Goal: Task Accomplishment & Management: Complete application form

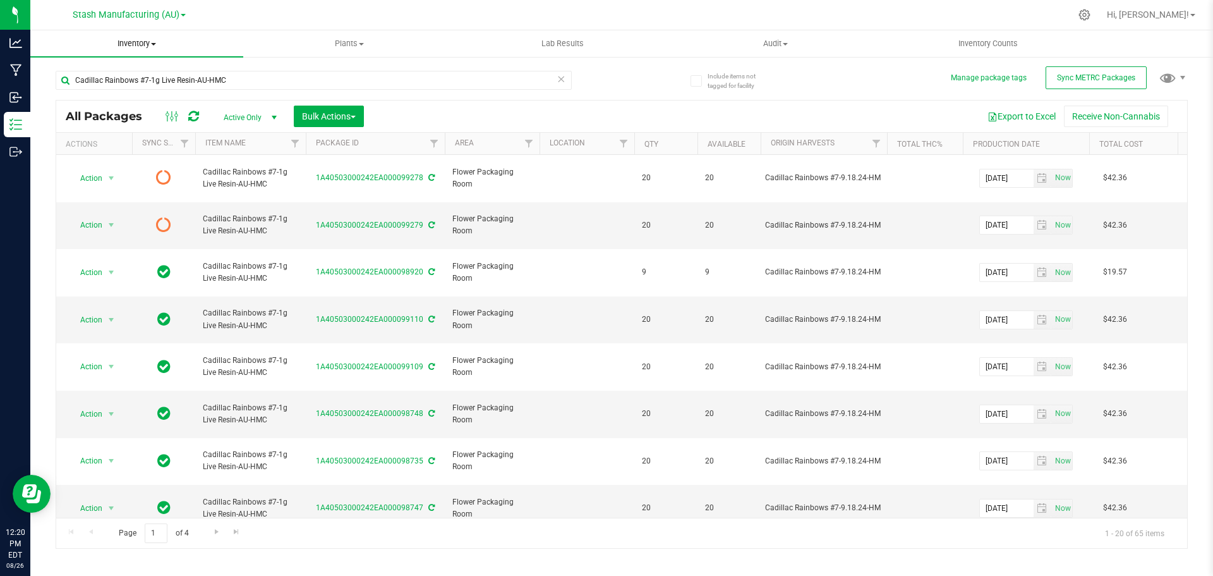
click at [147, 42] on span "Inventory" at bounding box center [136, 43] width 213 height 11
click at [155, 160] on ul "All packages All inventory Waste log Create inventory From packages From bill o…" at bounding box center [136, 114] width 213 height 114
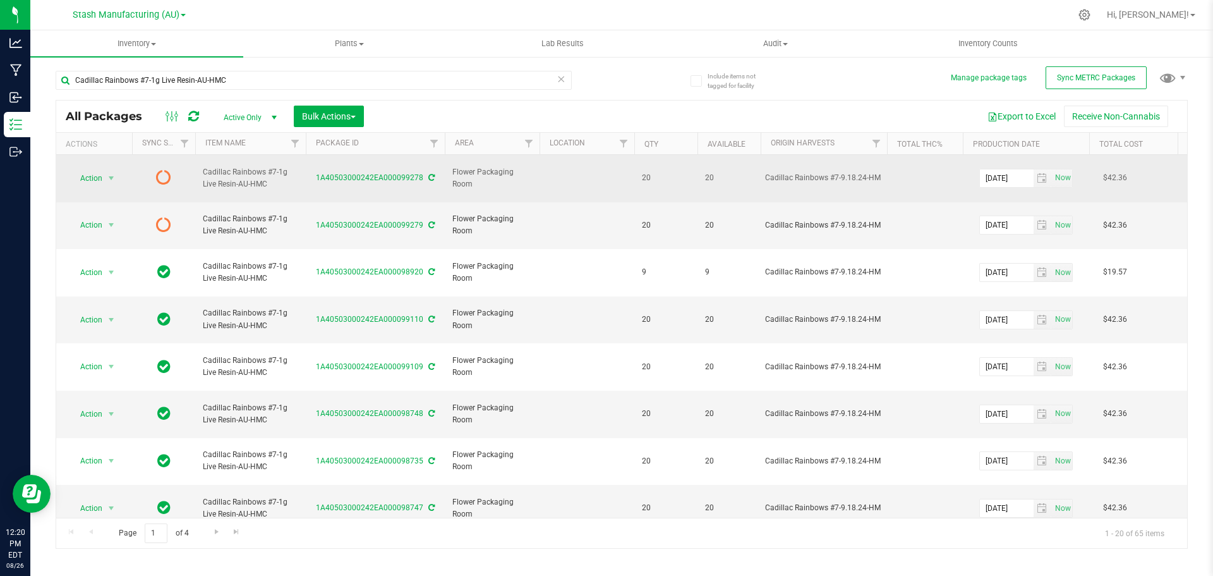
click at [155, 156] on td at bounding box center [163, 178] width 63 height 47
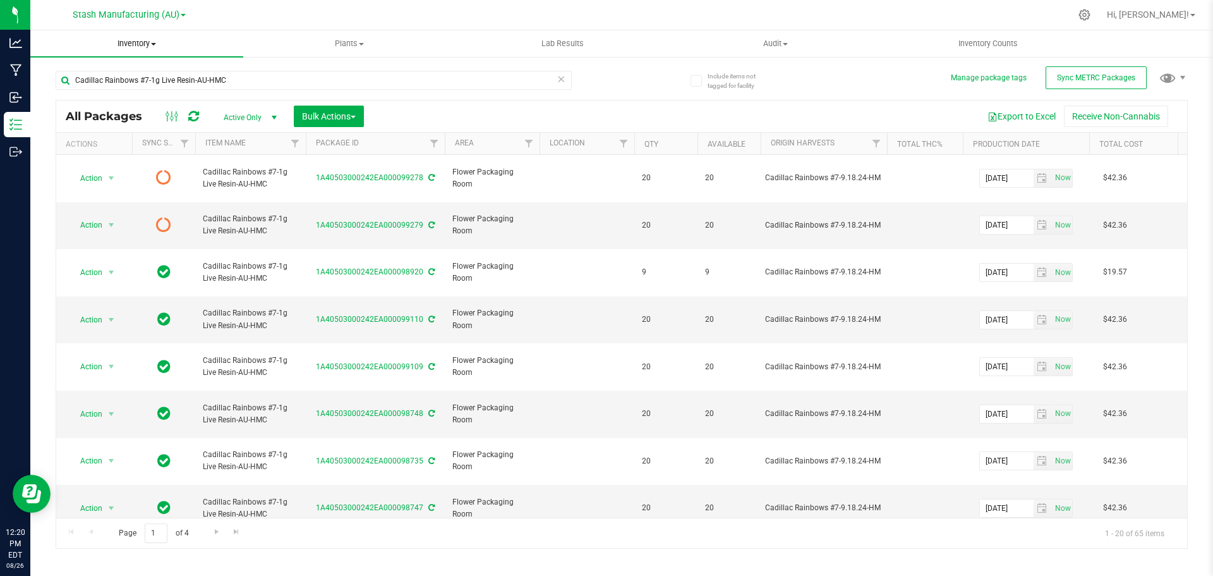
click at [125, 40] on span "Inventory" at bounding box center [136, 43] width 213 height 11
click at [133, 145] on li "From bill of materials" at bounding box center [136, 152] width 213 height 15
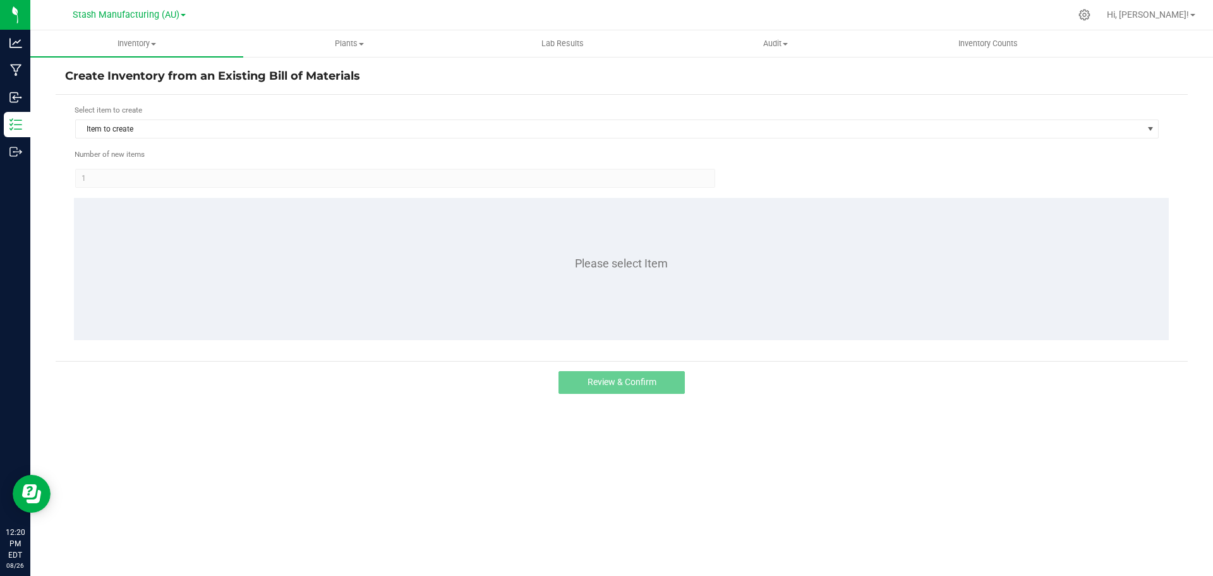
click at [264, 79] on h4 "Create Inventory from an Existing Bill of Materials" at bounding box center [621, 76] width 1113 height 16
click at [408, 126] on span "Item to create" at bounding box center [609, 129] width 1067 height 18
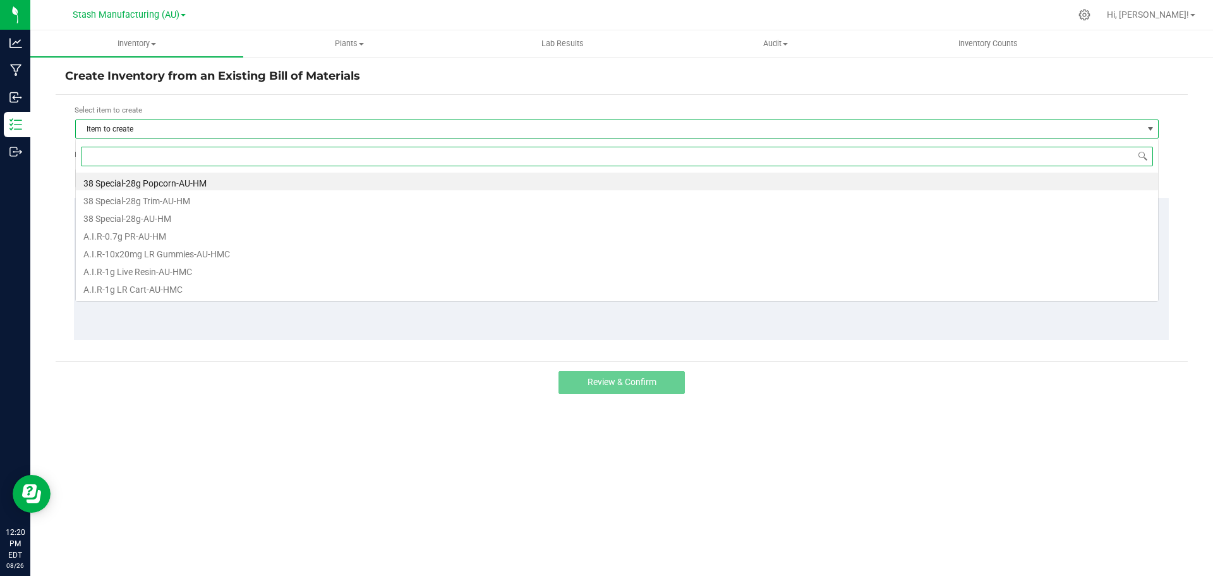
scroll to position [19, 1084]
type input "[PERSON_NAME]"
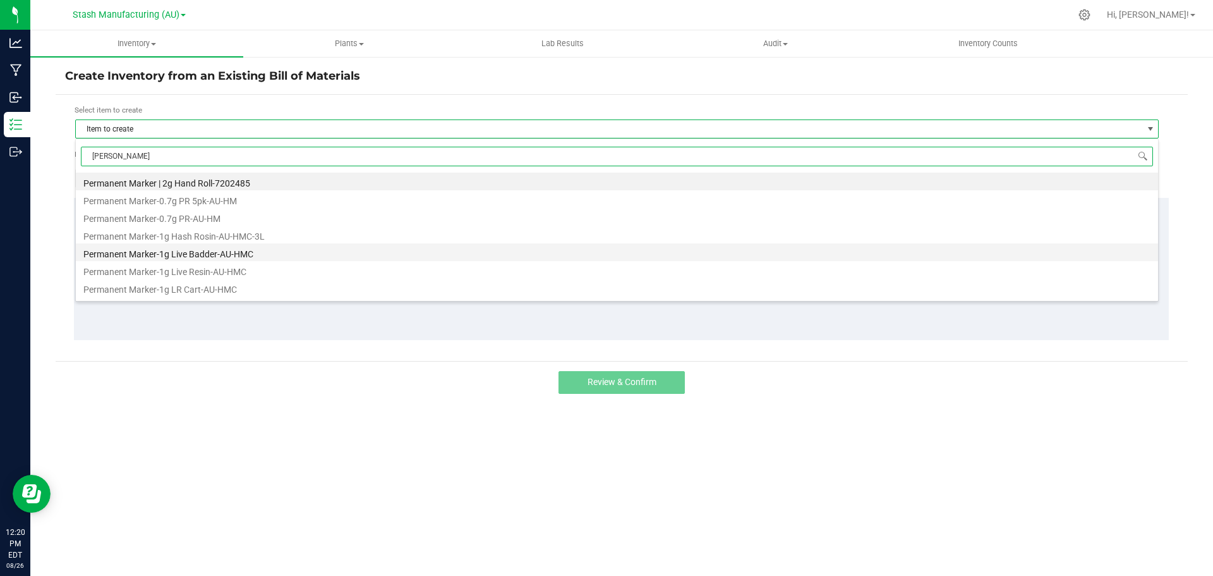
click at [174, 250] on li "Permanent Marker-1g Live Badder-AU-HMC" at bounding box center [617, 252] width 1082 height 18
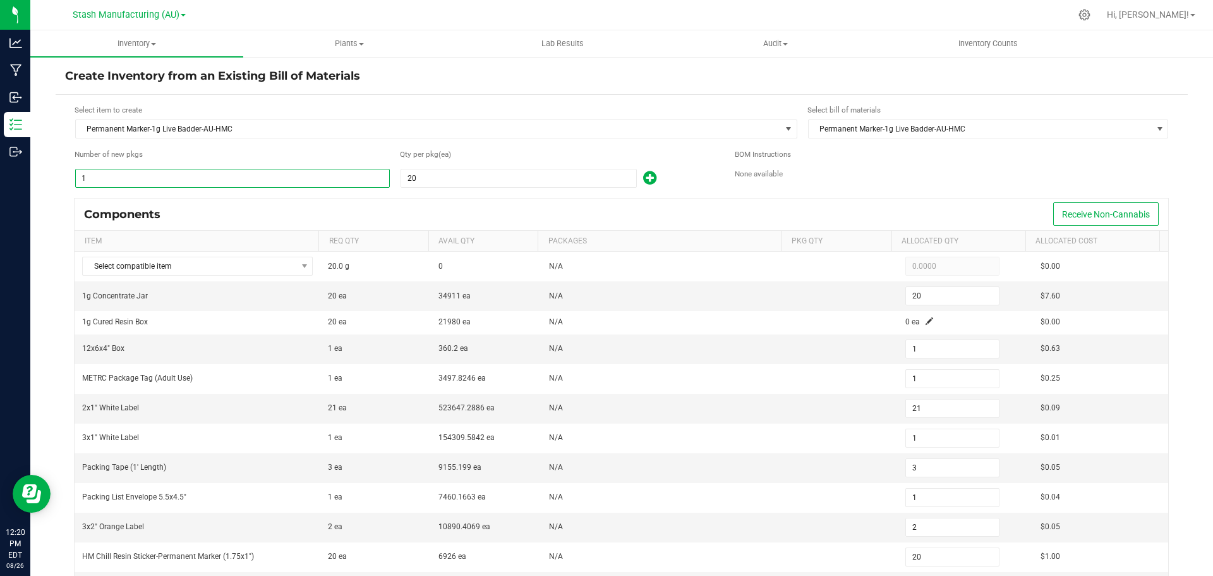
click at [212, 176] on input "1" at bounding box center [232, 178] width 313 height 18
type input "13"
type input "260"
type input "13"
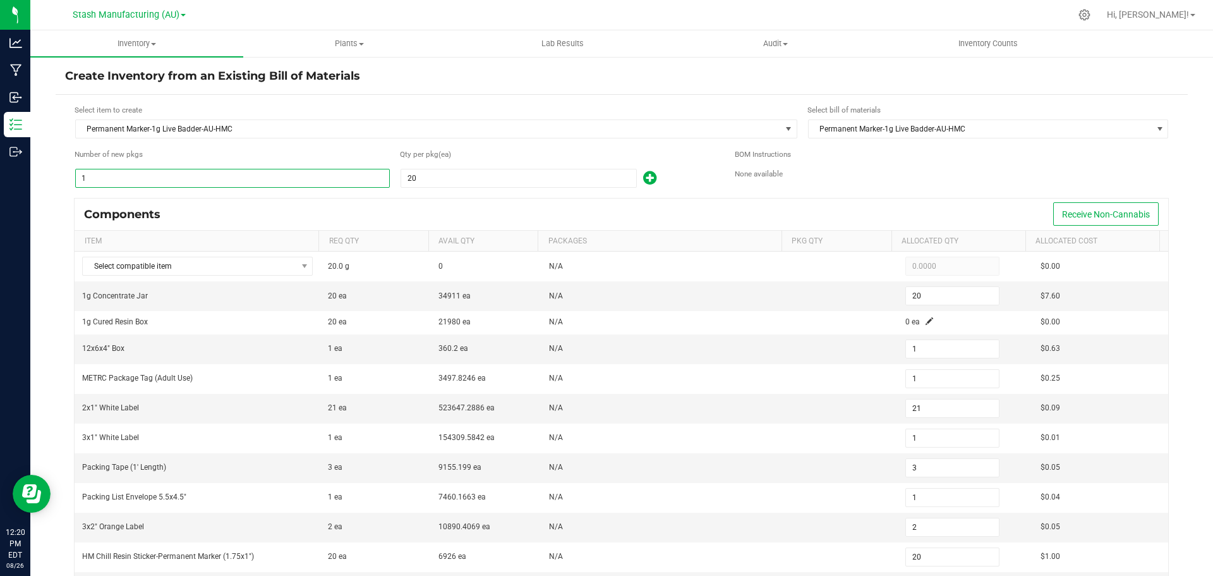
type input "273"
type input "13"
type input "39"
type input "13"
type input "26"
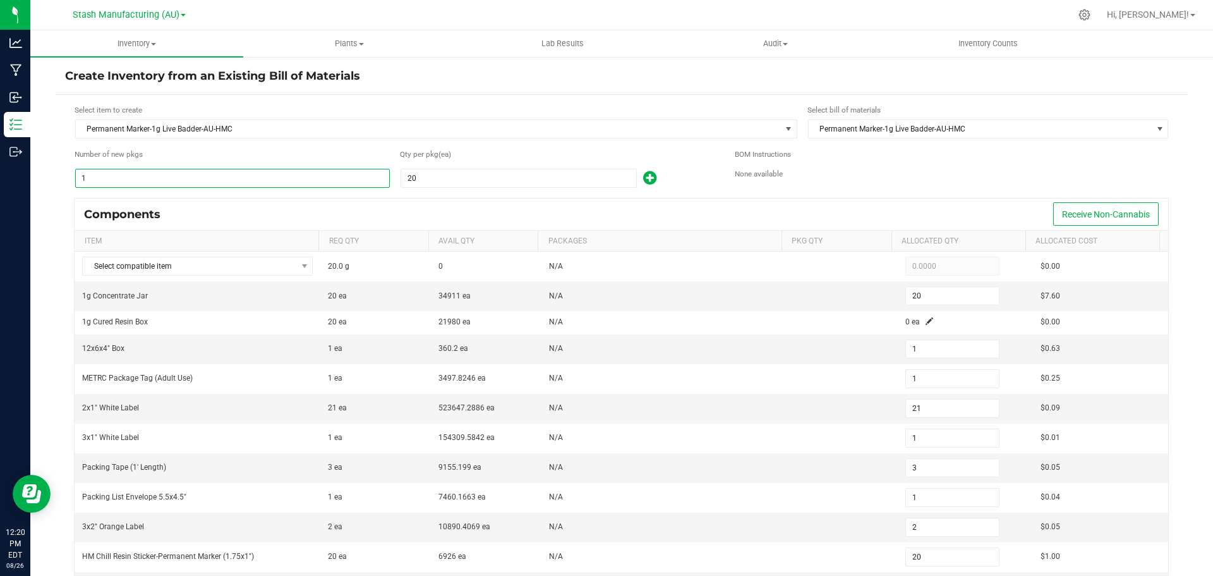
type input "260"
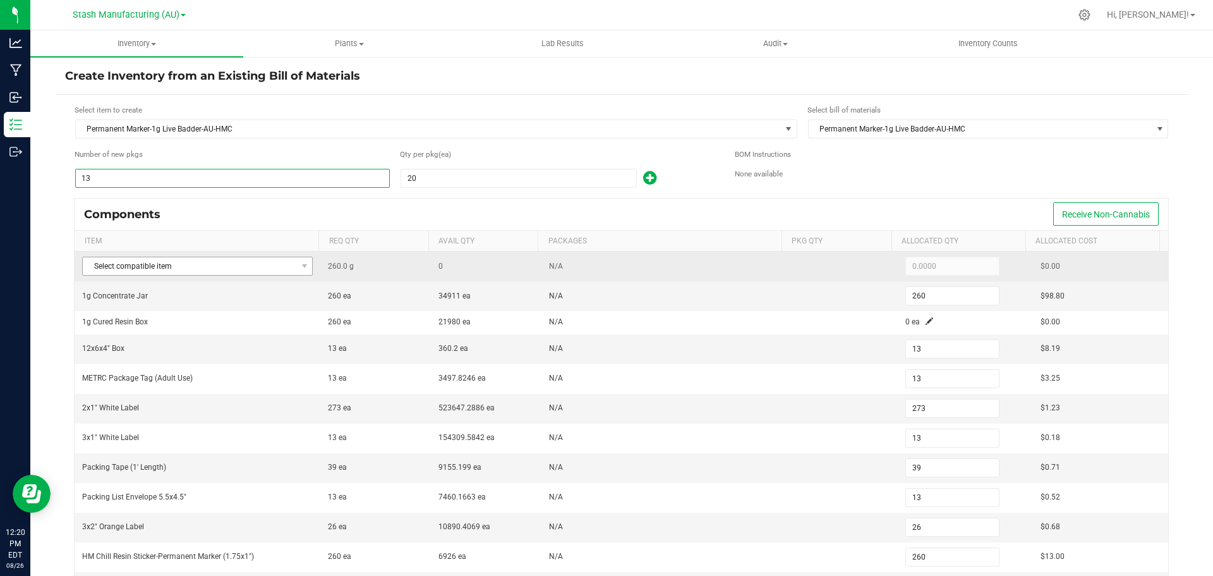
type input "13"
click at [260, 258] on span "Select compatible item" at bounding box center [190, 266] width 214 height 18
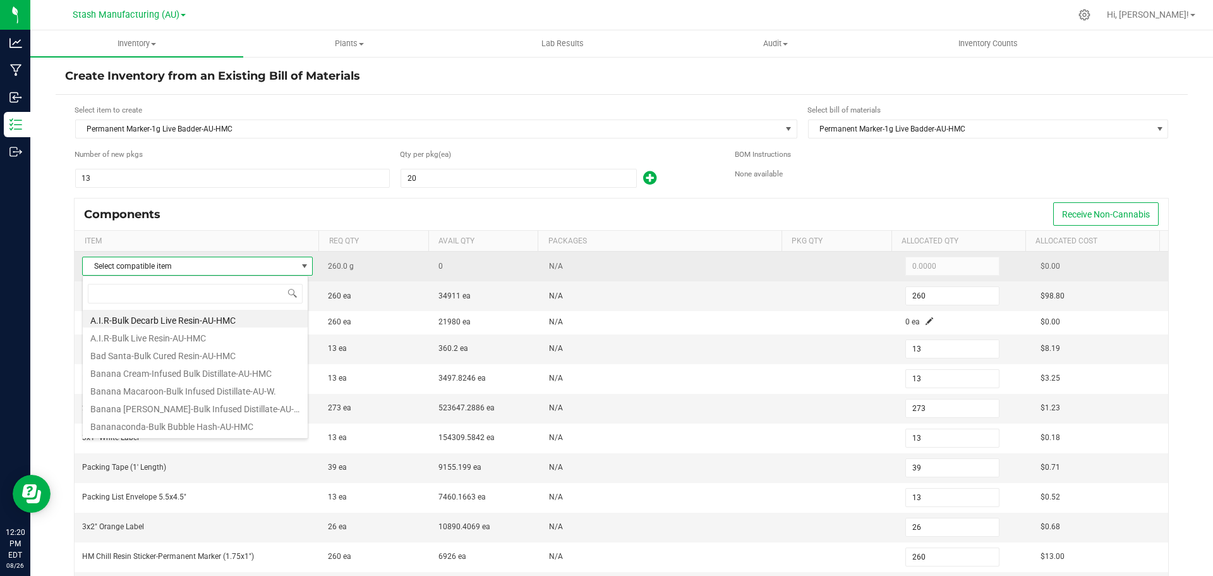
scroll to position [19, 226]
type input "perma"
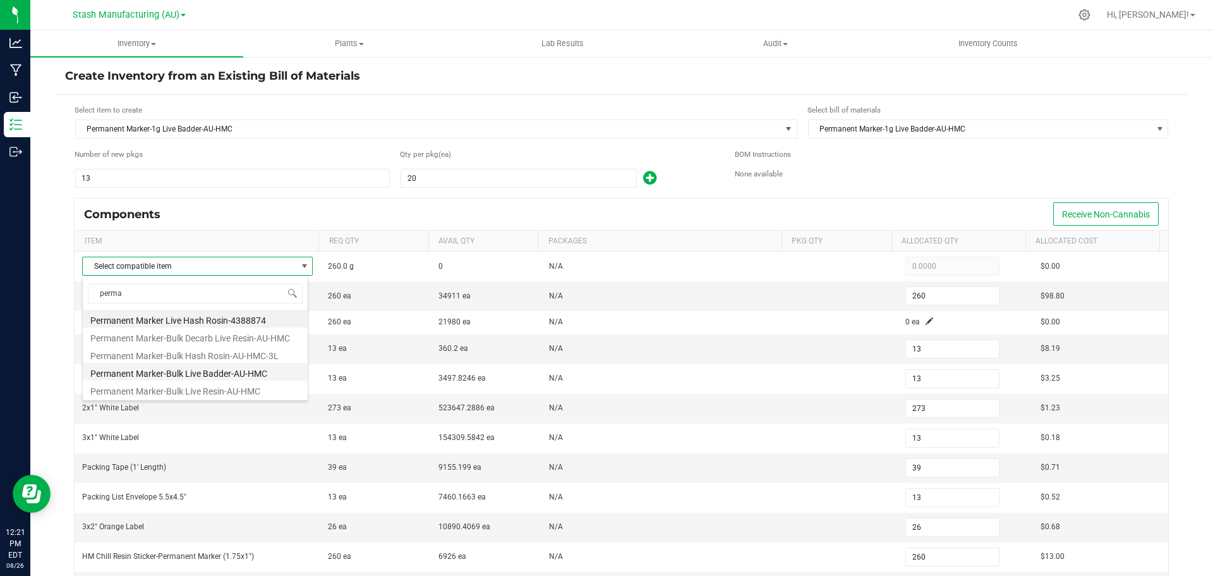
click at [246, 371] on li "Permanent Marker-Bulk Live Badder-AU-HMC" at bounding box center [195, 372] width 225 height 18
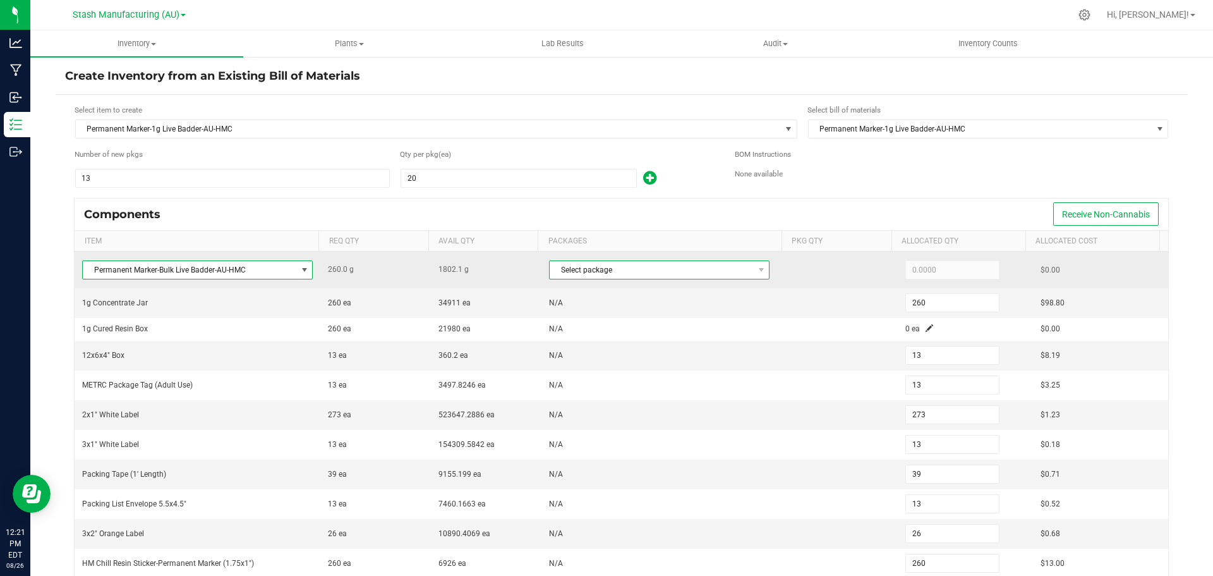
click at [638, 271] on span "Select package" at bounding box center [651, 270] width 203 height 18
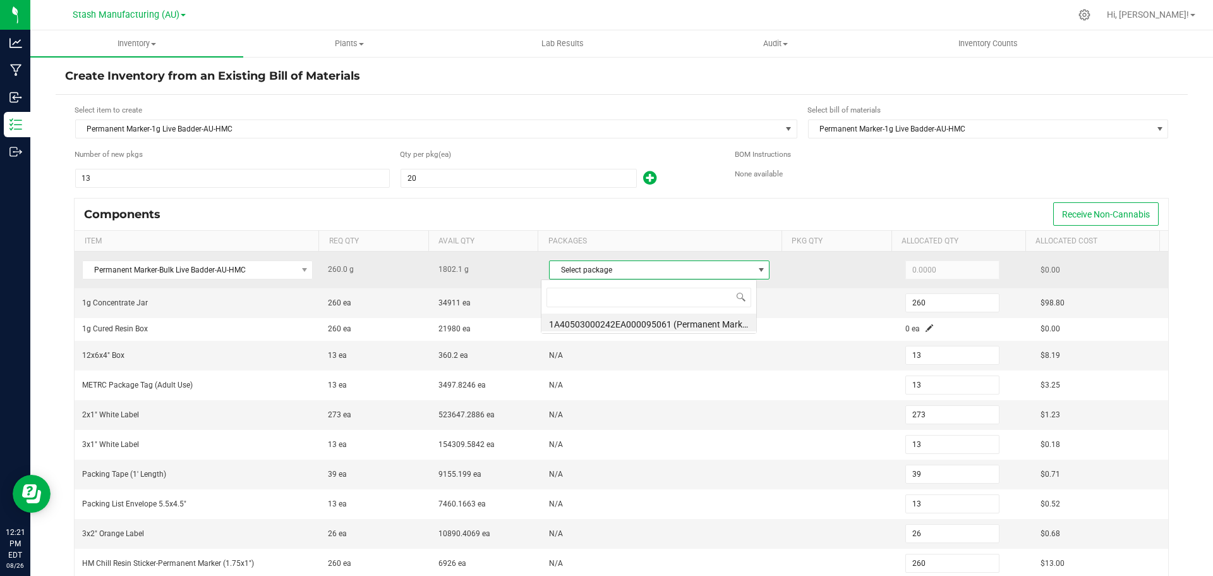
scroll to position [19, 216]
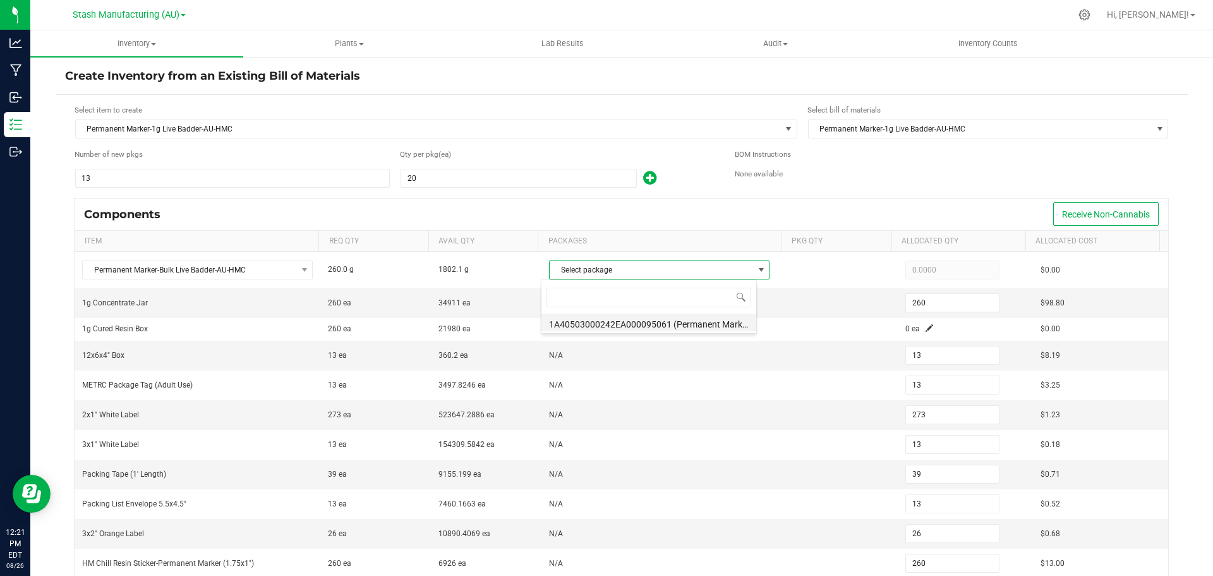
click at [638, 322] on li "1A40503000242EA000095061 (Permanent Marker-Bulk Live Resin-AU-HMC-7.29.)" at bounding box center [648, 322] width 215 height 18
type input "260.0000"
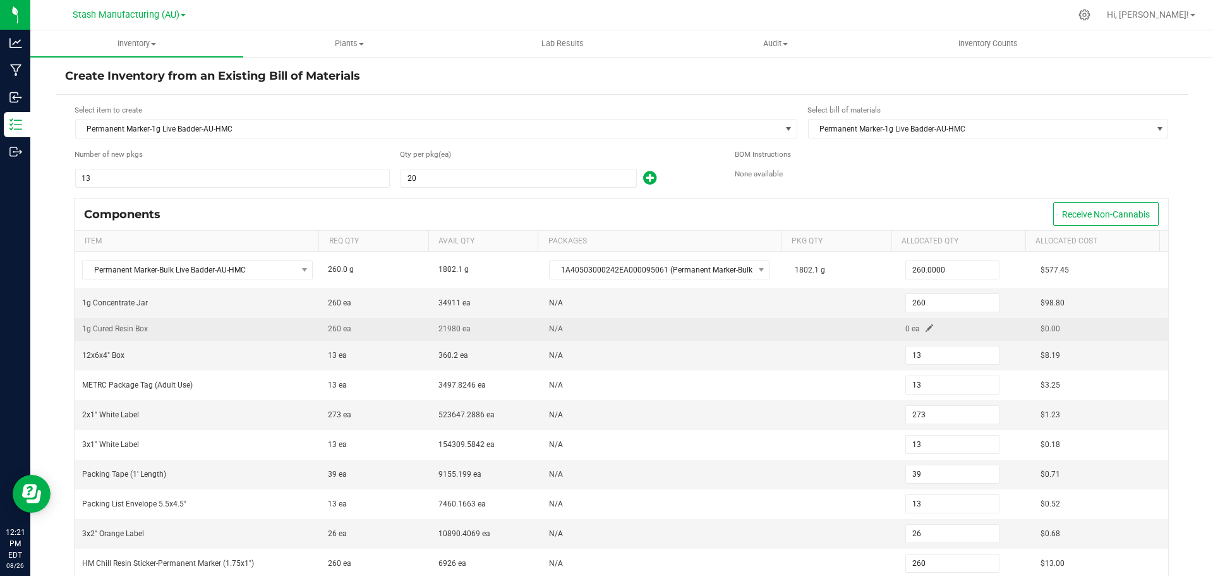
click at [685, 329] on td "N/A" at bounding box center [664, 329] width 246 height 23
click at [926, 327] on span at bounding box center [930, 328] width 8 height 8
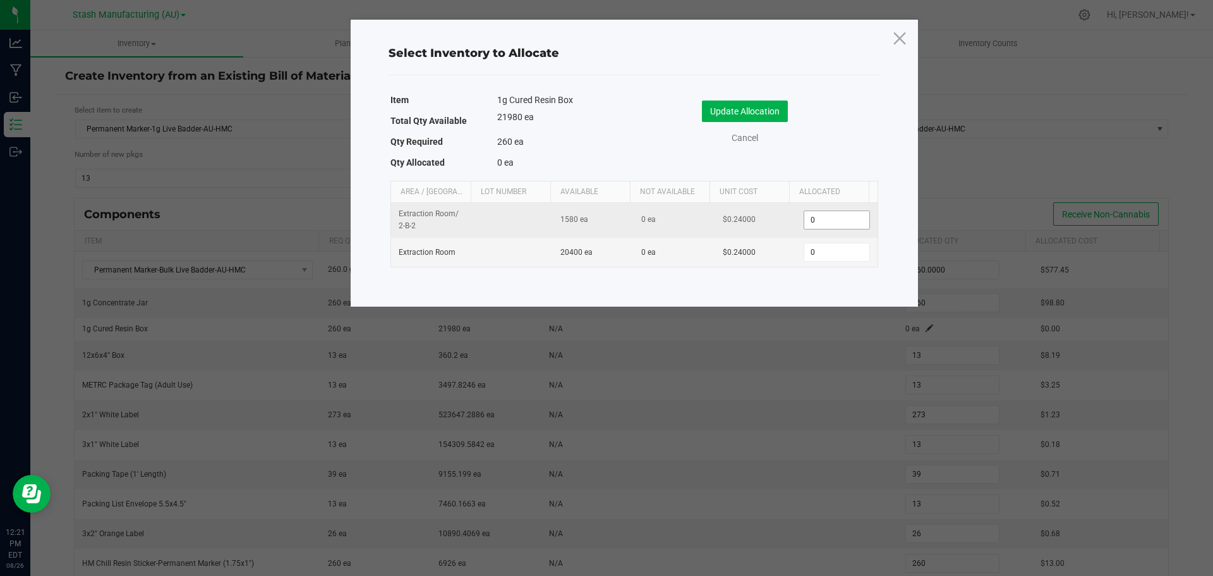
click at [837, 224] on input "0" at bounding box center [836, 220] width 64 height 18
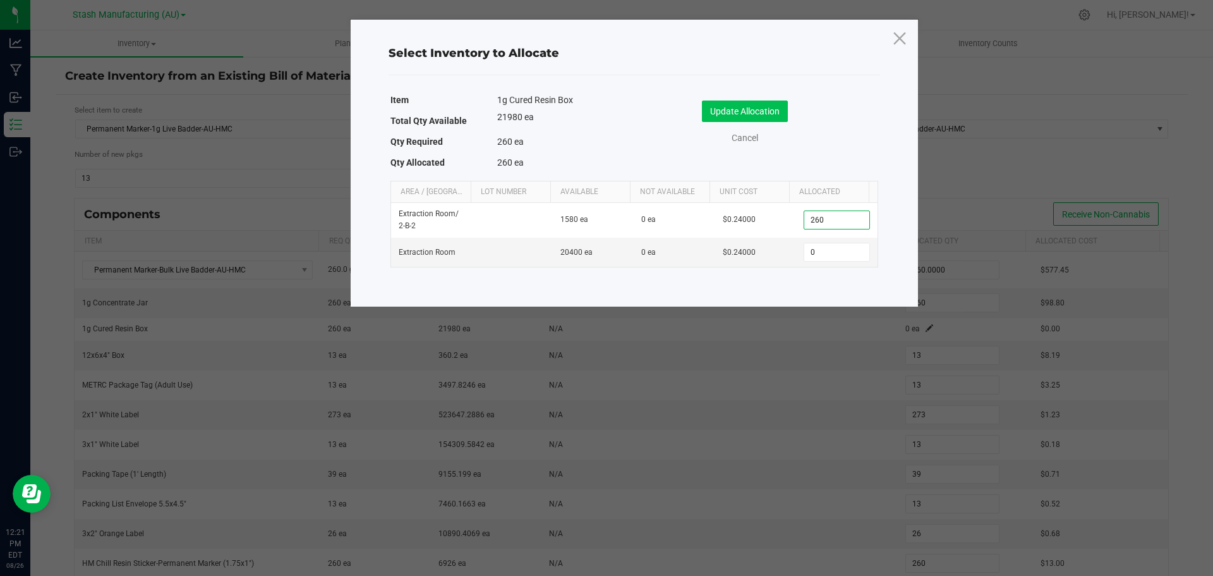
type input "260"
click at [779, 105] on button "Update Allocation" at bounding box center [745, 110] width 86 height 21
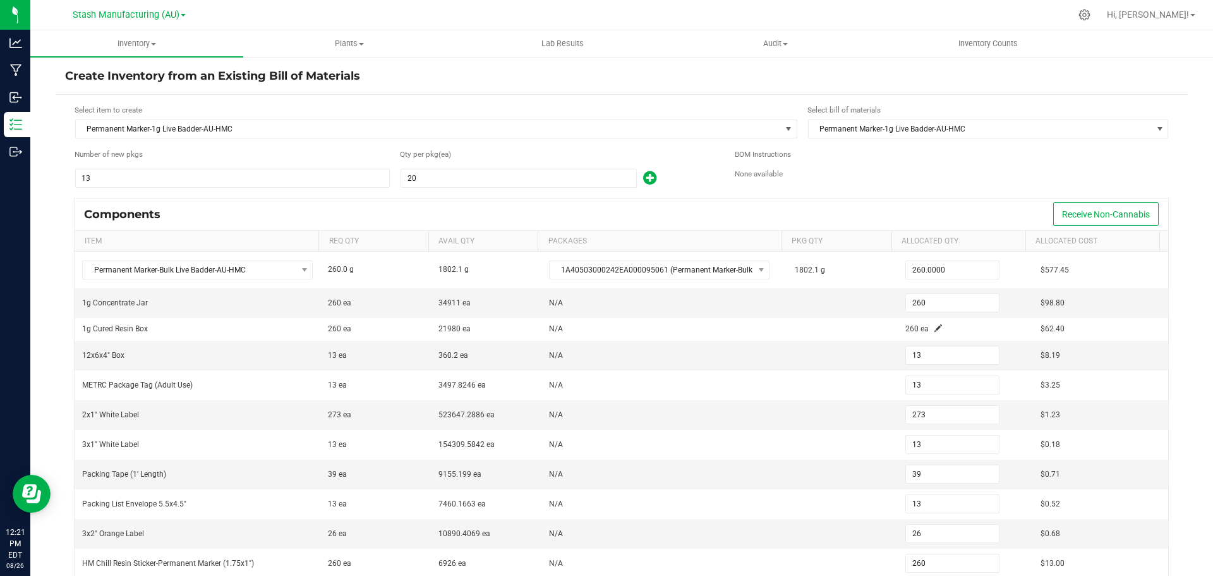
scroll to position [61, 0]
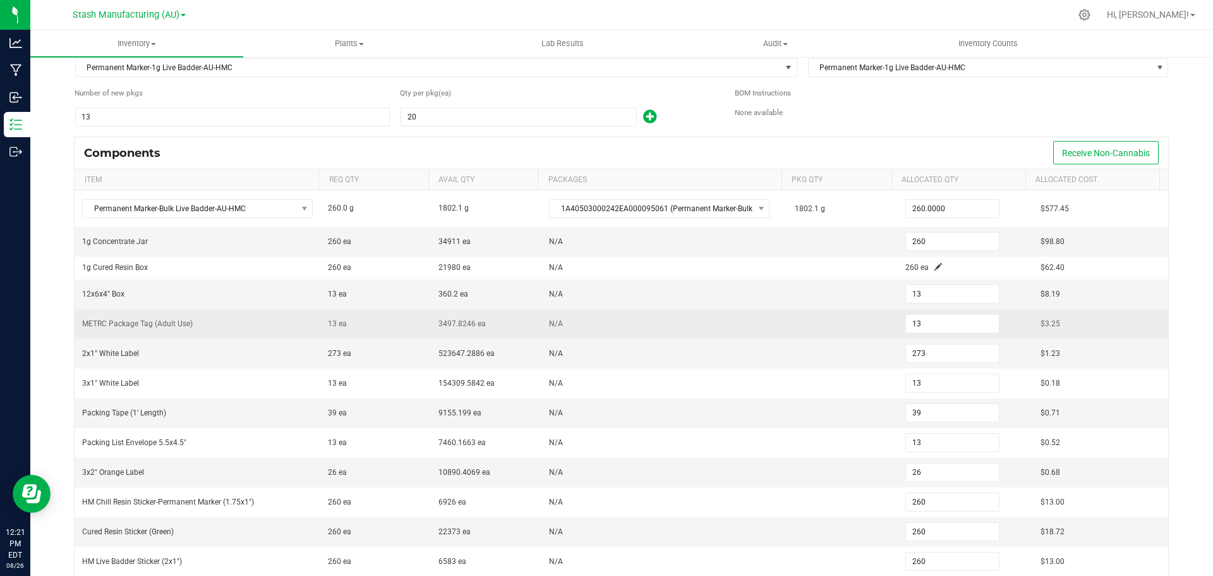
click at [824, 334] on td at bounding box center [842, 324] width 111 height 30
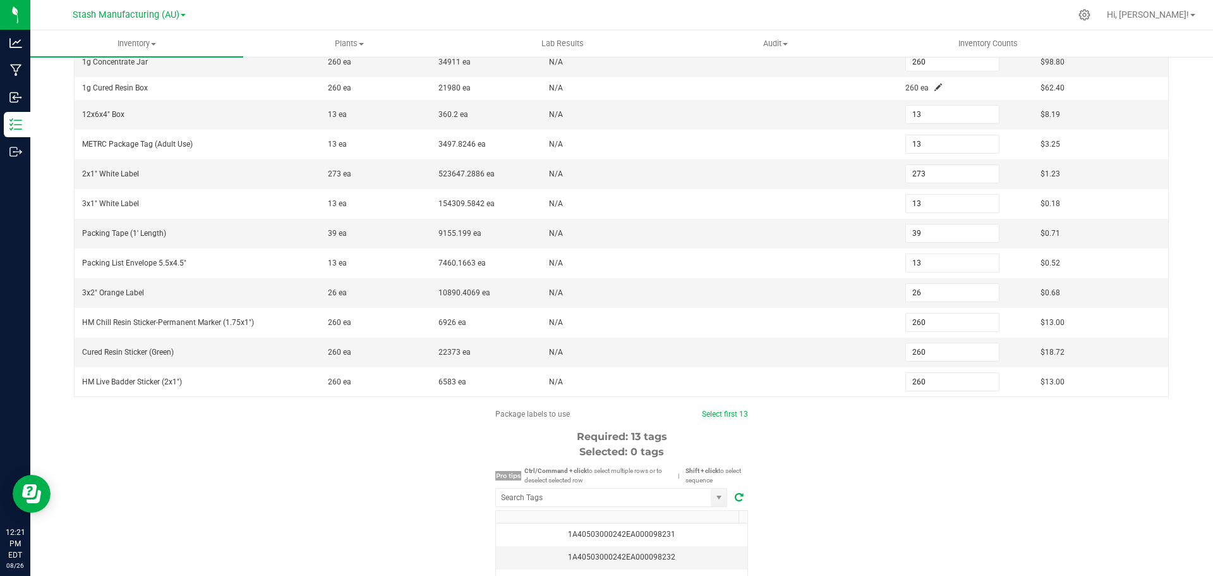
scroll to position [314, 0]
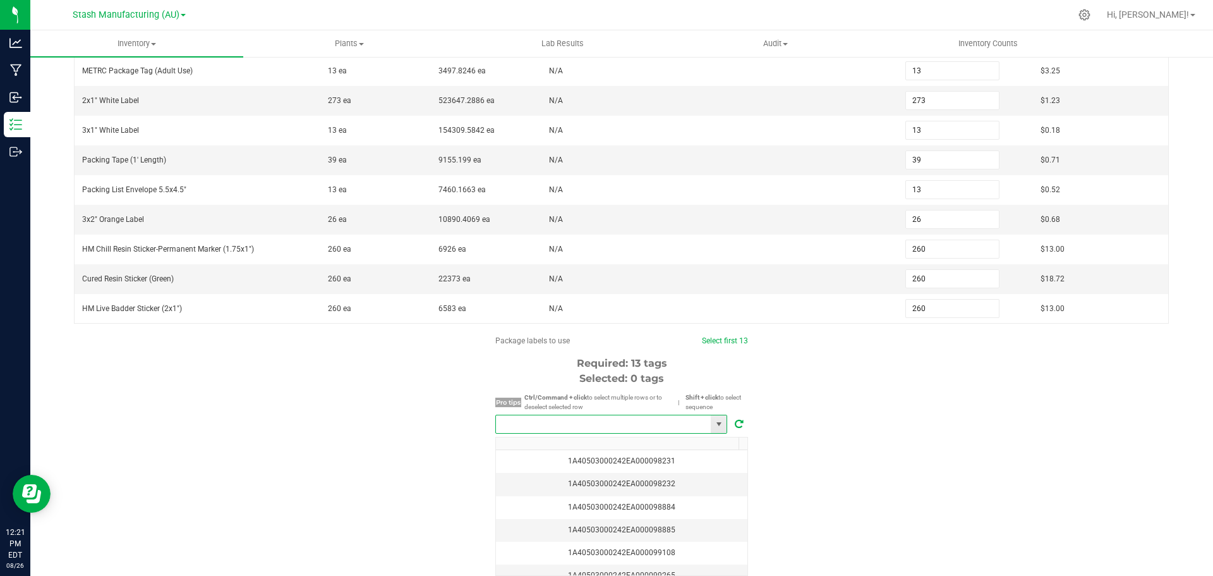
click at [588, 419] on input "NO DATA FOUND" at bounding box center [603, 424] width 215 height 18
click at [567, 443] on li "1A40503000242EA000099281" at bounding box center [607, 447] width 231 height 21
type input "1A40503000242EA000099281"
click at [727, 339] on link "Select first 13" at bounding box center [724, 340] width 46 height 9
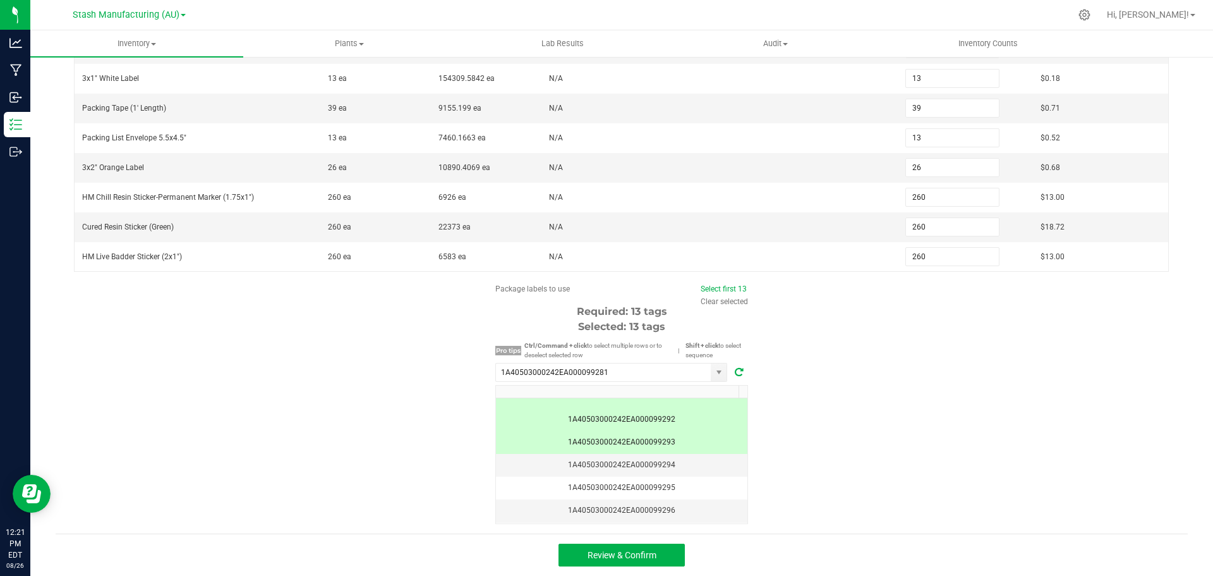
scroll to position [253, 0]
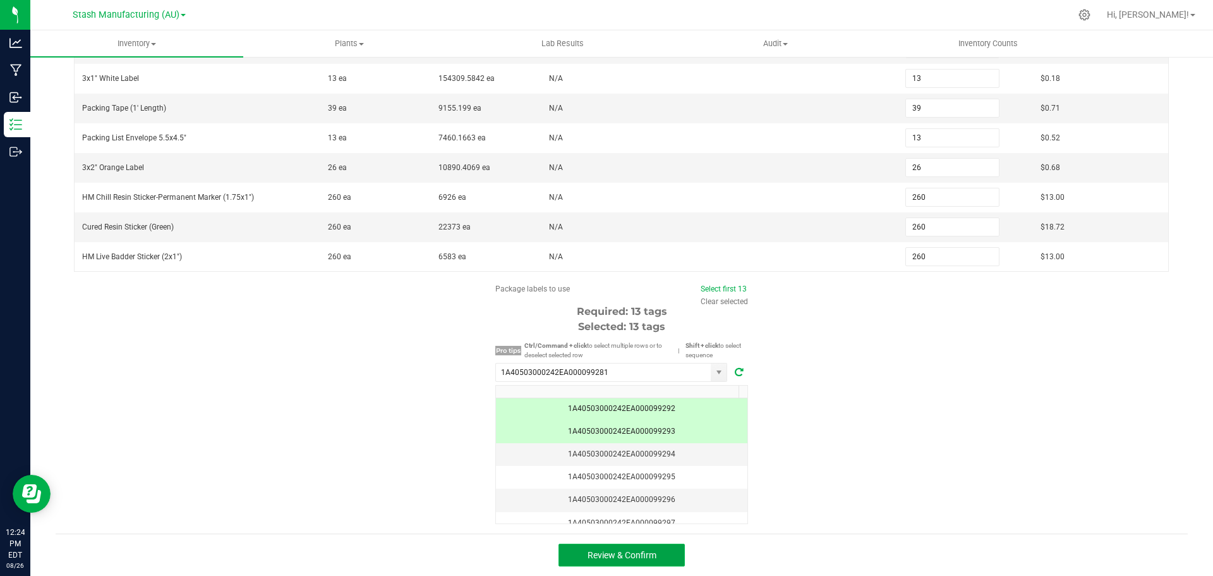
click at [640, 552] on span "Review & Confirm" at bounding box center [622, 555] width 69 height 10
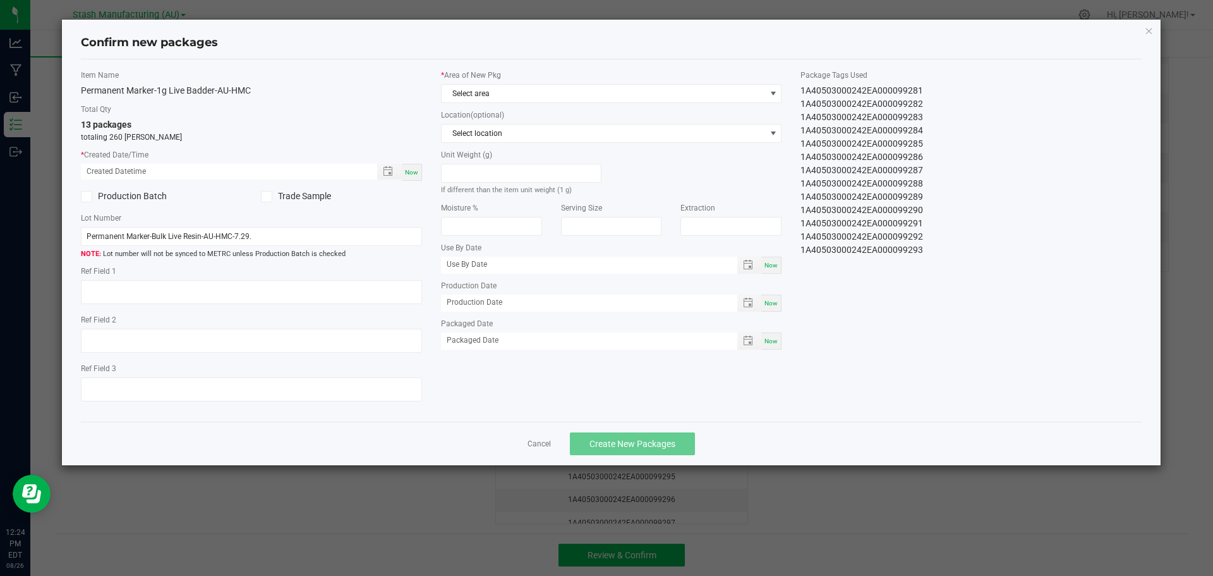
type input "[DATE]"
click at [414, 167] on div "Now" at bounding box center [412, 172] width 20 height 17
type input "[DATE] 12:24 PM"
click at [553, 81] on div "* Area of New Pkg Select area" at bounding box center [611, 86] width 341 height 33
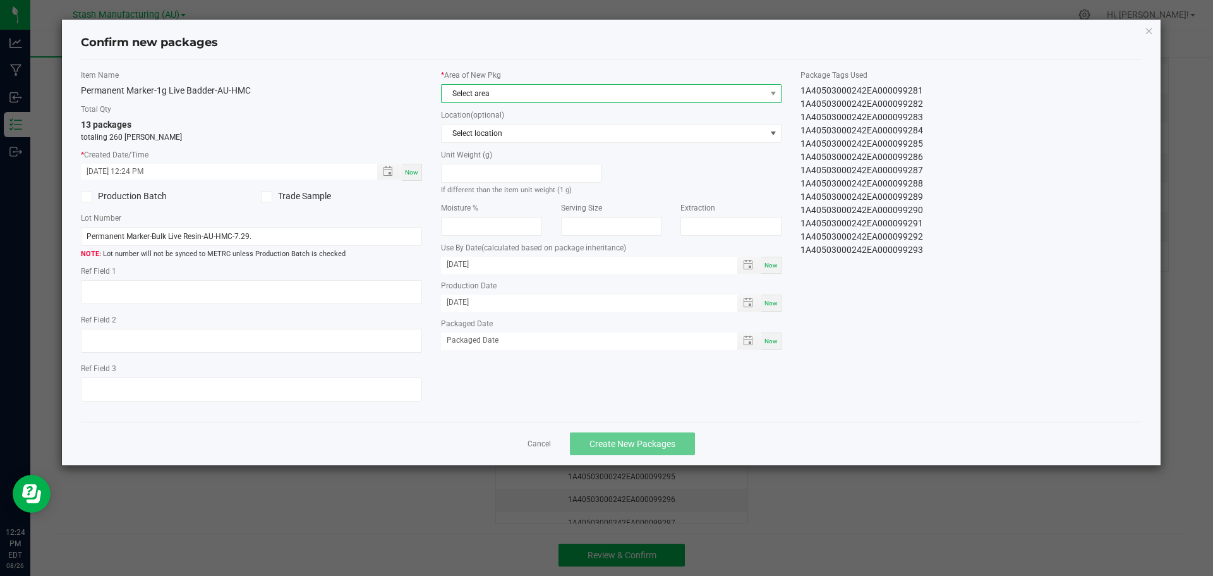
click at [545, 95] on span "Select area" at bounding box center [604, 94] width 324 height 18
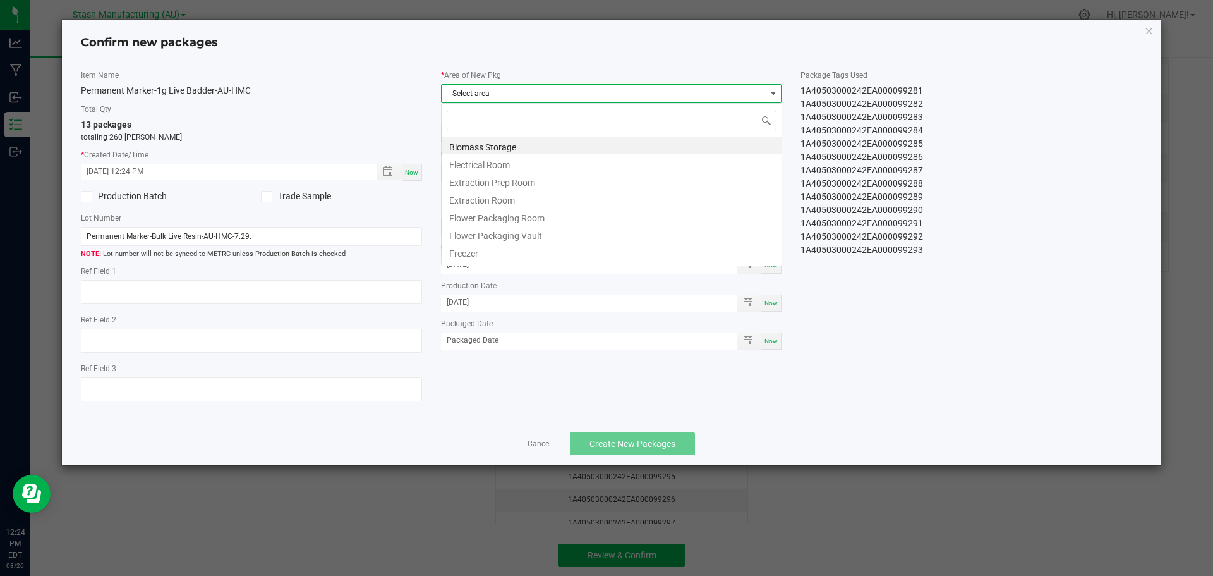
scroll to position [19, 341]
click at [520, 215] on li "Flower Packaging Room" at bounding box center [612, 216] width 340 height 18
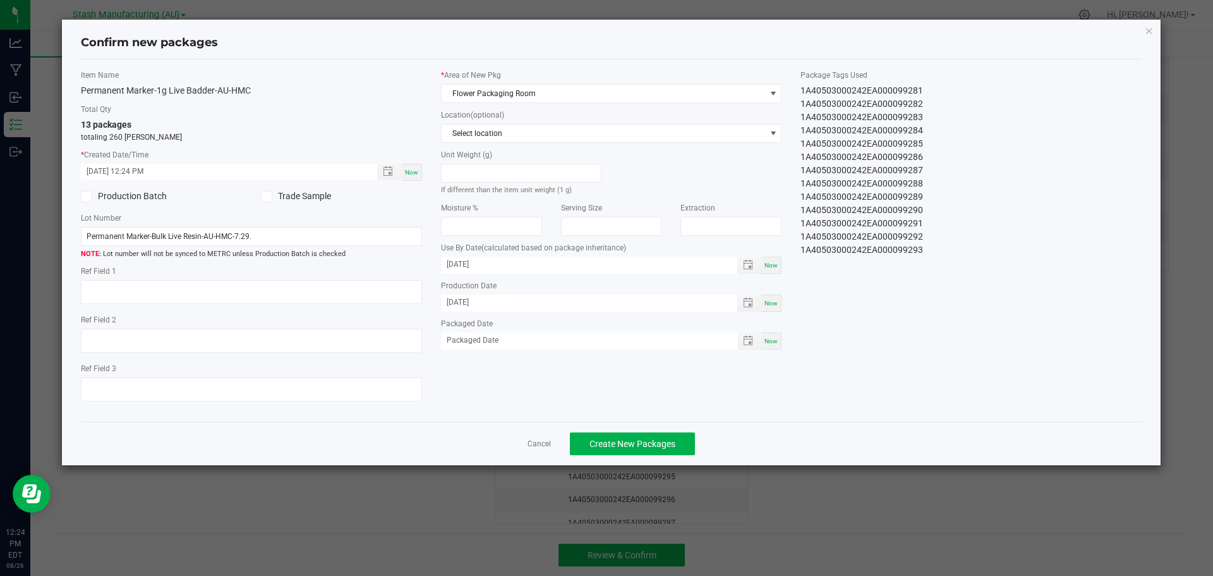
click at [773, 346] on div "Now" at bounding box center [771, 340] width 20 height 17
type input "[DATE]"
click at [668, 438] on span "Create New Packages" at bounding box center [632, 443] width 86 height 10
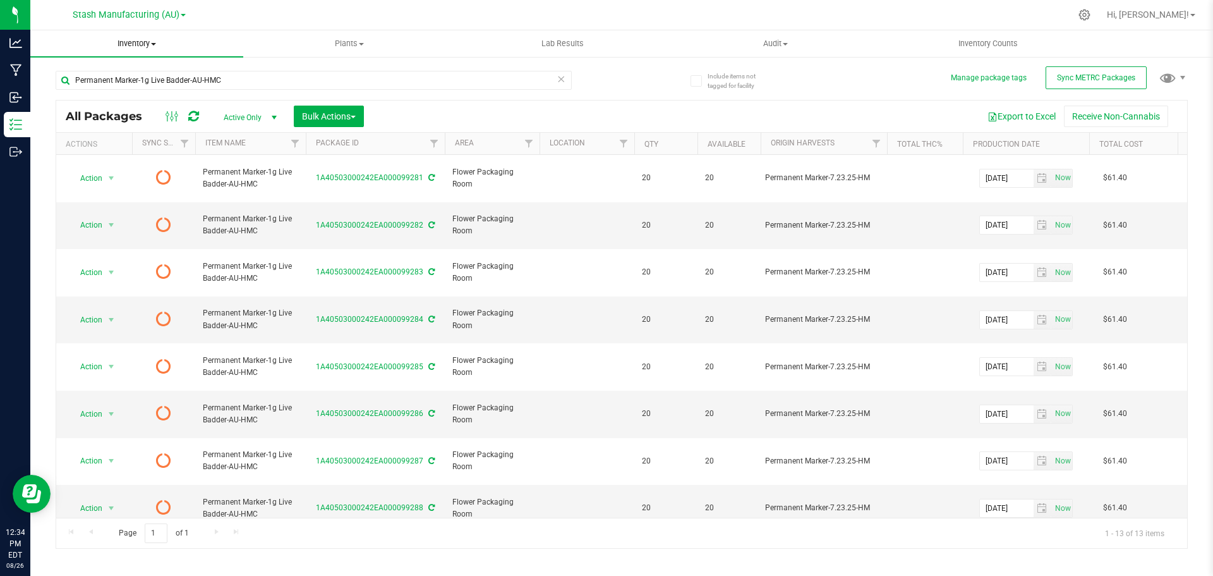
click at [136, 44] on span "Inventory" at bounding box center [136, 43] width 213 height 11
click at [116, 149] on span "From bill of materials" at bounding box center [87, 152] width 114 height 11
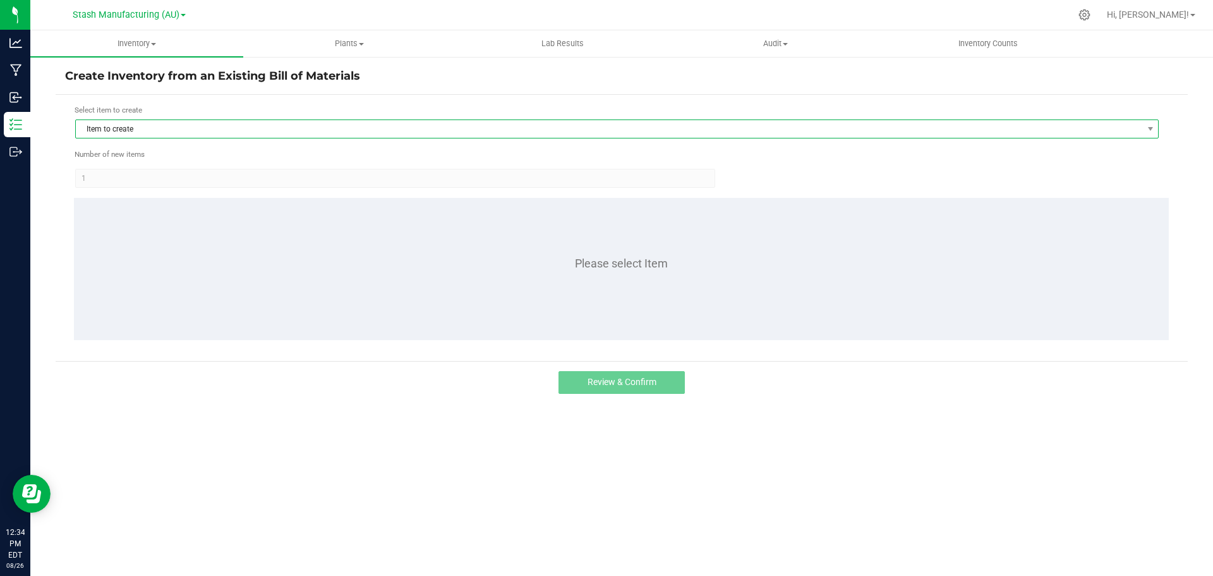
click at [157, 124] on span "Item to create" at bounding box center [609, 129] width 1067 height 18
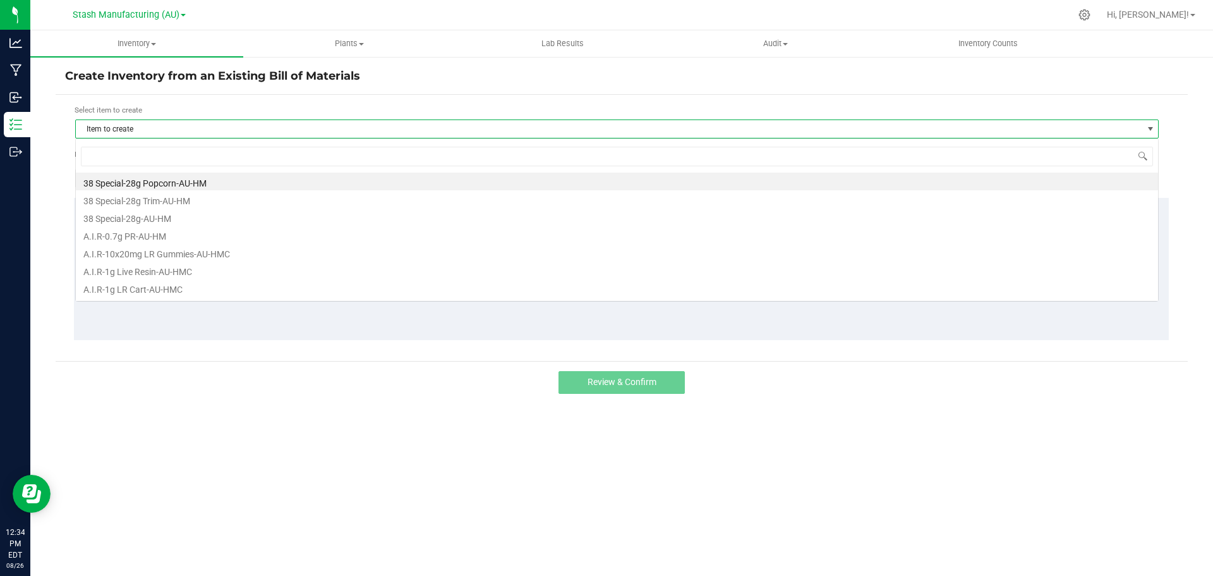
scroll to position [19, 1084]
type input "perma"
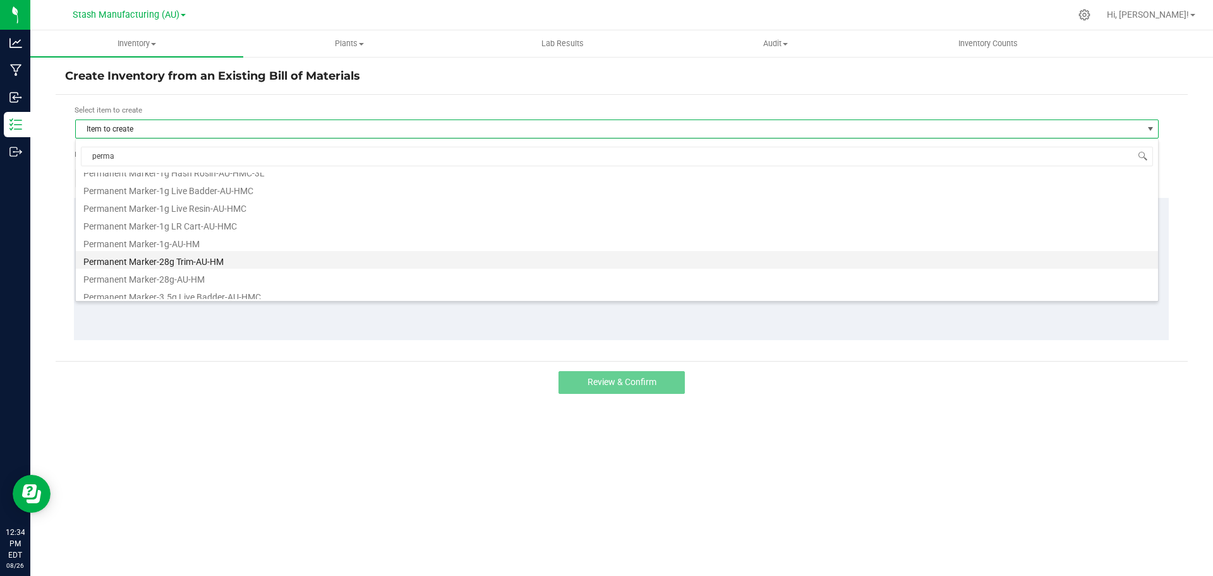
scroll to position [104, 0]
click at [210, 260] on li "Permanent Marker-3.5g Live Badder-AU-HMC" at bounding box center [617, 255] width 1082 height 18
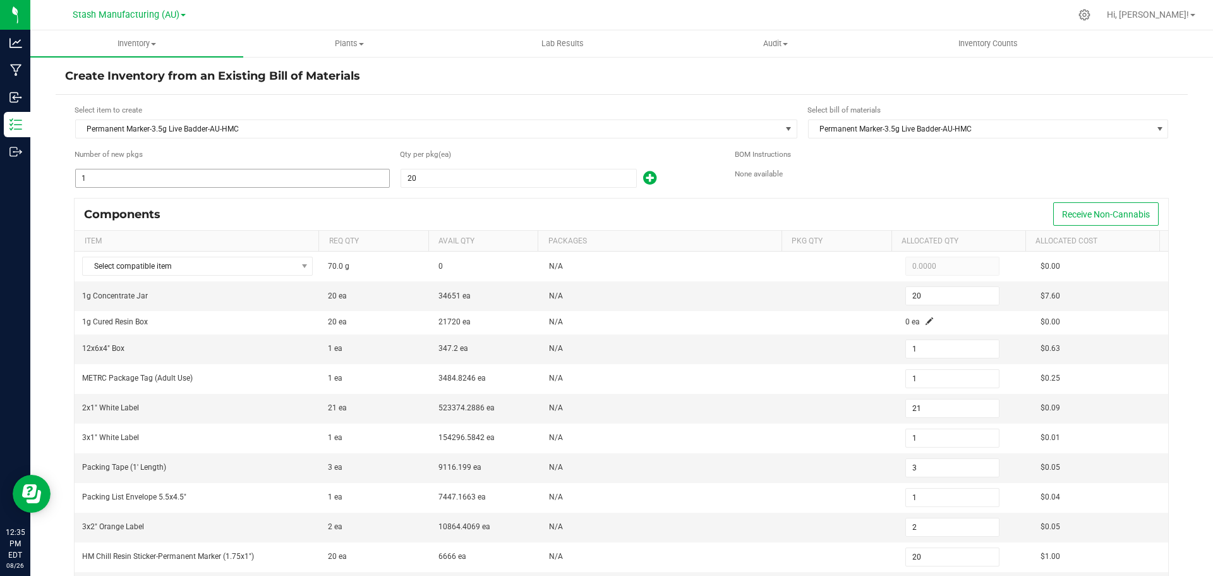
click at [229, 171] on input "1" at bounding box center [232, 178] width 313 height 18
type input "4"
type input "80"
type input "4"
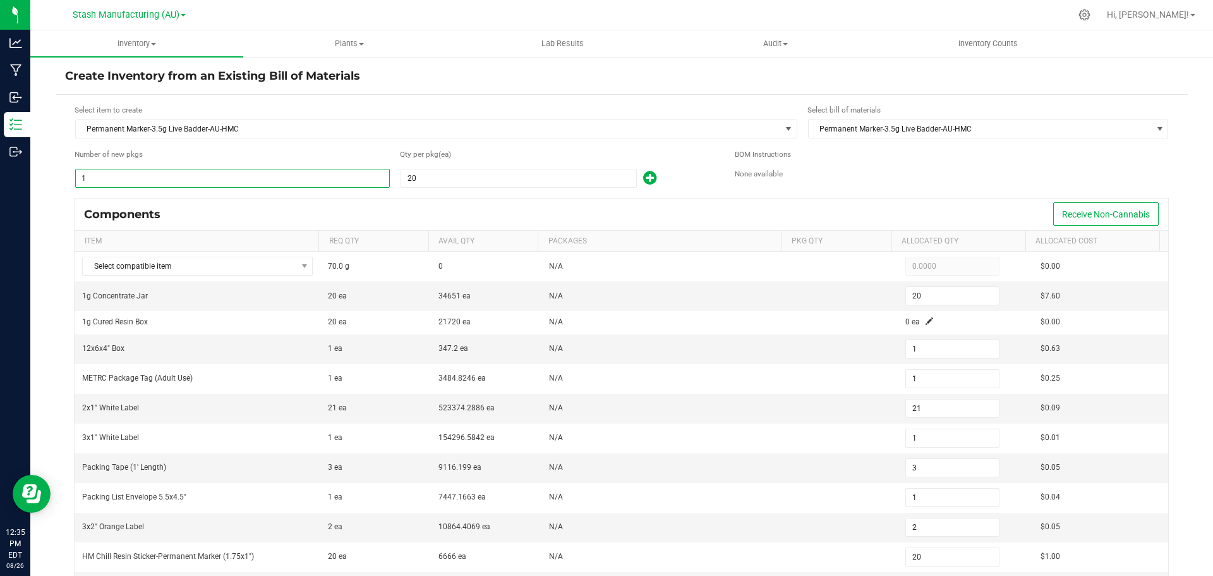
type input "84"
type input "4"
type input "12"
type input "4"
type input "8"
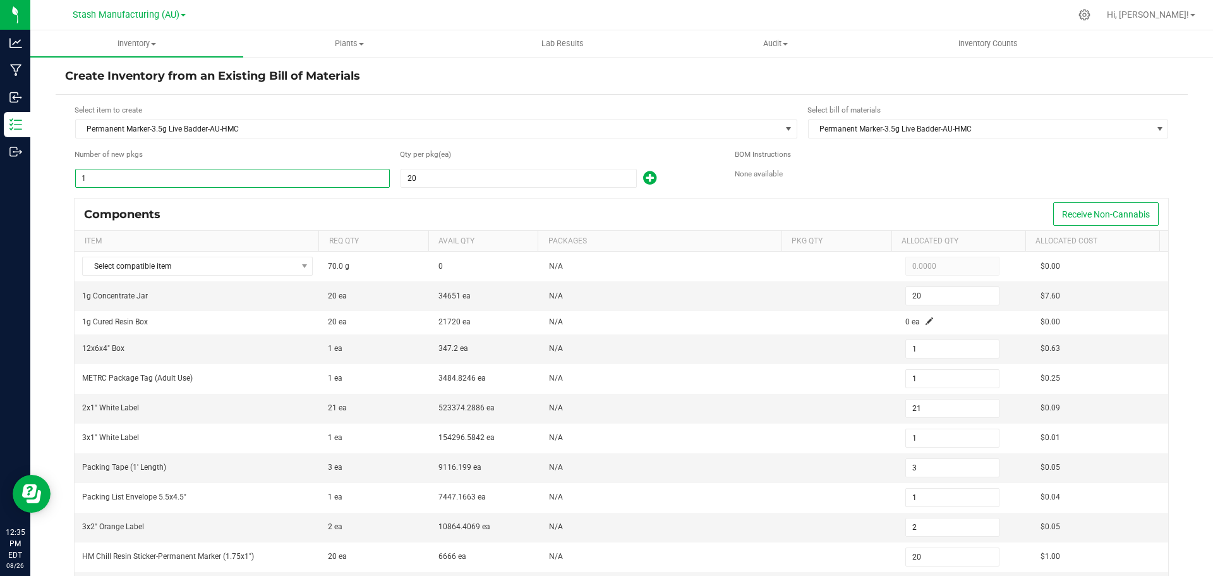
type input "80"
type input "40"
type input "800"
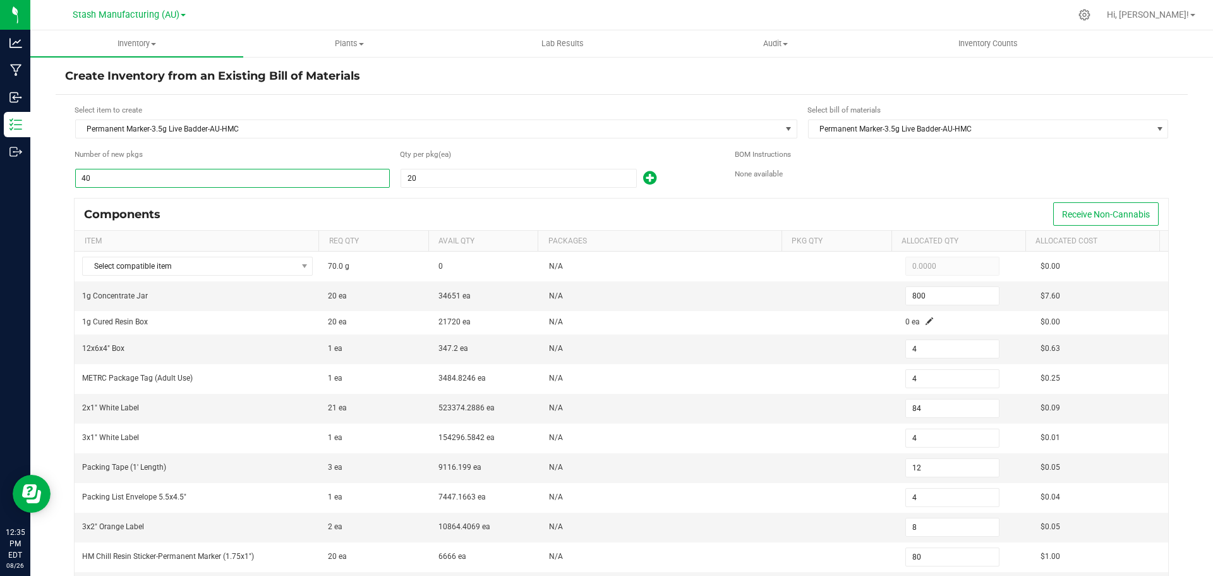
type input "40"
type input "840"
type input "40"
type input "120"
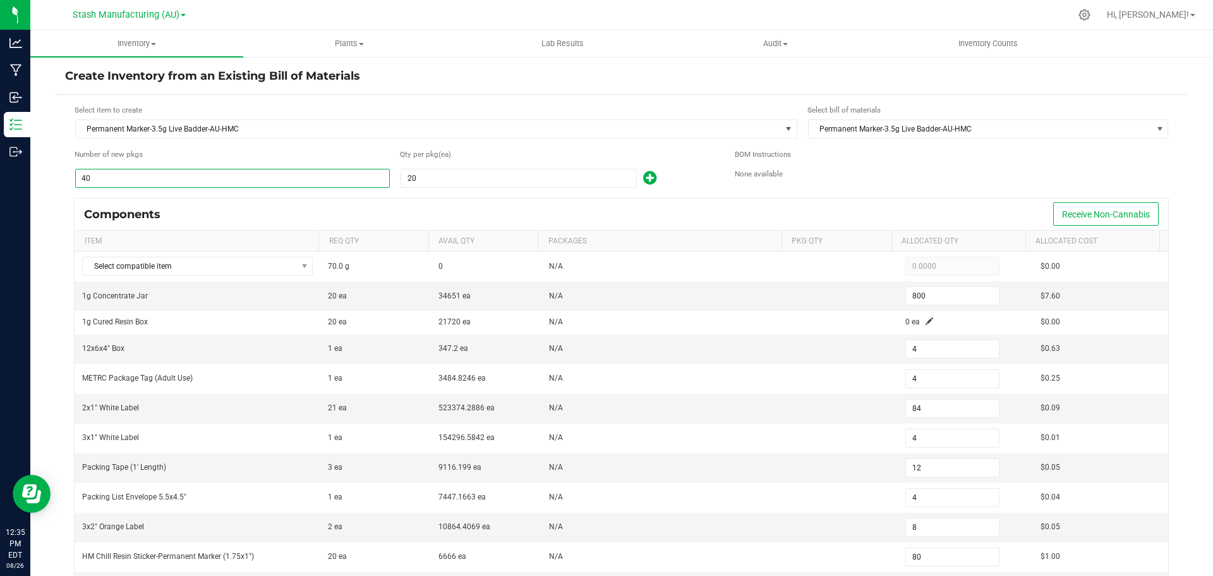
type input "40"
type input "80"
type input "800"
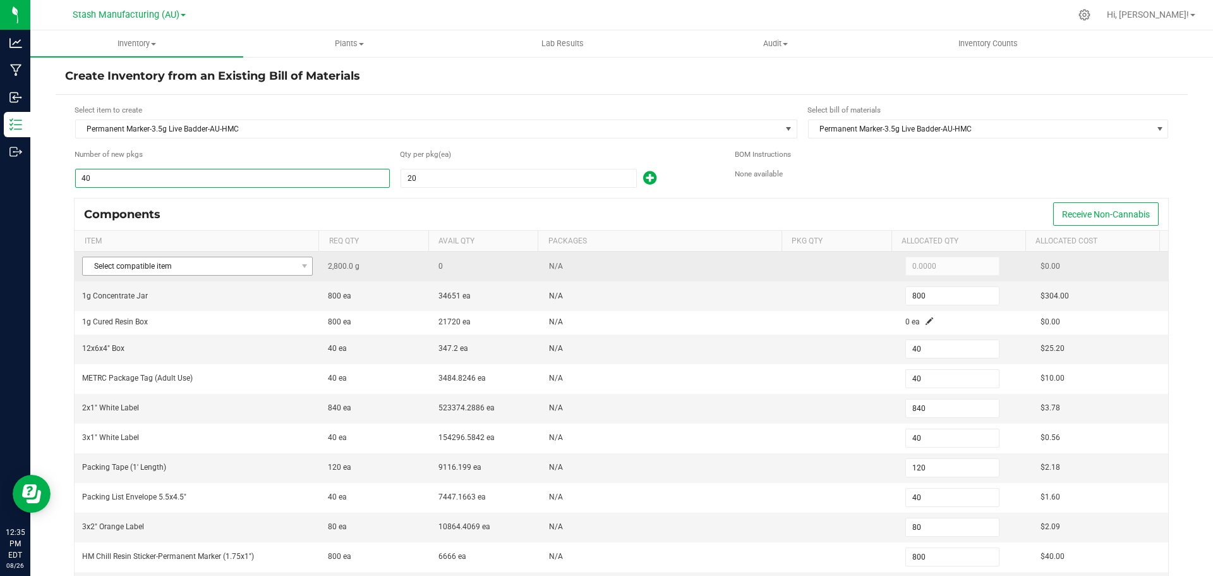
type input "40"
click at [263, 264] on span "Select compatible item" at bounding box center [190, 266] width 214 height 18
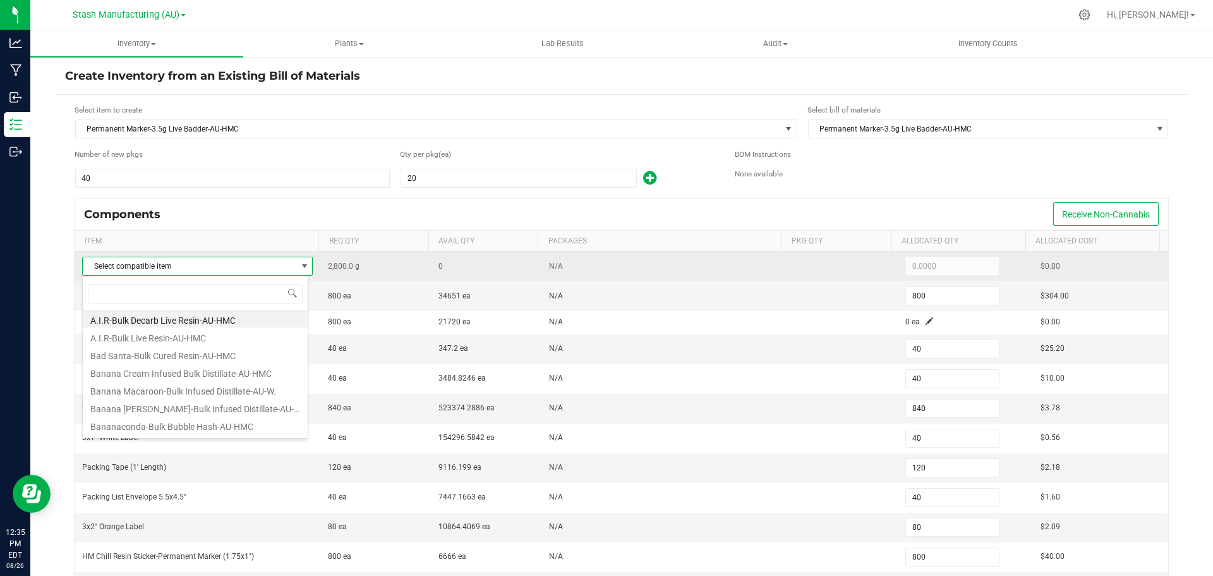
scroll to position [19, 226]
type input "perma"
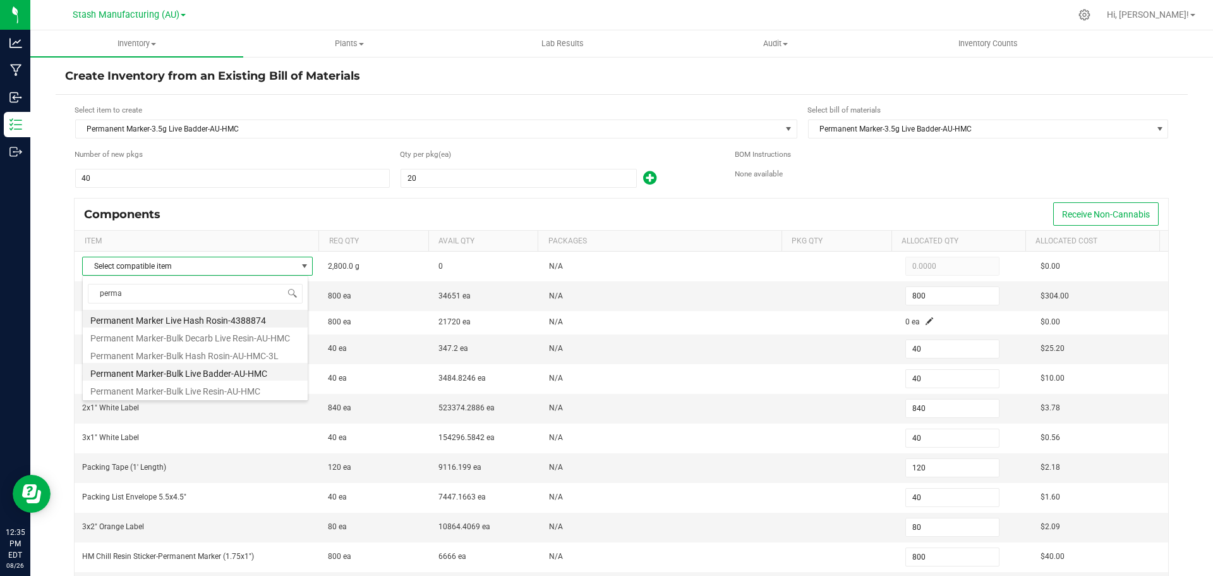
click at [214, 373] on li "Permanent Marker-Bulk Live Badder-AU-HMC" at bounding box center [195, 372] width 225 height 18
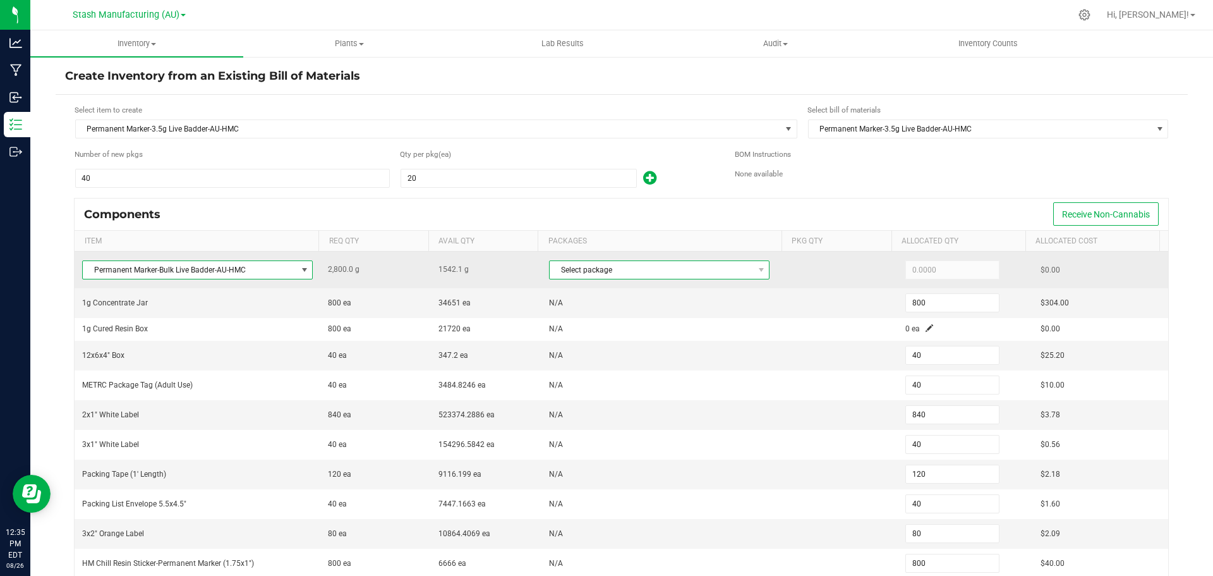
click at [619, 274] on span "Select package" at bounding box center [651, 270] width 203 height 18
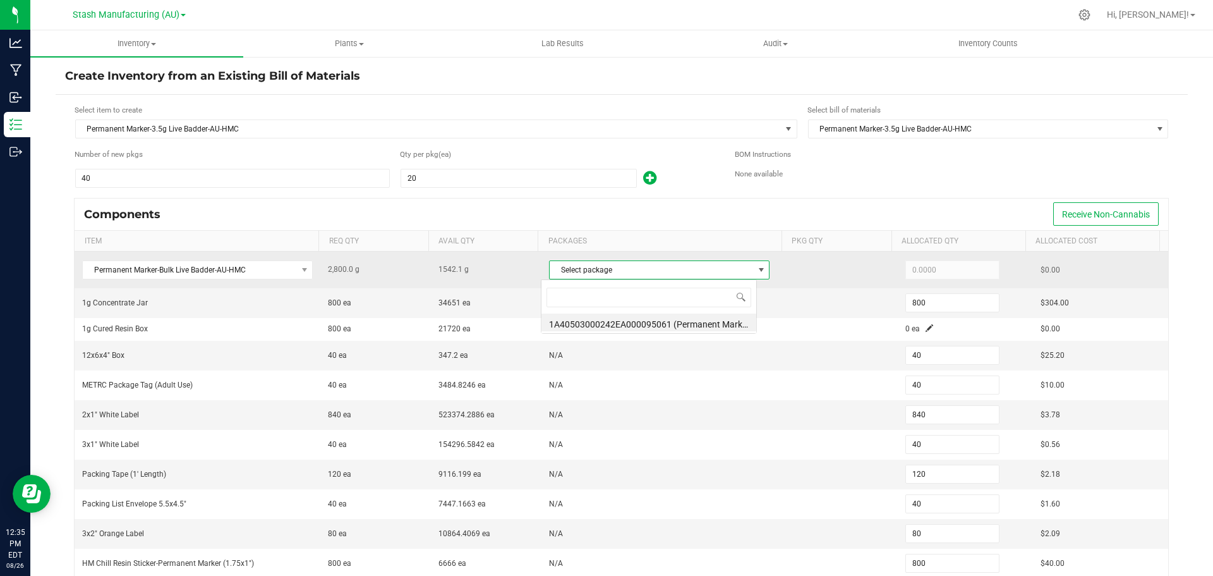
scroll to position [19, 216]
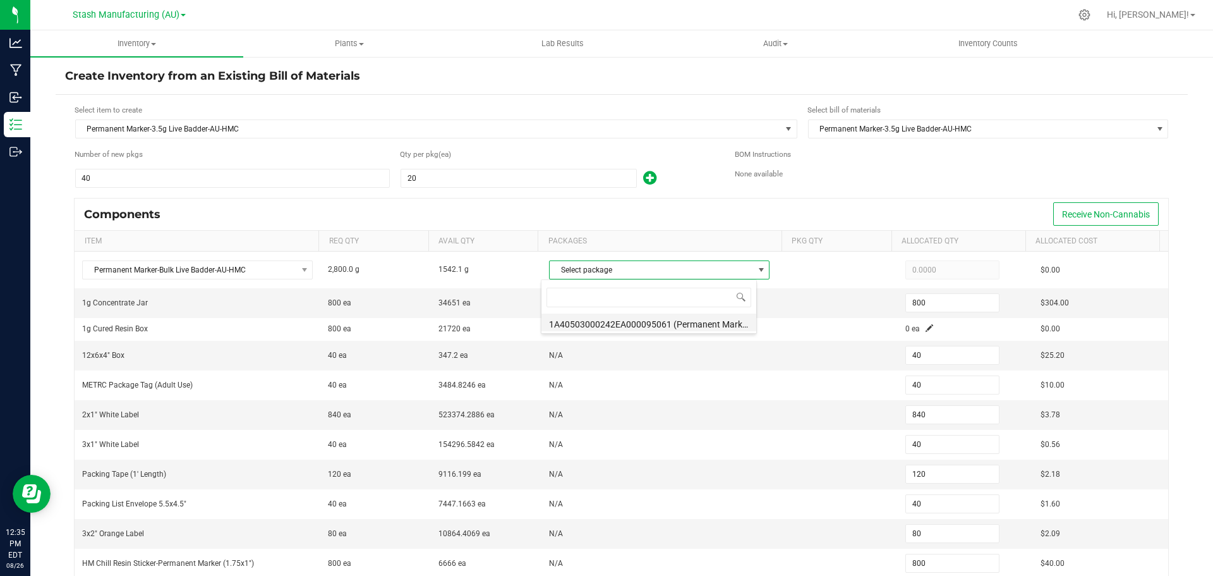
click at [617, 320] on li "1A40503000242EA000095061 (Permanent Marker-Bulk Live Resin-AU-HMC-7.29.)" at bounding box center [648, 322] width 215 height 18
type input "1,542.1000"
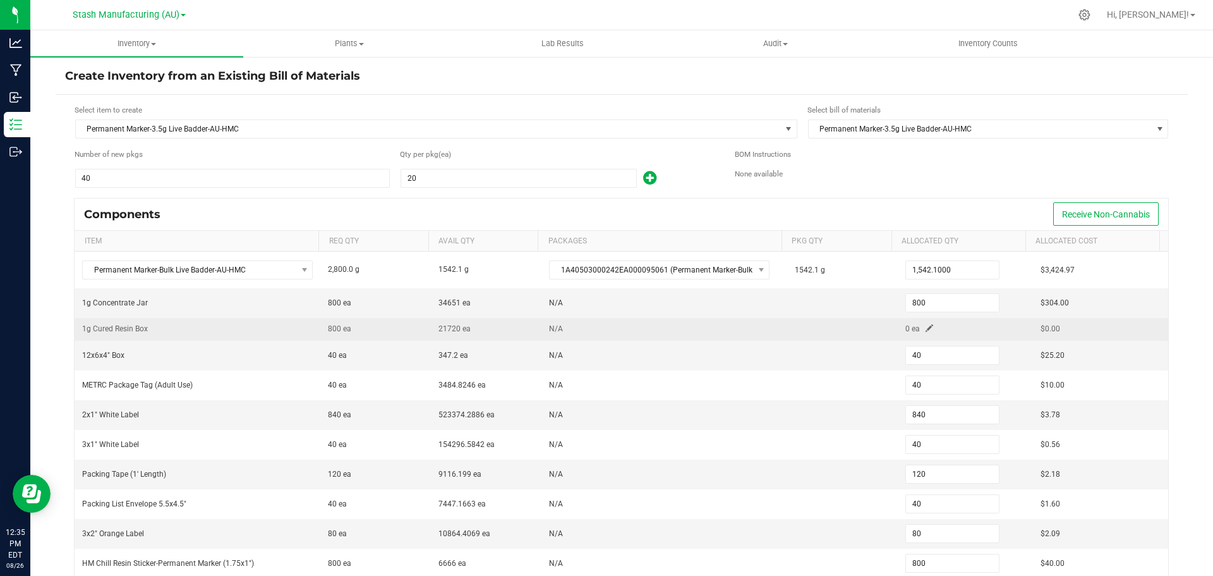
click at [649, 324] on td "N/A" at bounding box center [664, 329] width 246 height 23
click at [921, 325] on td "0 ea" at bounding box center [965, 329] width 135 height 23
click at [926, 326] on span at bounding box center [930, 328] width 8 height 8
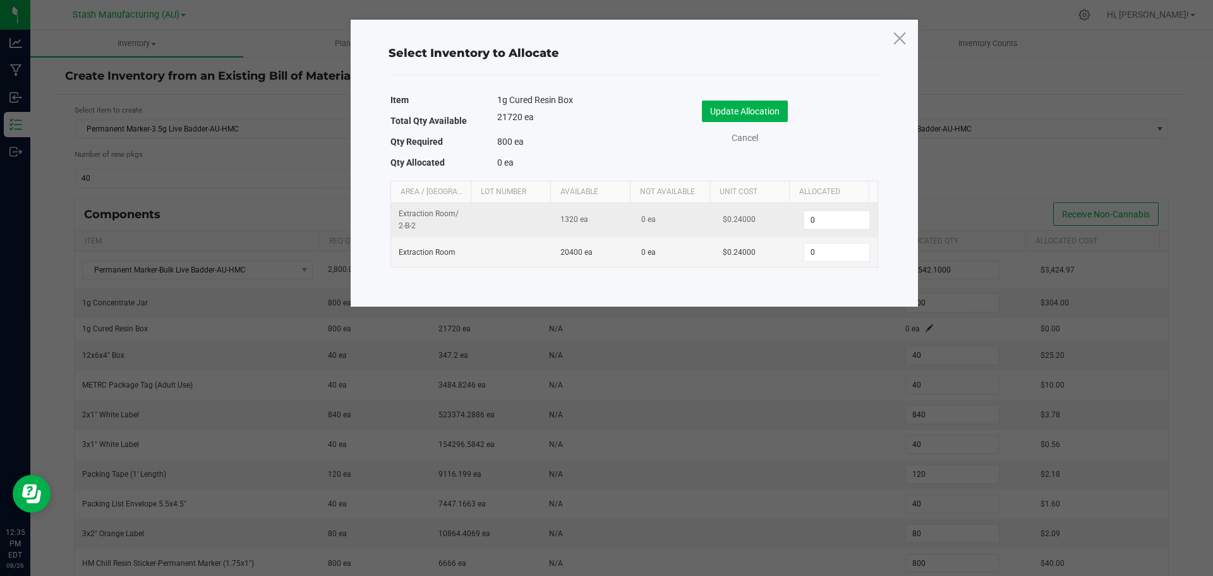
click at [819, 229] on td "0" at bounding box center [836, 220] width 81 height 35
click at [819, 224] on input "0" at bounding box center [836, 220] width 64 height 18
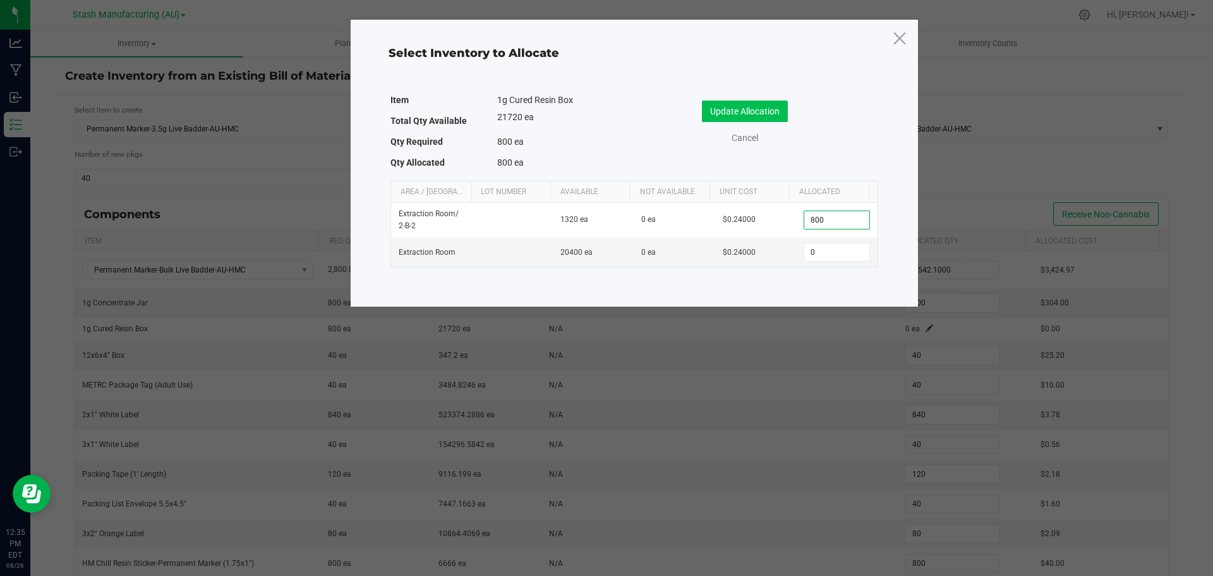
type input "800"
click at [777, 116] on button "Update Allocation" at bounding box center [745, 110] width 86 height 21
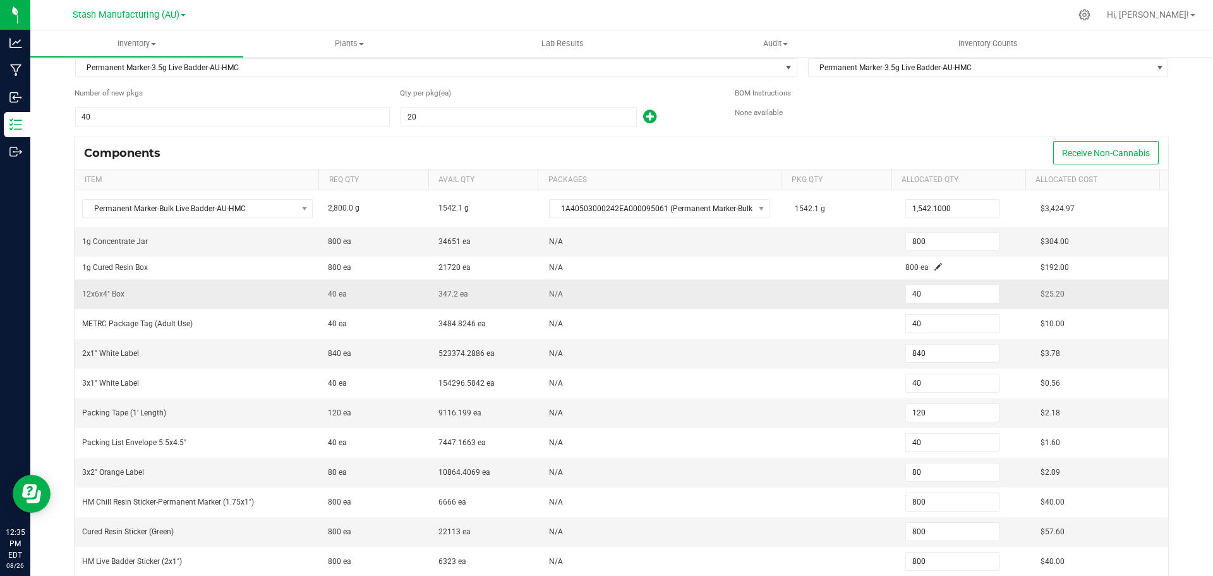
click at [788, 295] on td at bounding box center [842, 294] width 111 height 30
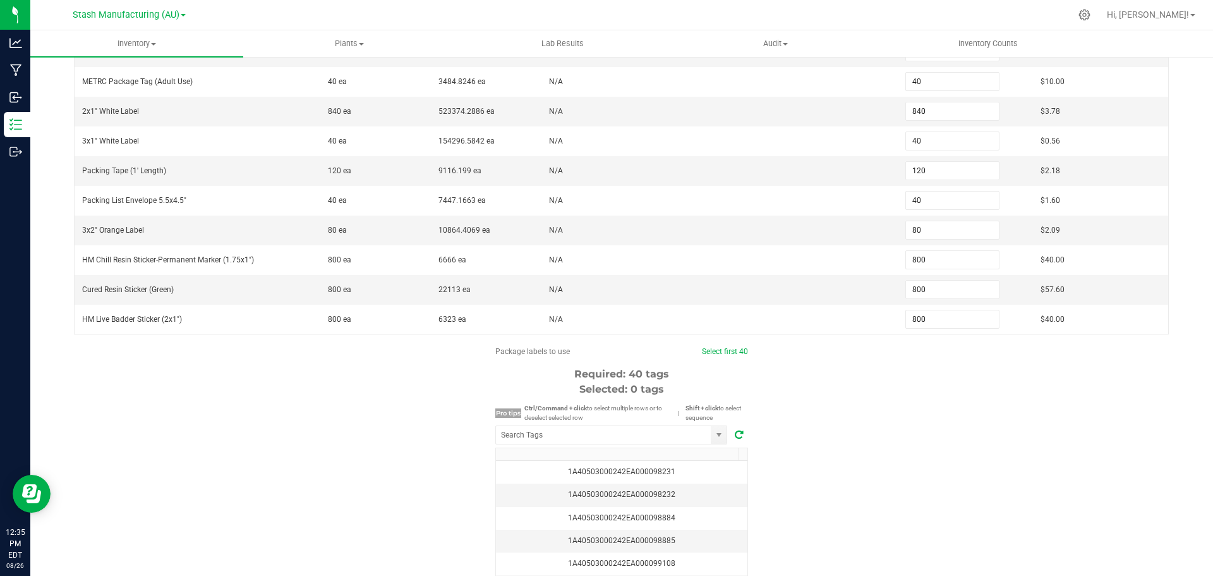
scroll to position [314, 0]
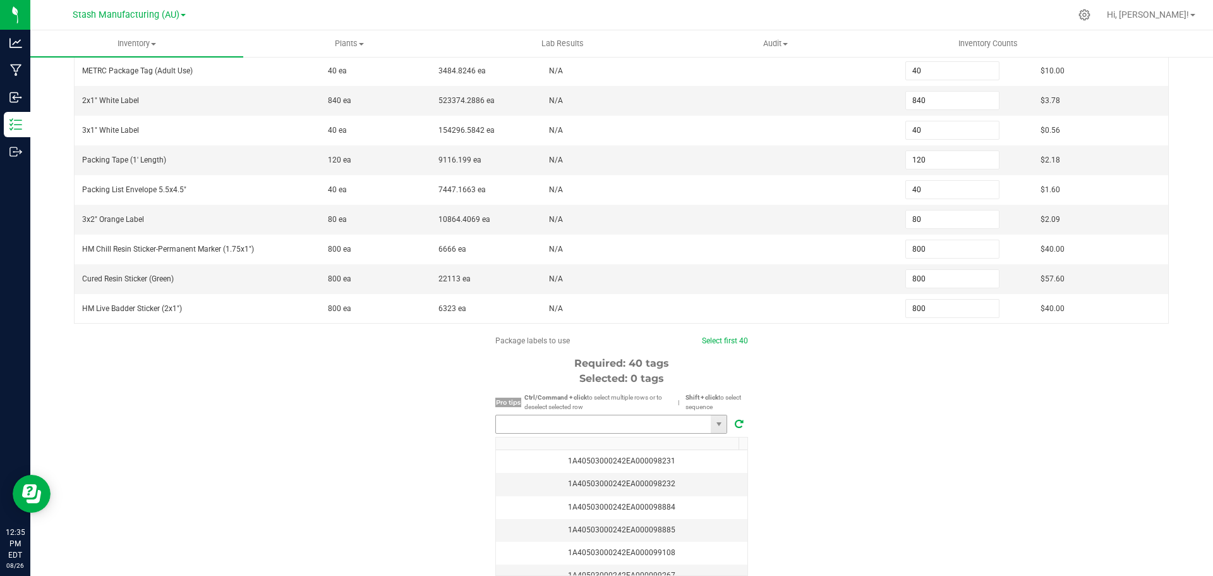
click at [624, 432] on input "NO DATA FOUND" at bounding box center [603, 424] width 215 height 18
click at [610, 440] on li "1A40503000242EA000099294" at bounding box center [607, 447] width 231 height 21
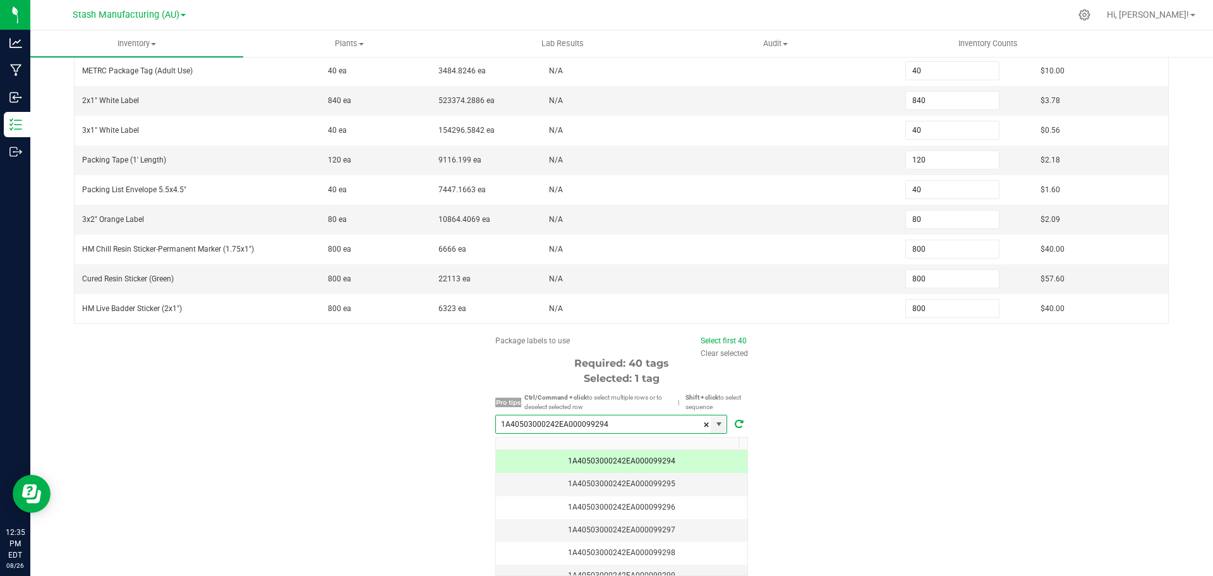
type input "1A40503000242EA000099294"
click at [706, 345] on span "Select first 40" at bounding box center [724, 340] width 46 height 11
click at [709, 342] on link "Select first 40" at bounding box center [724, 340] width 46 height 9
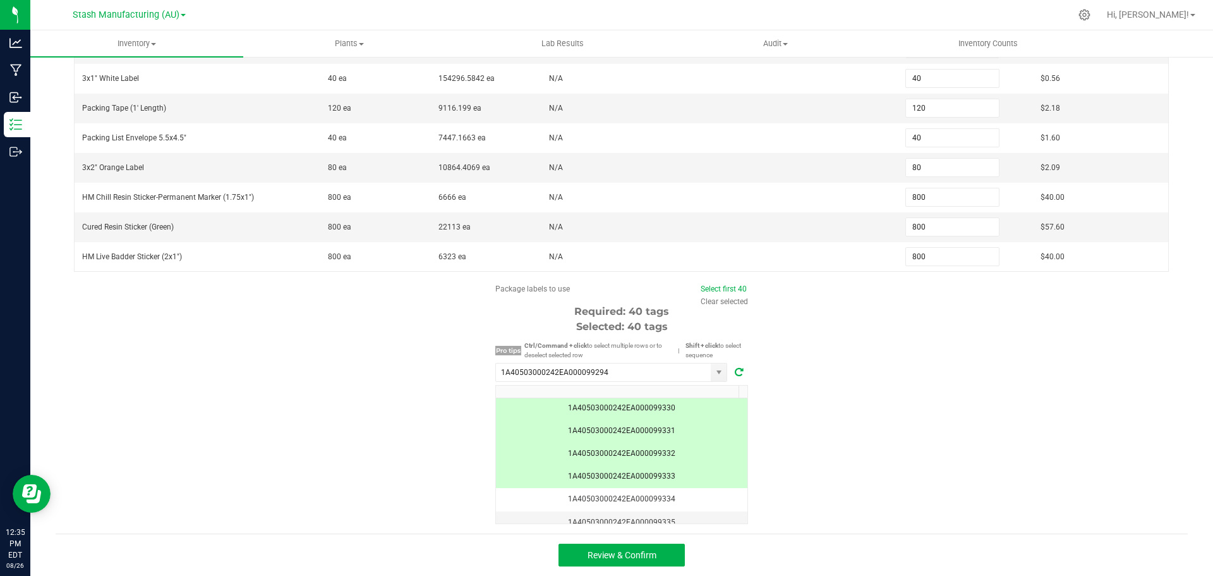
scroll to position [821, 0]
click at [567, 555] on button "Review & Confirm" at bounding box center [622, 554] width 126 height 23
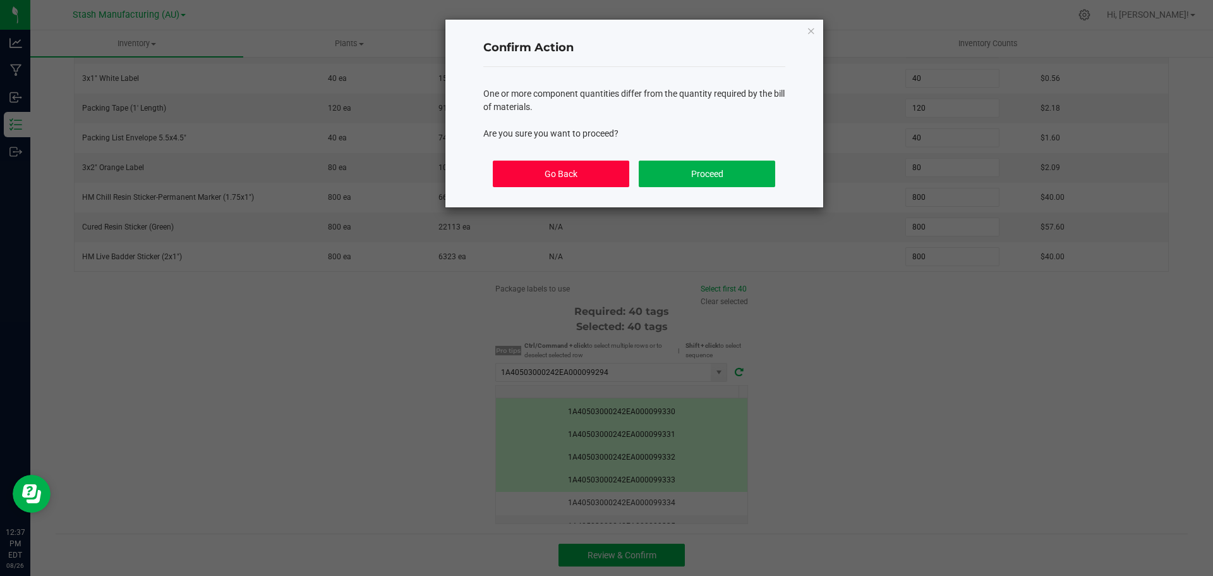
click at [600, 186] on button "Go Back" at bounding box center [561, 173] width 136 height 27
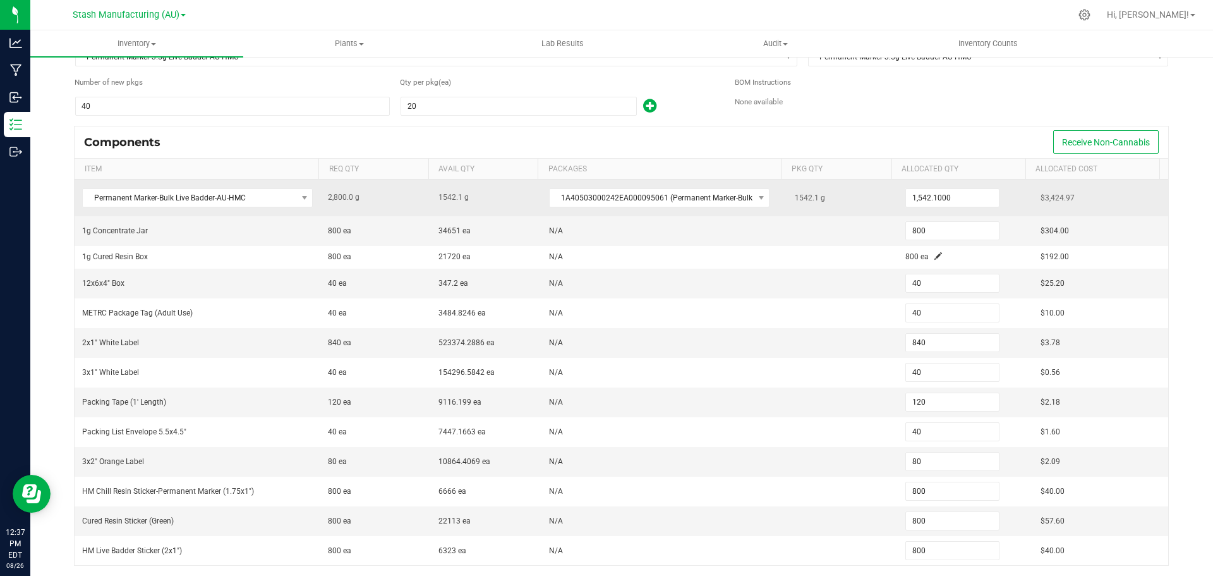
scroll to position [0, 0]
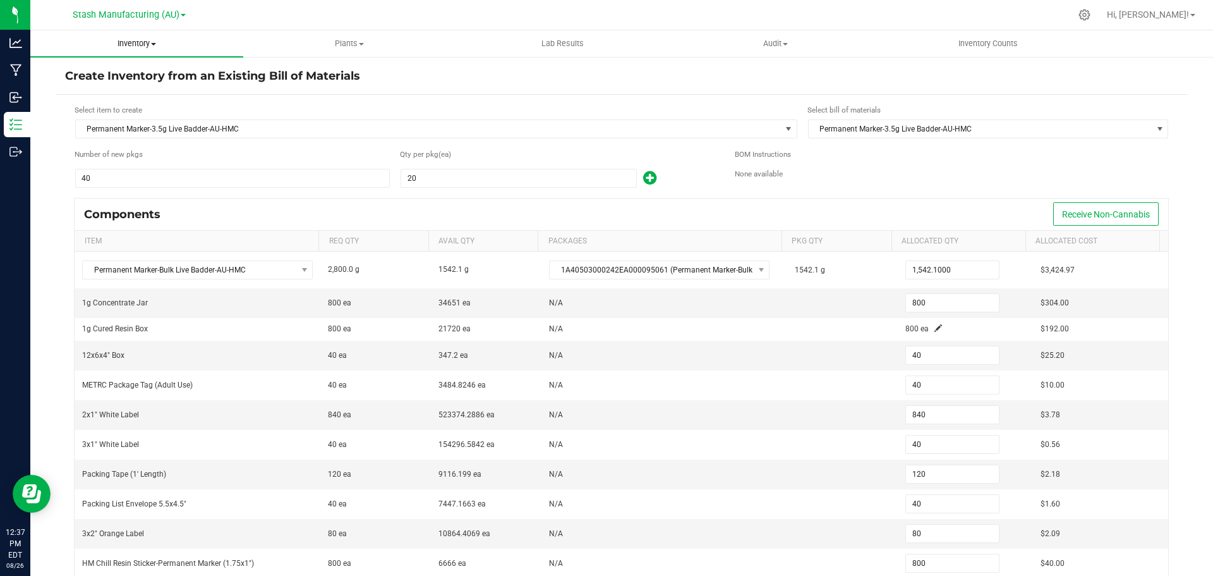
click at [142, 39] on span "Inventory" at bounding box center [136, 43] width 213 height 11
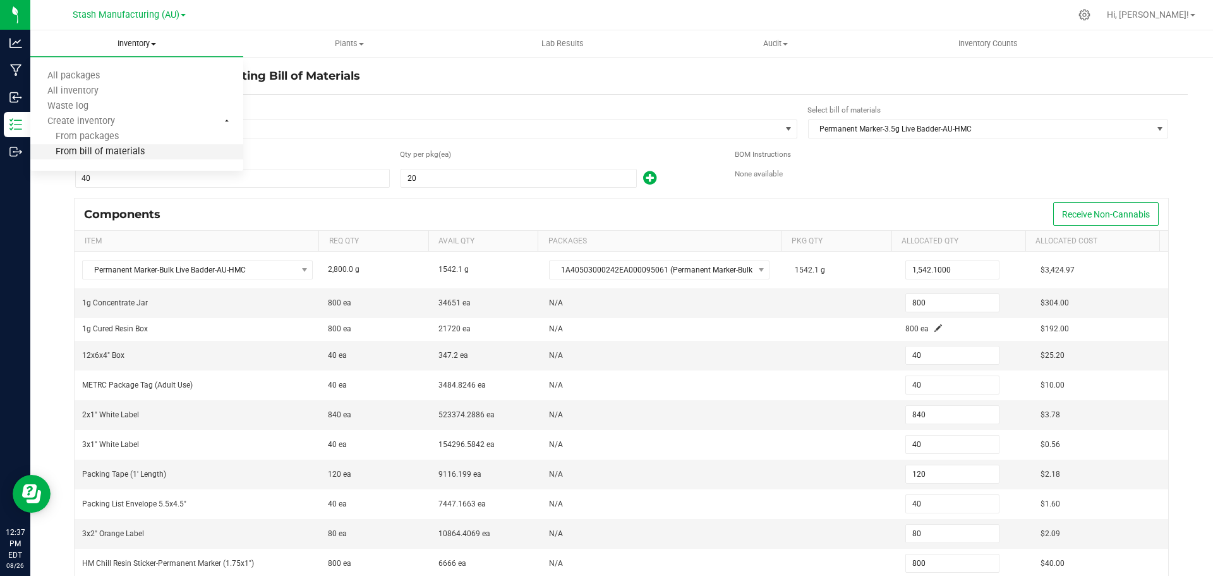
click at [129, 157] on span "From bill of materials" at bounding box center [87, 152] width 114 height 11
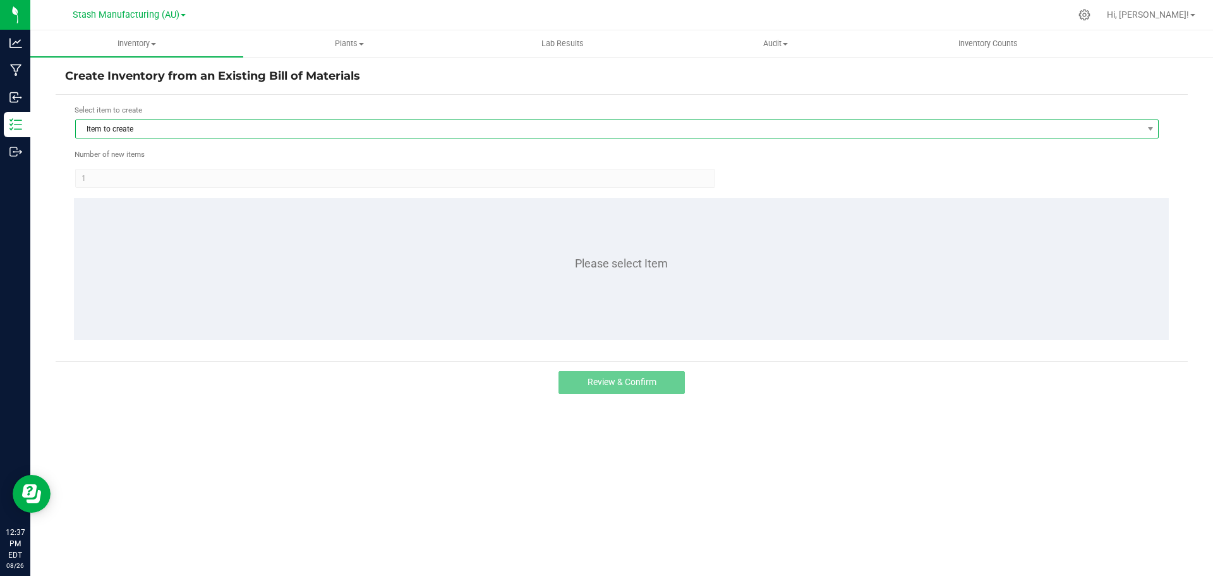
click at [135, 138] on span "Item to create" at bounding box center [617, 128] width 1084 height 19
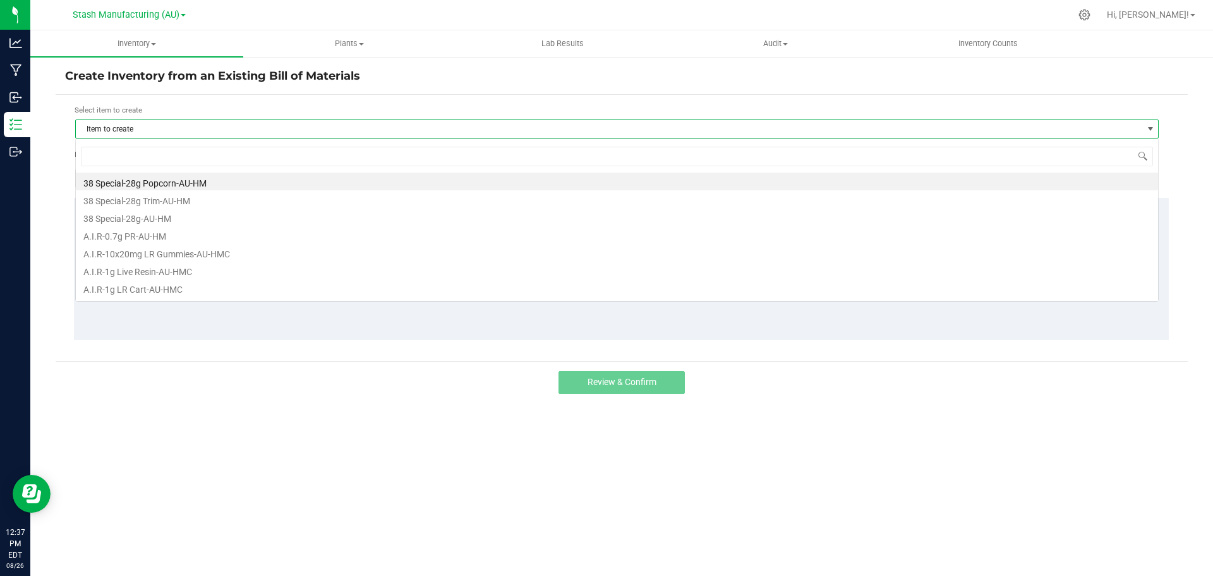
scroll to position [19, 1084]
type input "[PERSON_NAME]"
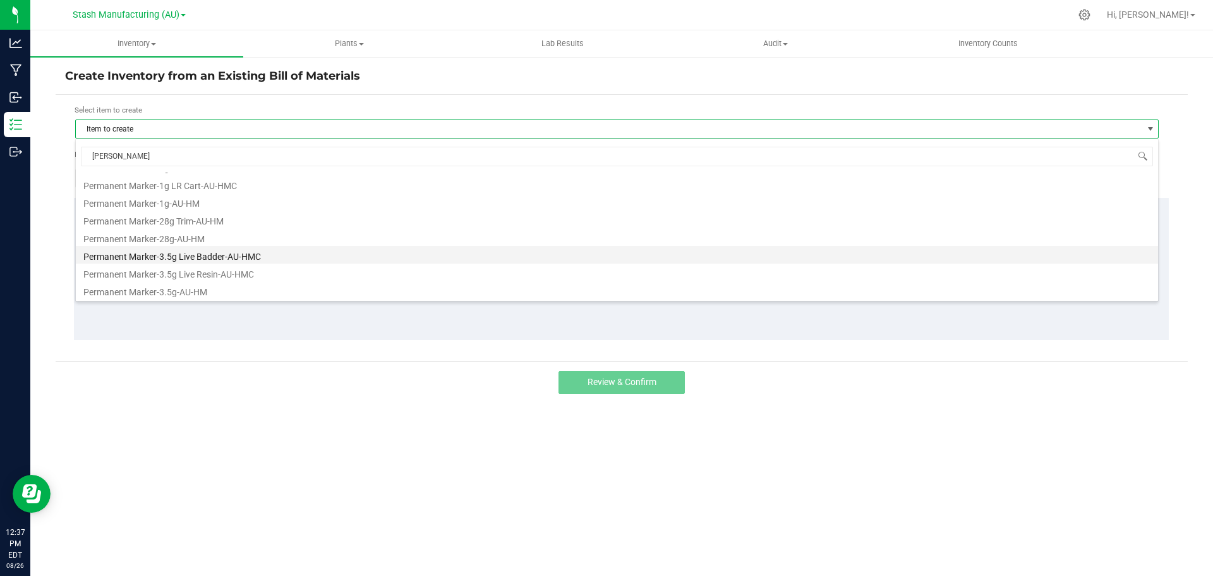
click at [204, 257] on li "Permanent Marker-3.5g Live Badder-AU-HMC" at bounding box center [617, 255] width 1082 height 18
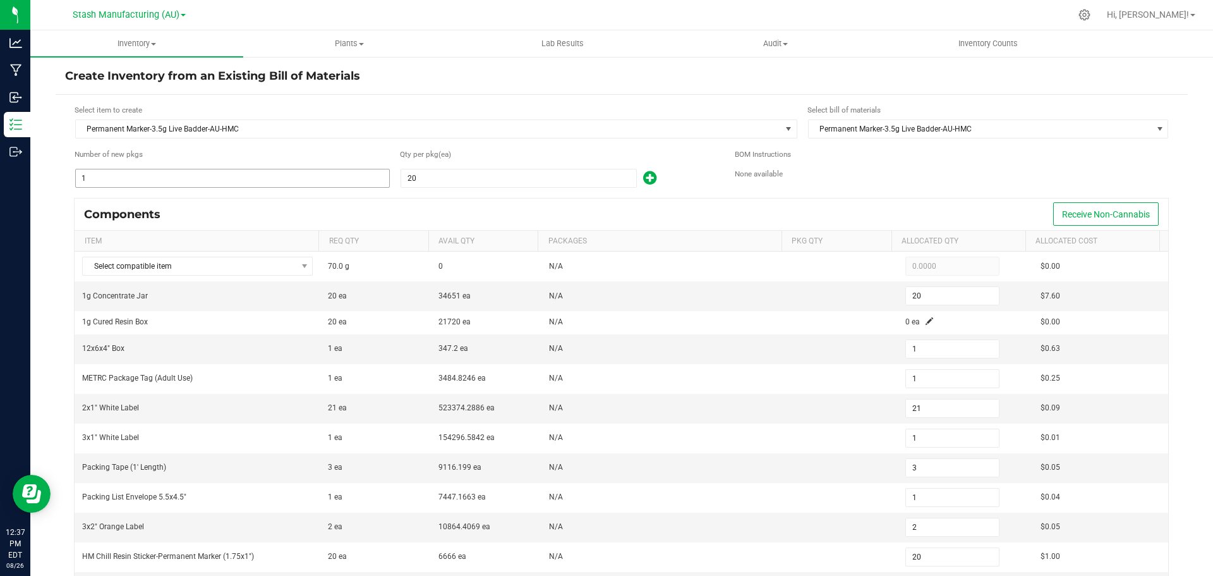
click at [199, 182] on input "1" at bounding box center [232, 178] width 313 height 18
type input "4"
type input "80"
type input "4"
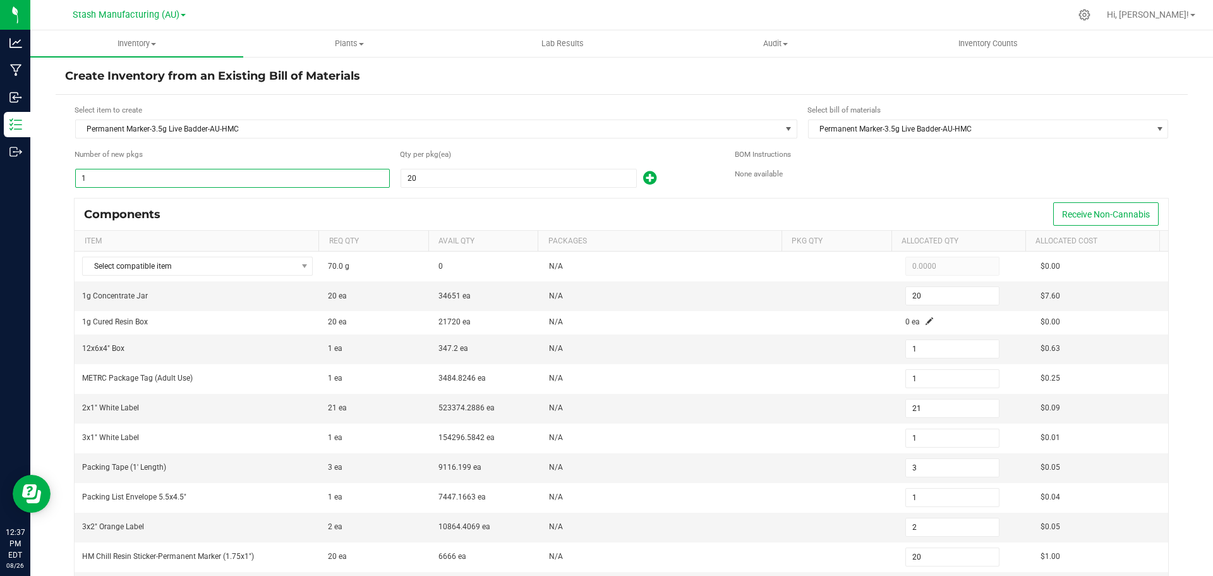
type input "84"
type input "4"
type input "12"
type input "4"
type input "8"
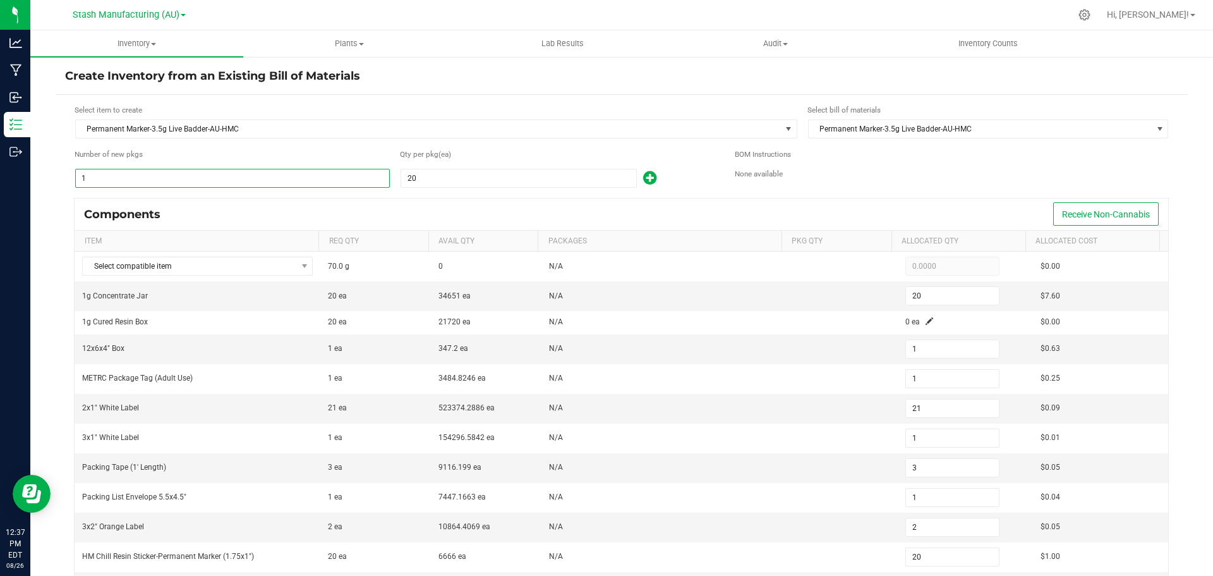
type input "80"
type input "40"
type input "800"
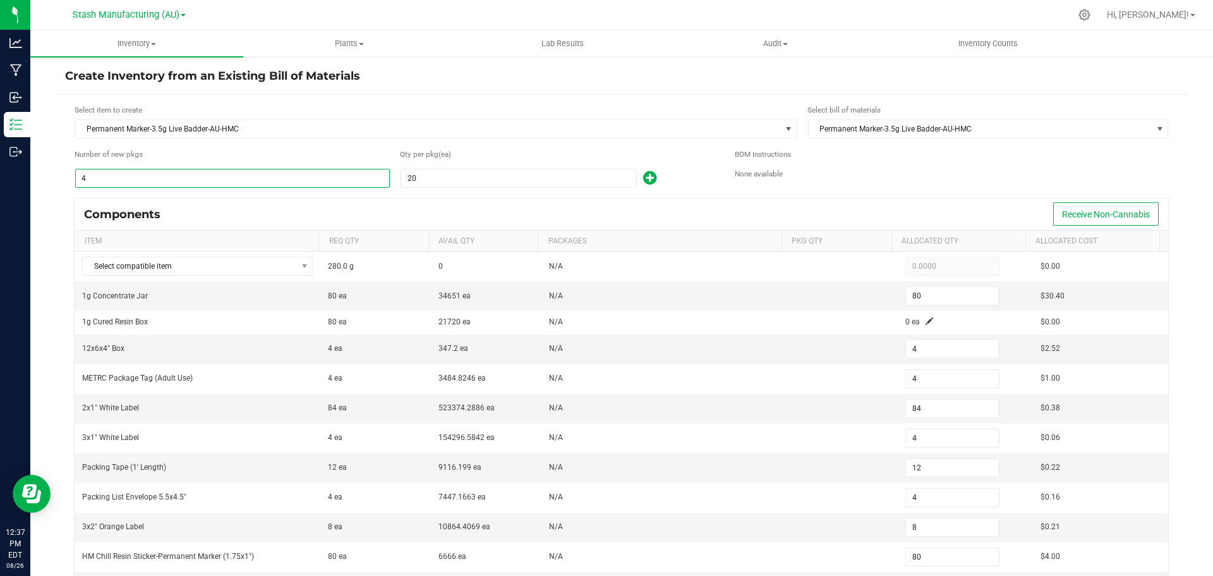
type input "40"
type input "840"
type input "40"
type input "120"
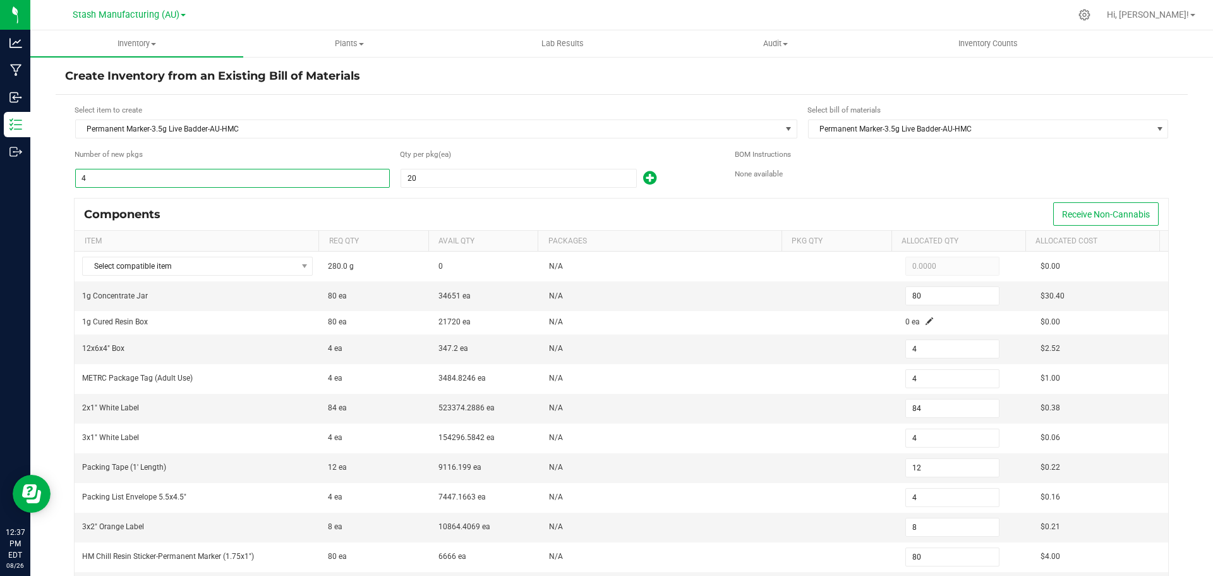
type input "40"
type input "80"
type input "800"
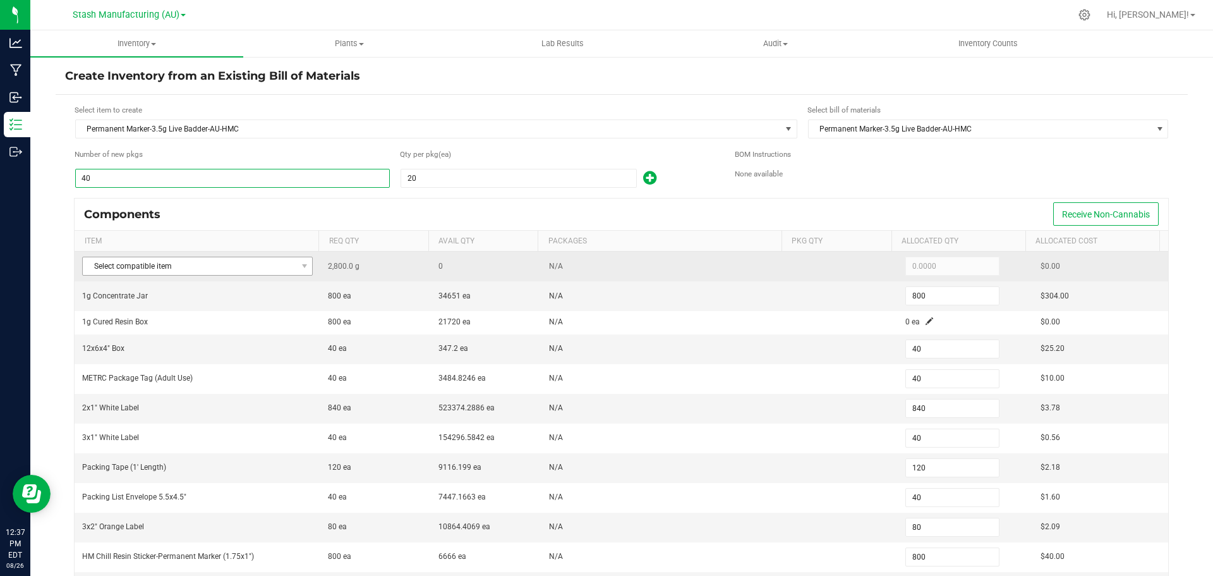
type input "40"
click at [181, 265] on span "Select compatible item" at bounding box center [190, 266] width 214 height 18
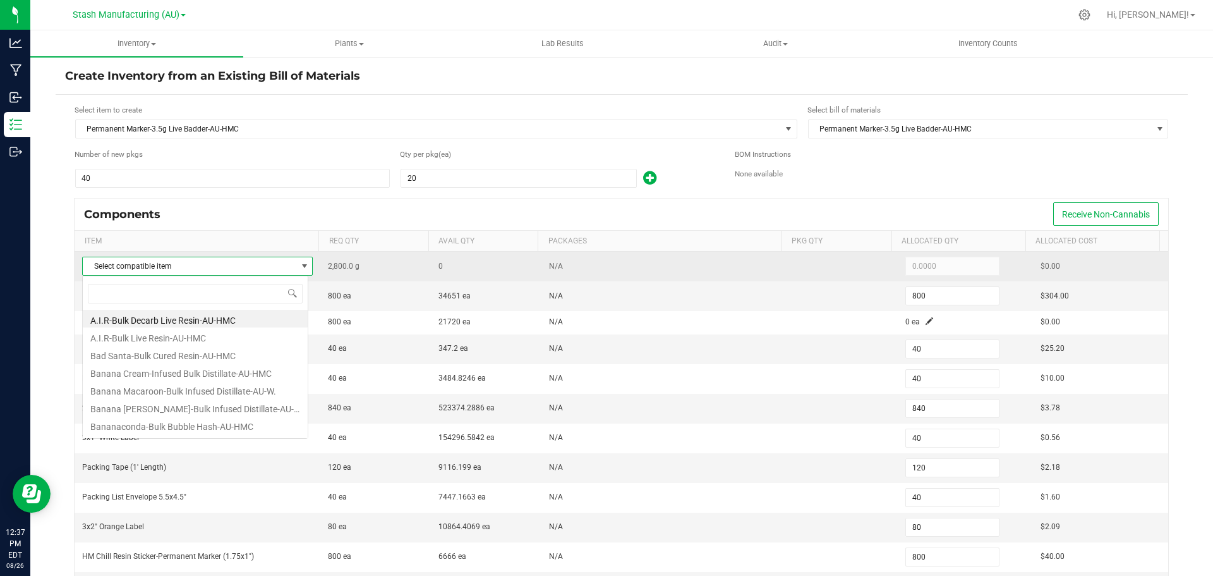
scroll to position [19, 226]
type input "[PERSON_NAME]"
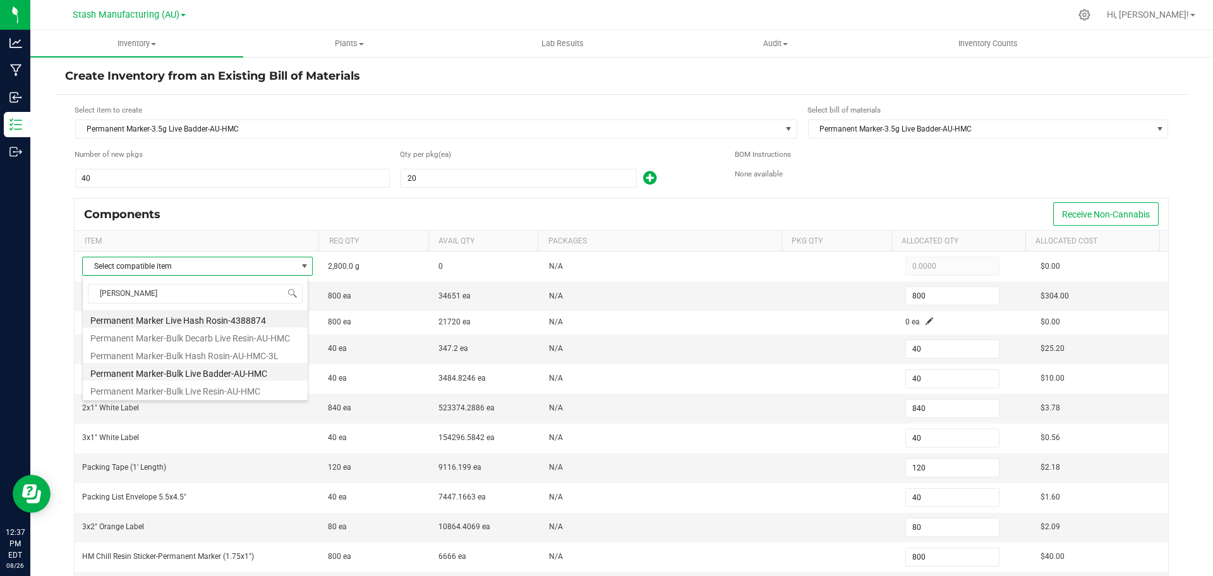
click at [219, 370] on li "Permanent Marker-Bulk Live Badder-AU-HMC" at bounding box center [195, 372] width 225 height 18
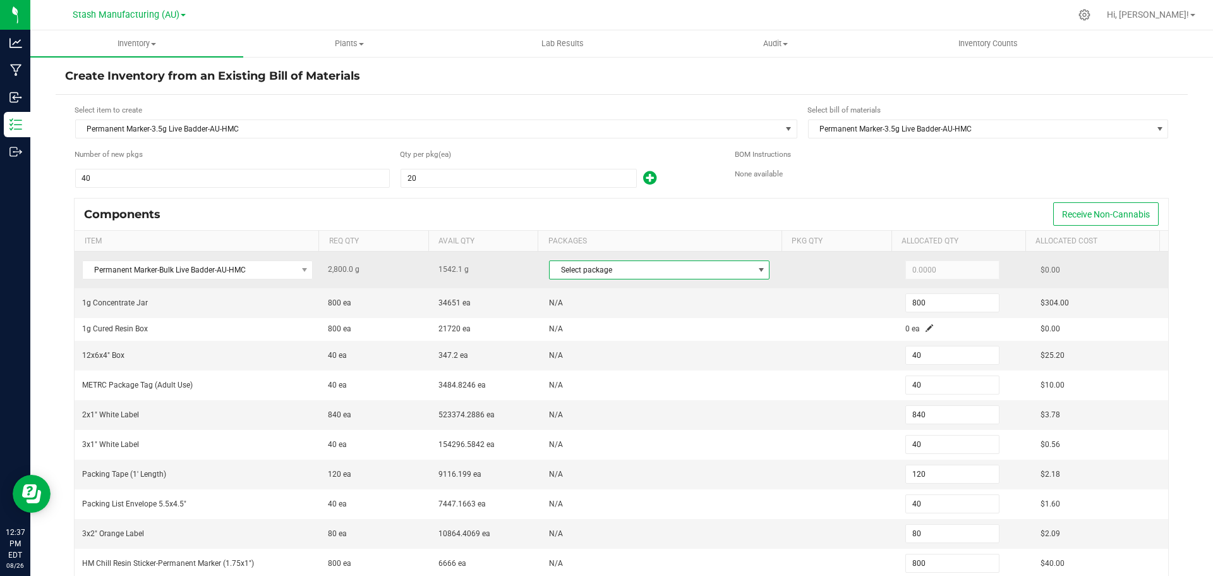
click at [601, 272] on span "Select package" at bounding box center [651, 270] width 203 height 18
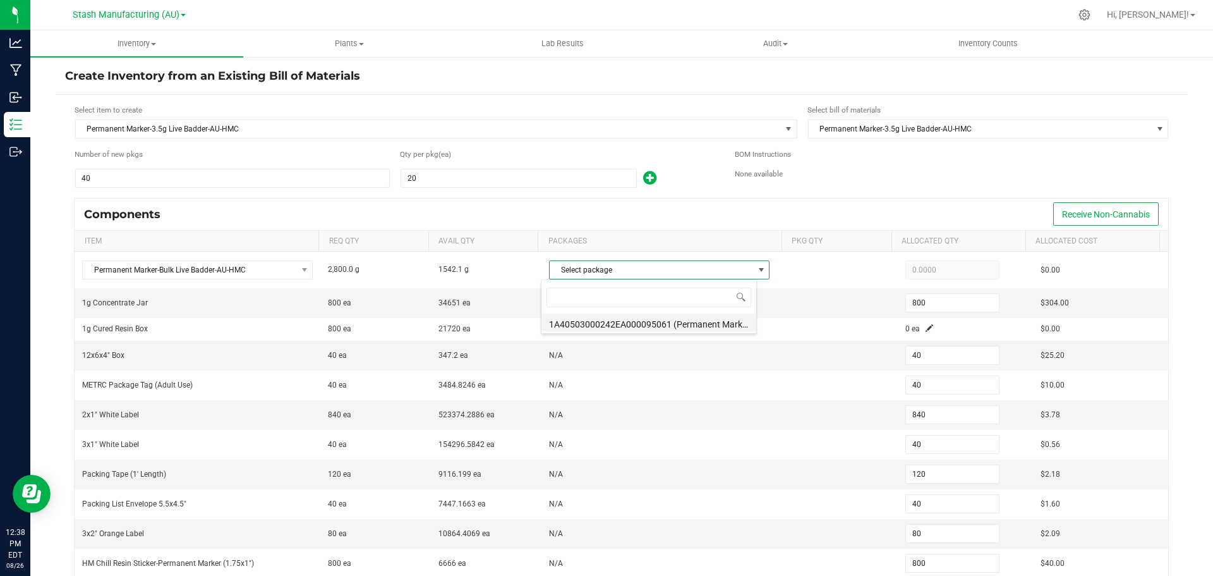
click at [607, 322] on li "1A40503000242EA000095061 (Permanent Marker-Bulk Live Resin-AU-HMC-7.29.)" at bounding box center [648, 322] width 215 height 18
type input "1,542.1000"
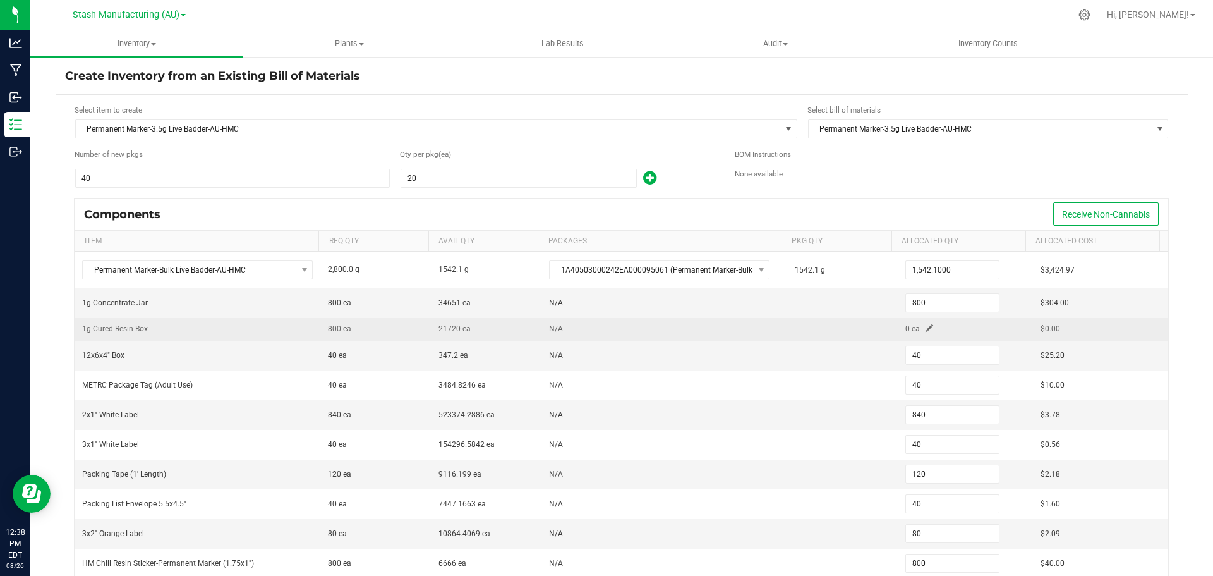
click at [926, 326] on span at bounding box center [930, 328] width 8 height 8
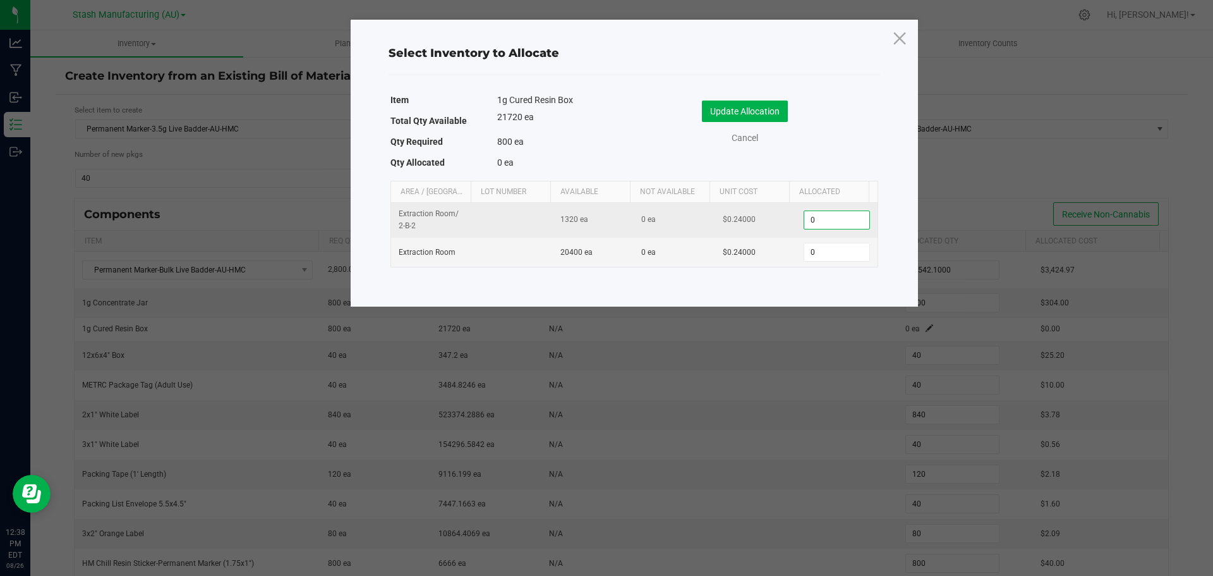
click at [830, 222] on input "0" at bounding box center [836, 220] width 64 height 18
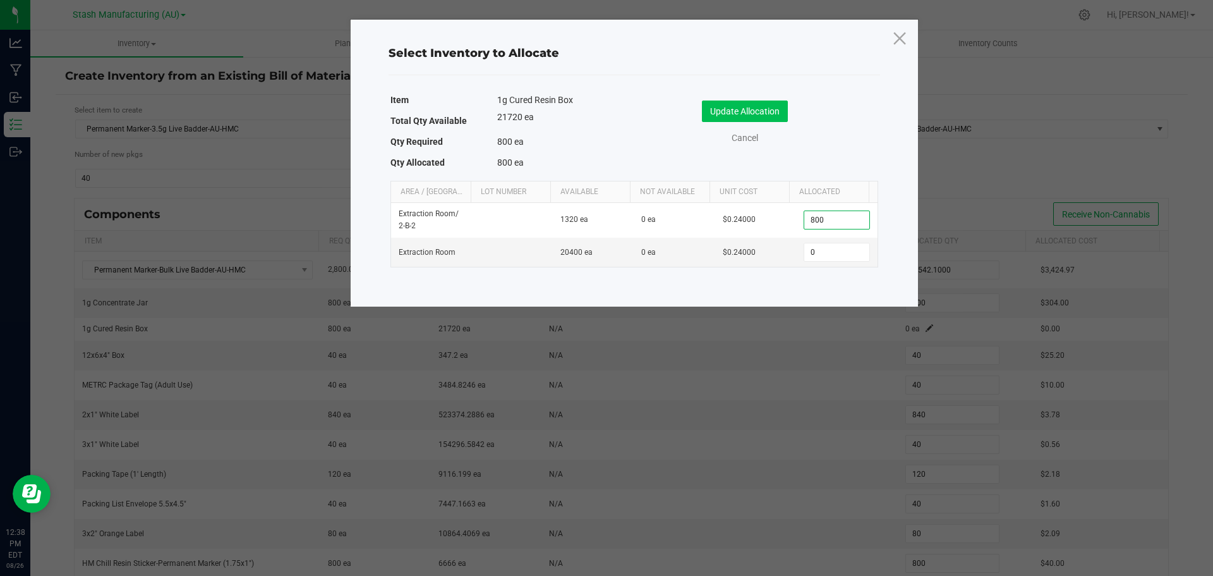
type input "800"
click at [768, 114] on button "Update Allocation" at bounding box center [745, 110] width 86 height 21
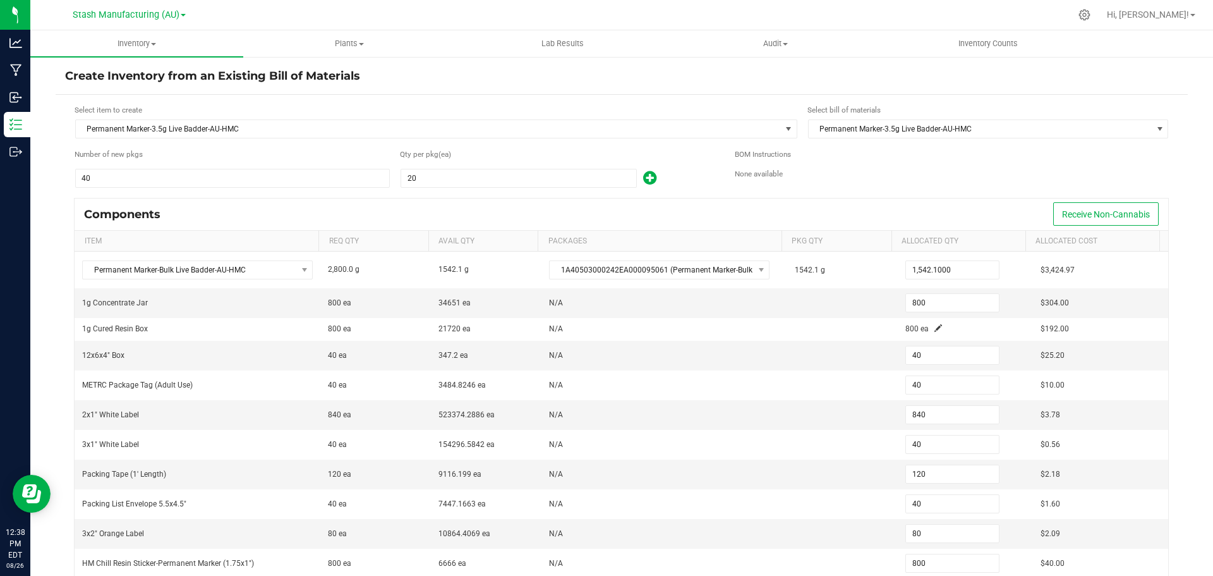
scroll to position [61, 0]
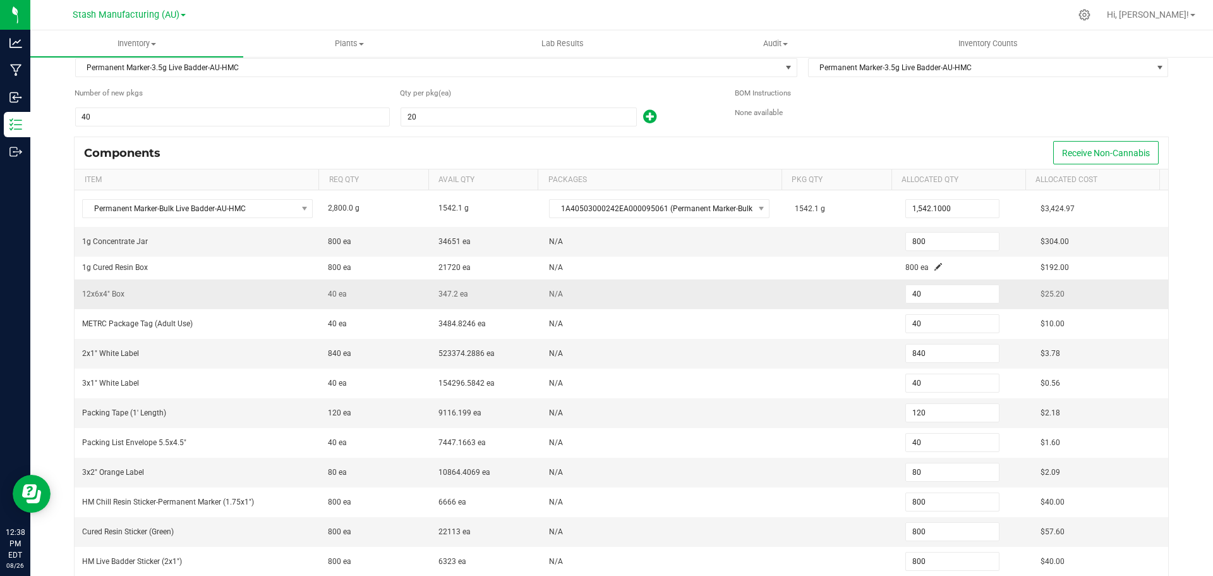
click at [811, 302] on td at bounding box center [842, 294] width 111 height 30
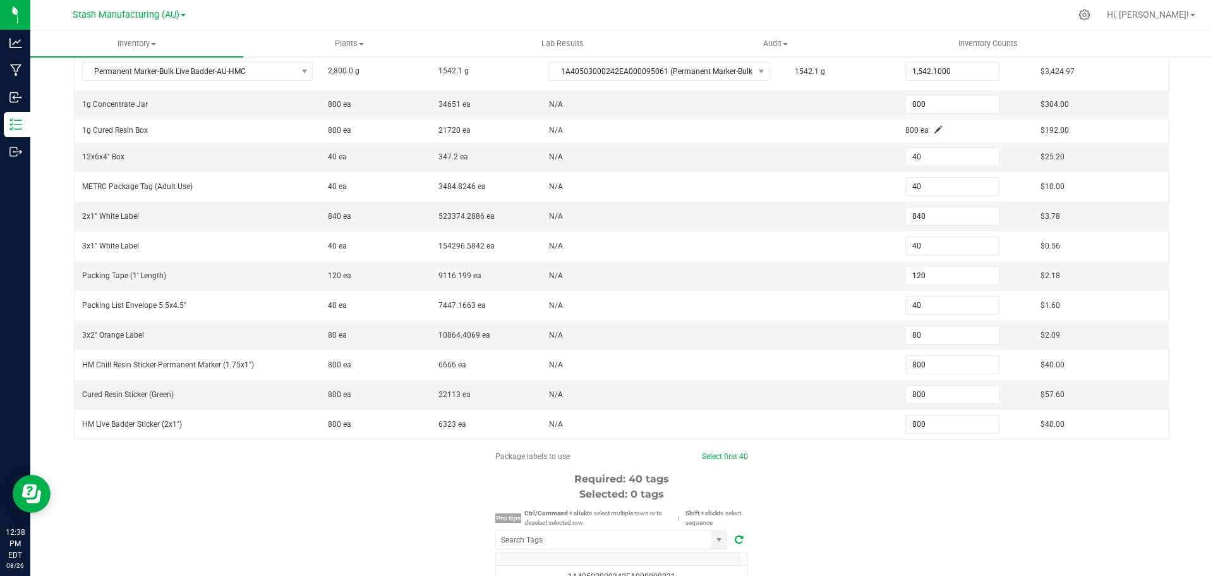
scroll to position [314, 0]
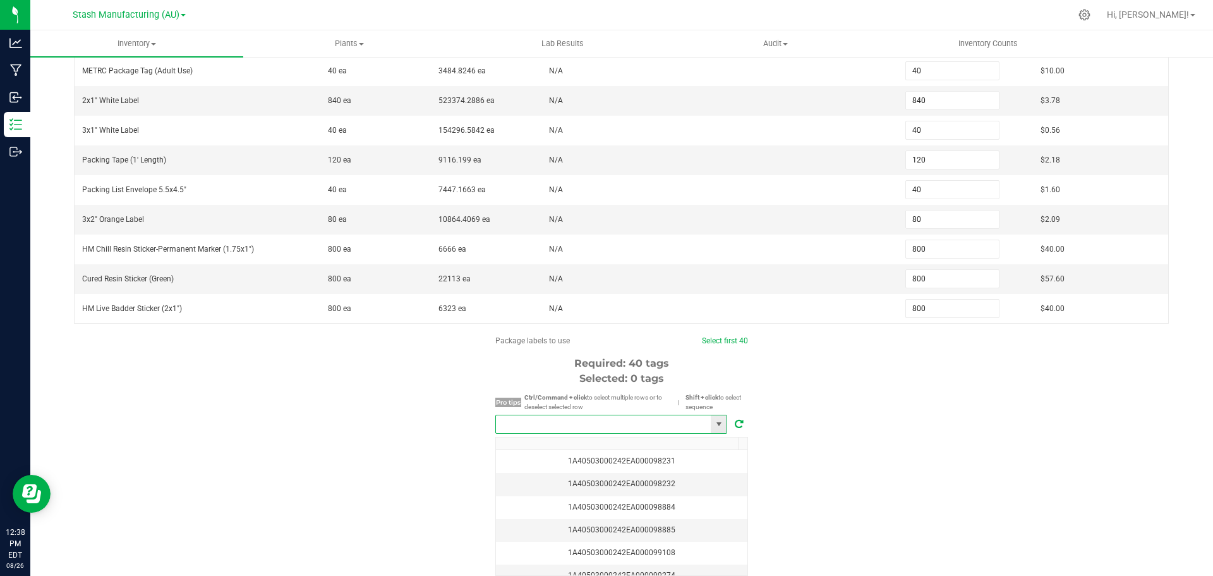
click at [589, 430] on input "NO DATA FOUND" at bounding box center [603, 424] width 215 height 18
click at [607, 448] on li "1A40503000242EA000099294" at bounding box center [607, 447] width 231 height 21
type input "1A40503000242EA000099294"
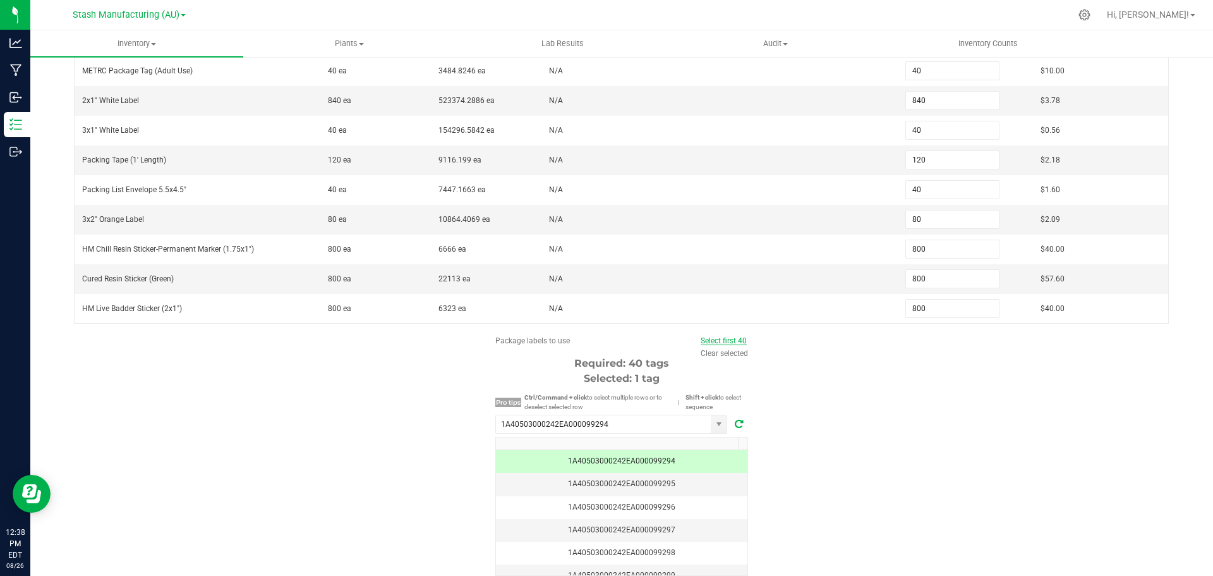
click at [729, 344] on link "Select first 40" at bounding box center [724, 340] width 46 height 9
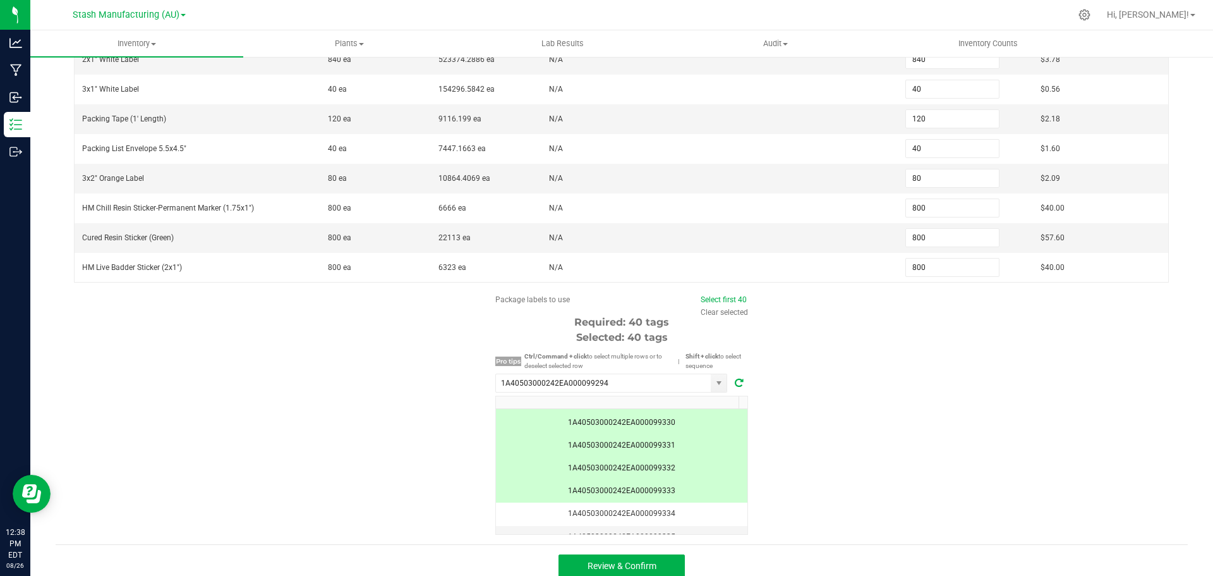
scroll to position [366, 0]
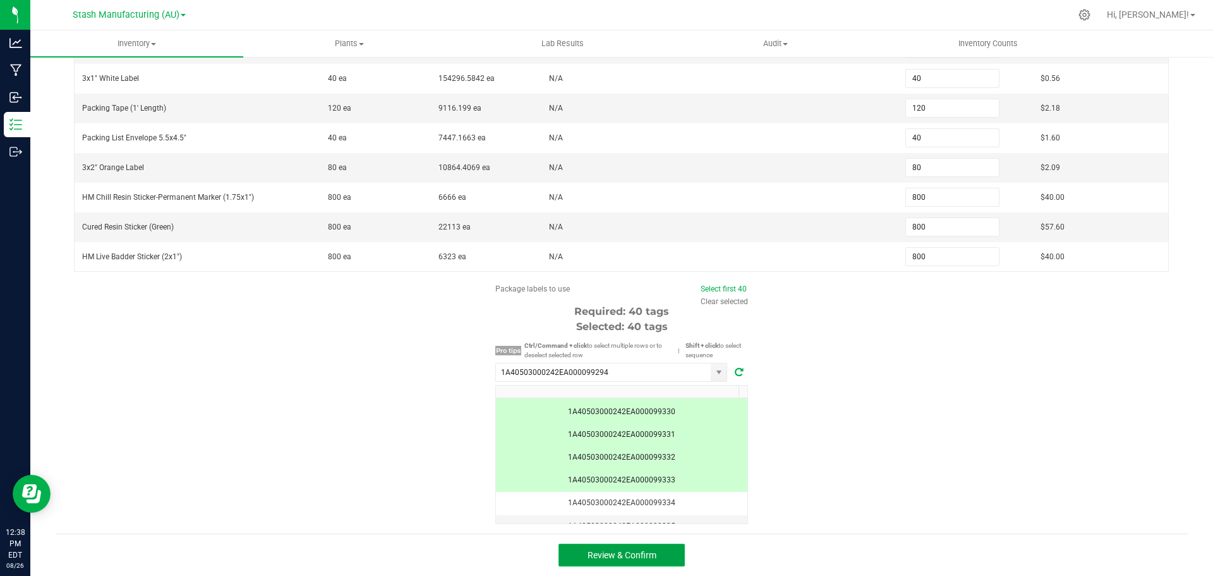
click at [648, 560] on button "Review & Confirm" at bounding box center [622, 554] width 126 height 23
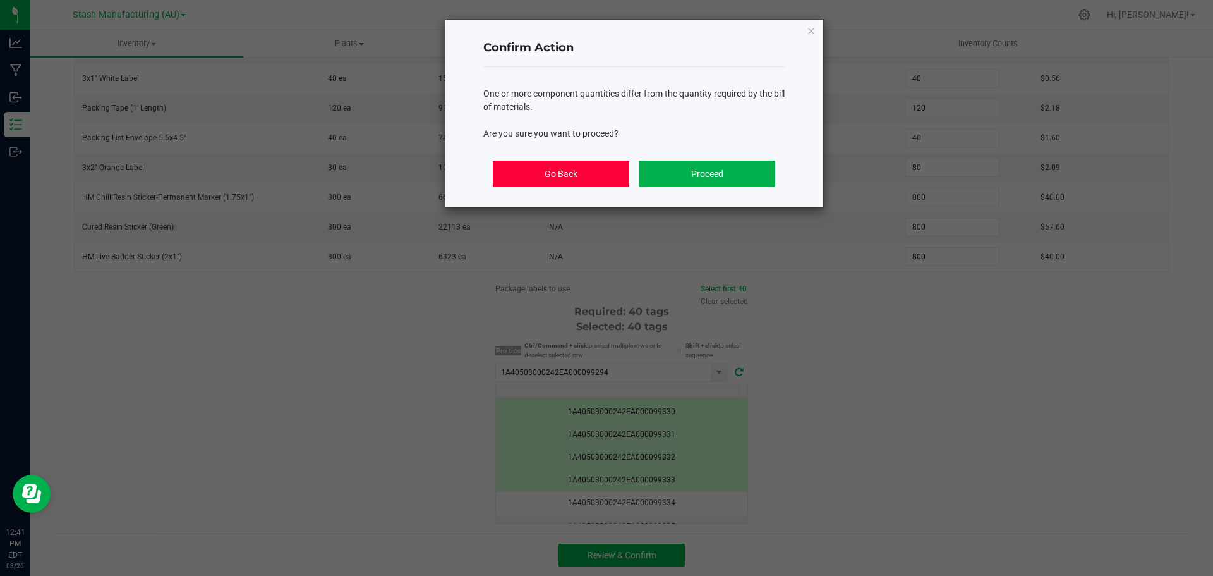
click at [594, 171] on button "Go Back" at bounding box center [561, 173] width 136 height 27
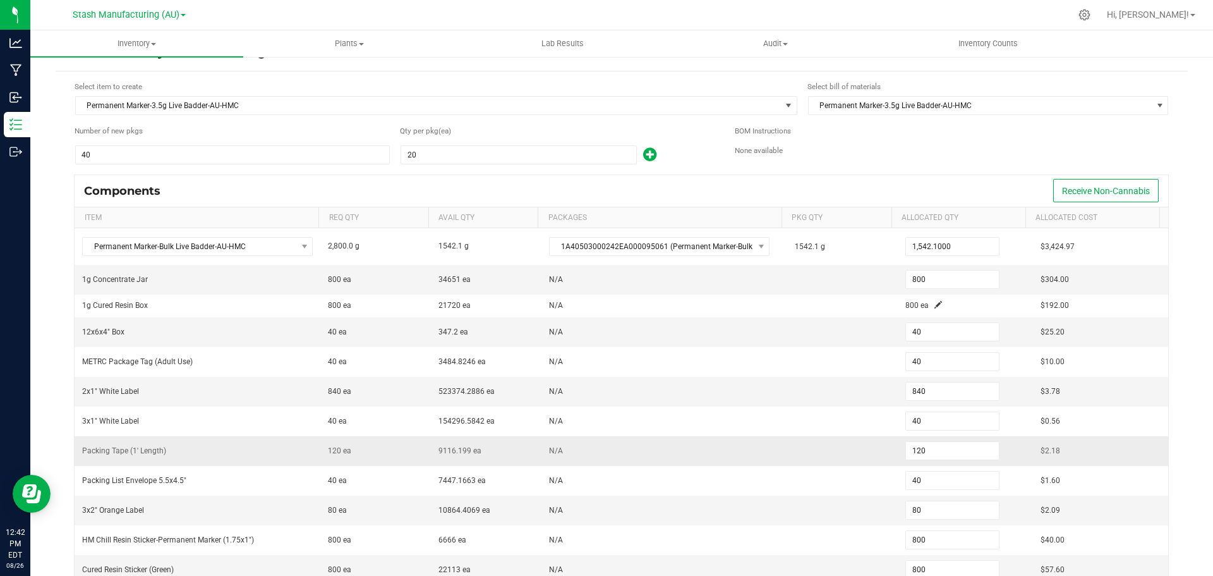
scroll to position [0, 0]
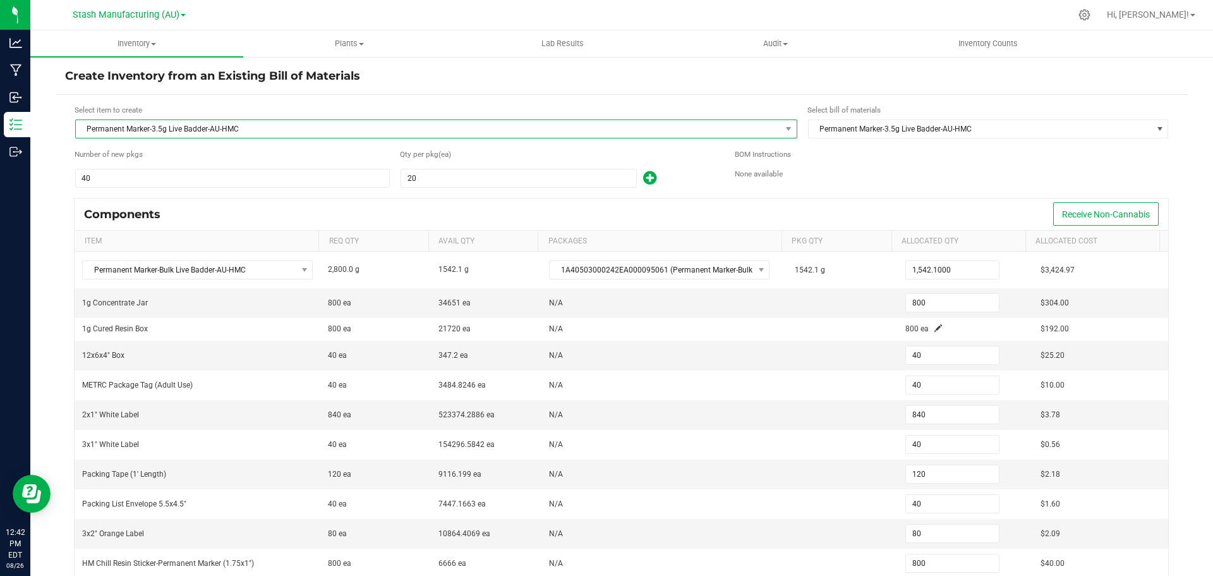
click at [164, 130] on span "Permanent Marker-3.5g Live Badder-AU-HMC" at bounding box center [428, 129] width 705 height 18
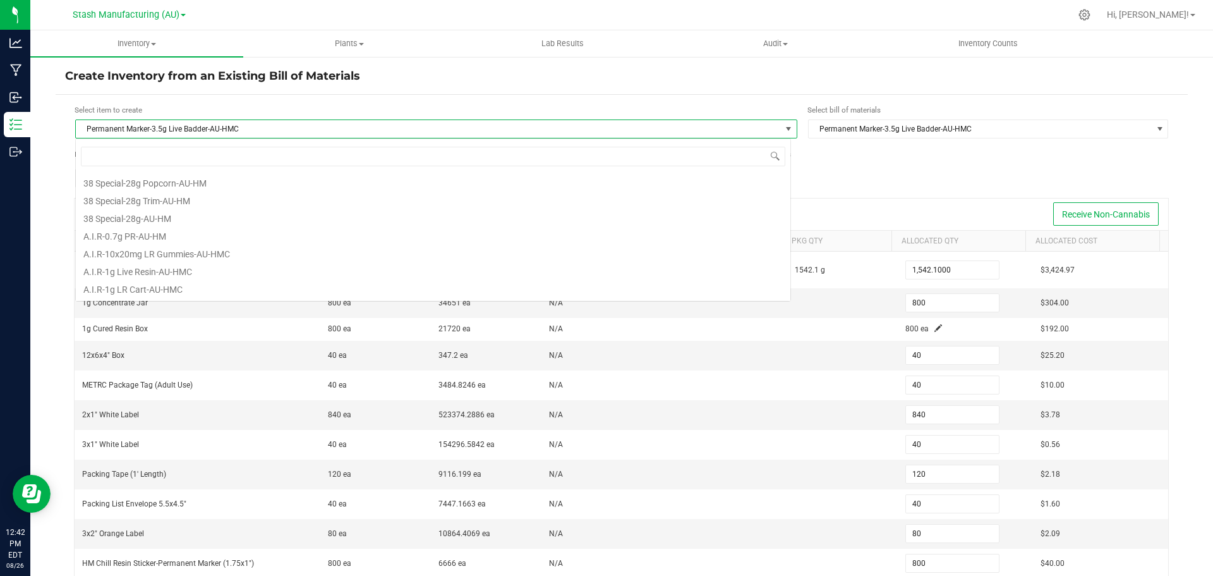
scroll to position [6844, 0]
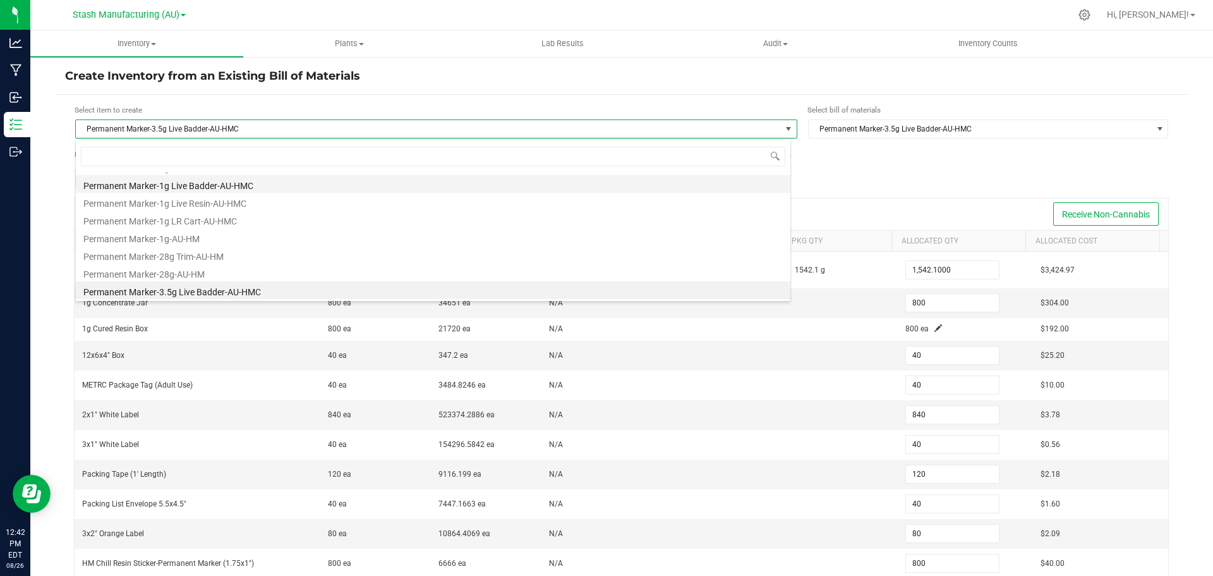
click at [177, 188] on li "Permanent Marker-1g Live Badder-AU-HMC" at bounding box center [433, 184] width 715 height 18
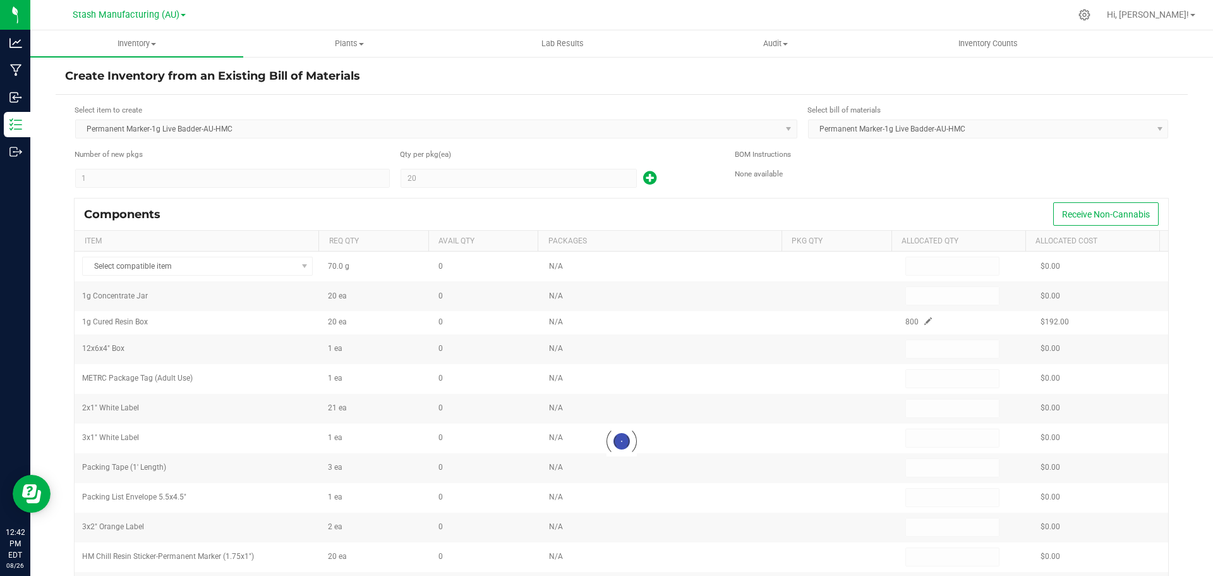
type input "0.0000"
type input "20"
type input "1"
type input "21"
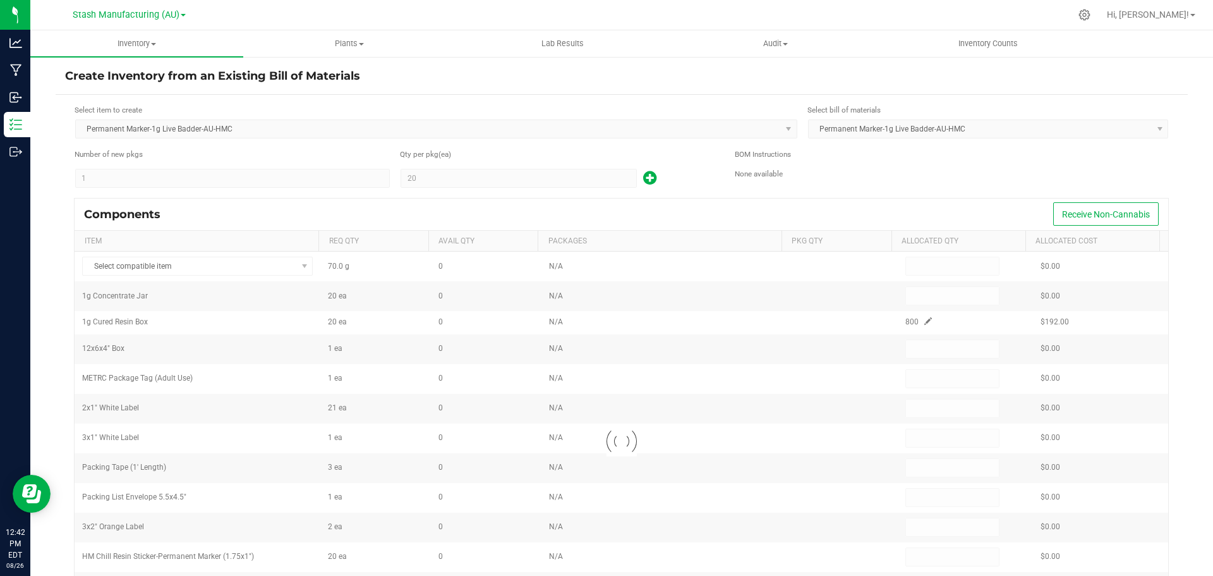
type input "1"
type input "3"
type input "1"
type input "2"
type input "20"
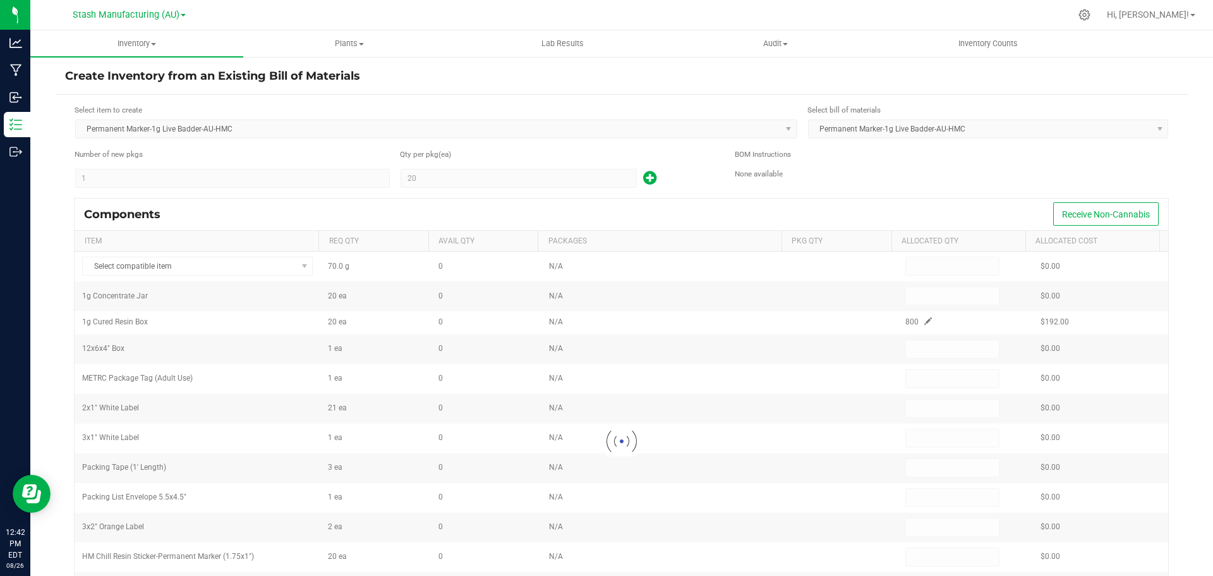
type input "20"
click at [130, 42] on span "Inventory" at bounding box center [136, 43] width 213 height 11
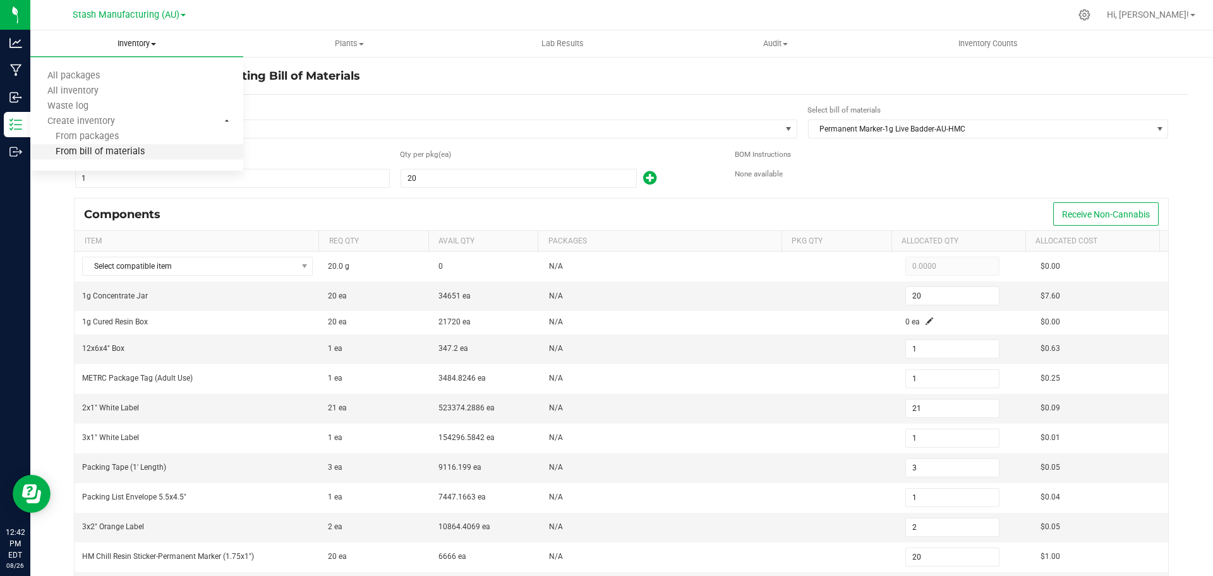
click at [143, 152] on li "From bill of materials" at bounding box center [136, 152] width 213 height 15
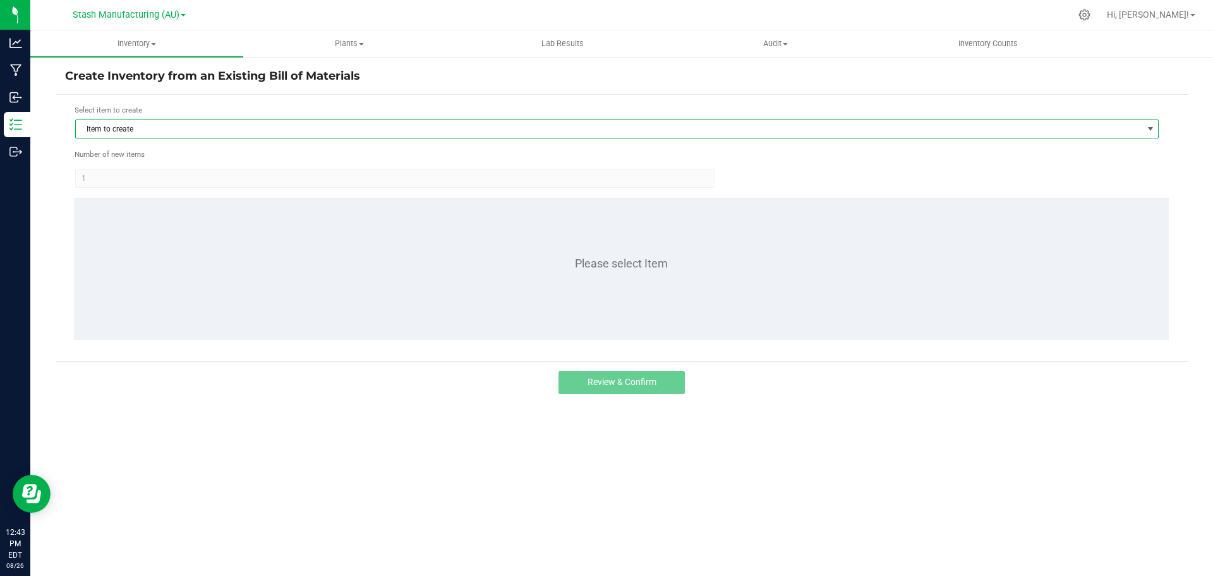
click at [213, 124] on span "Item to create" at bounding box center [609, 129] width 1067 height 18
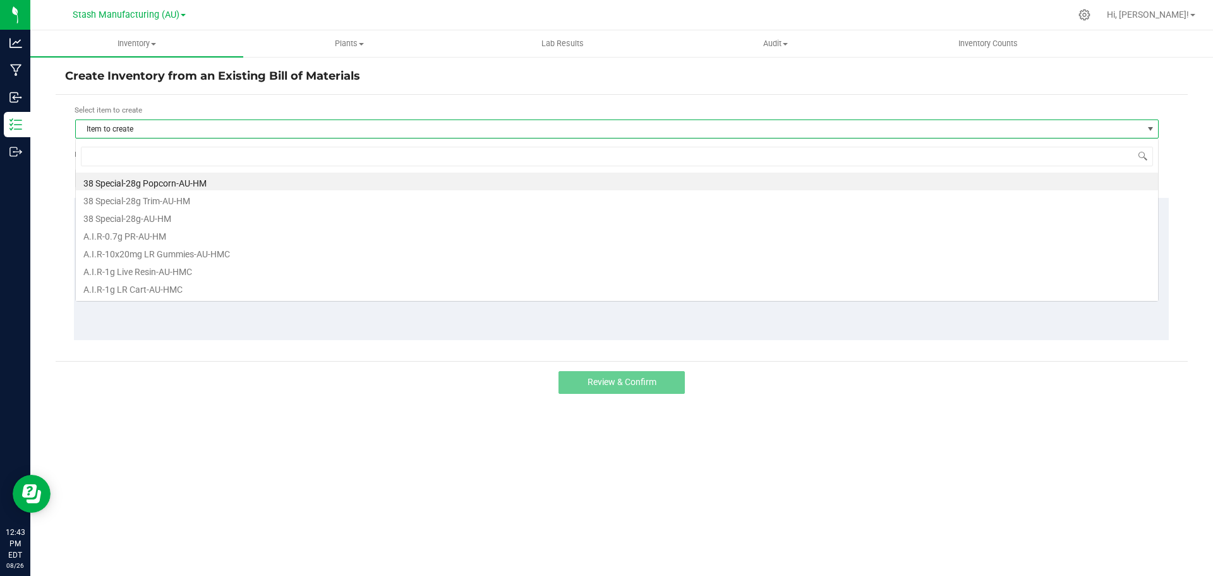
scroll to position [19, 1084]
type input "perm"
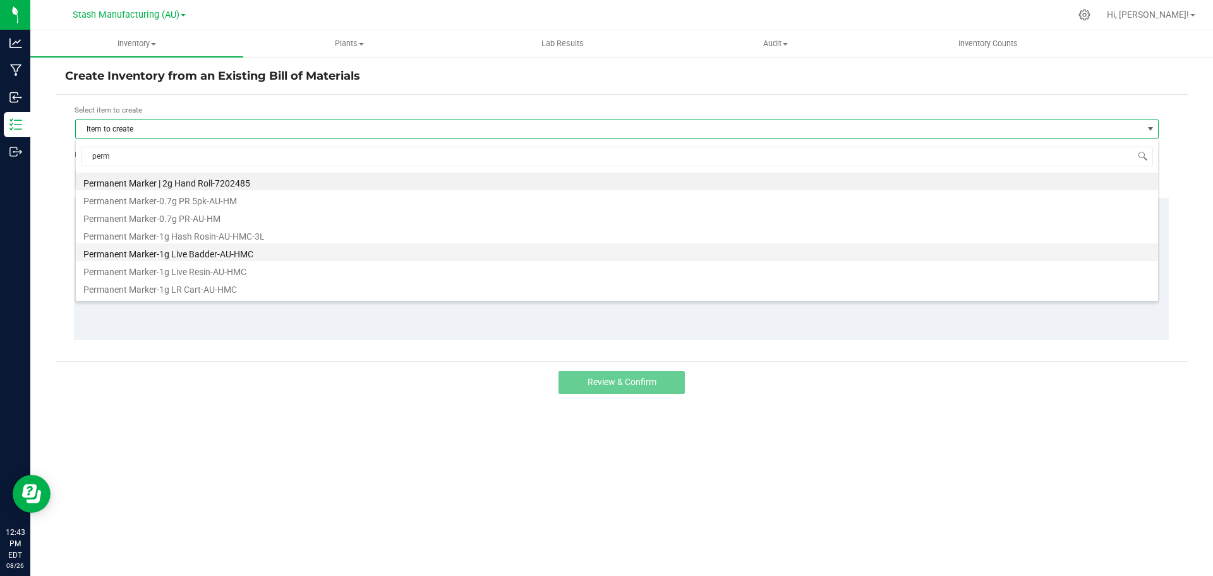
click at [200, 253] on li "Permanent Marker-1g Live Badder-AU-HMC" at bounding box center [617, 252] width 1082 height 18
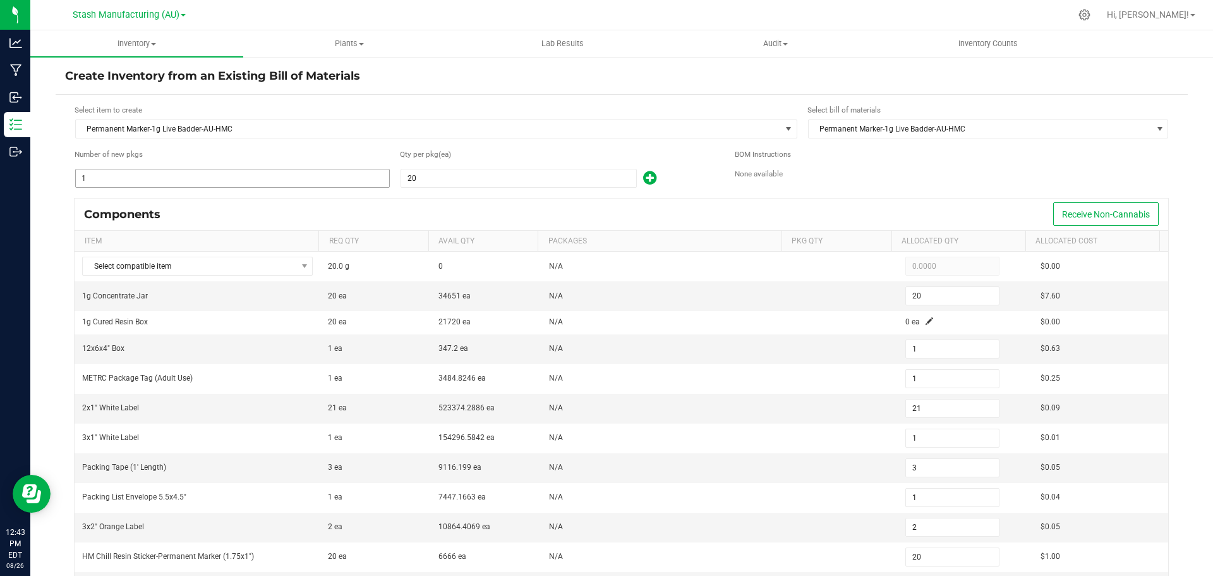
click at [198, 183] on input "1" at bounding box center [232, 178] width 313 height 18
type input "4"
type input "80"
type input "4"
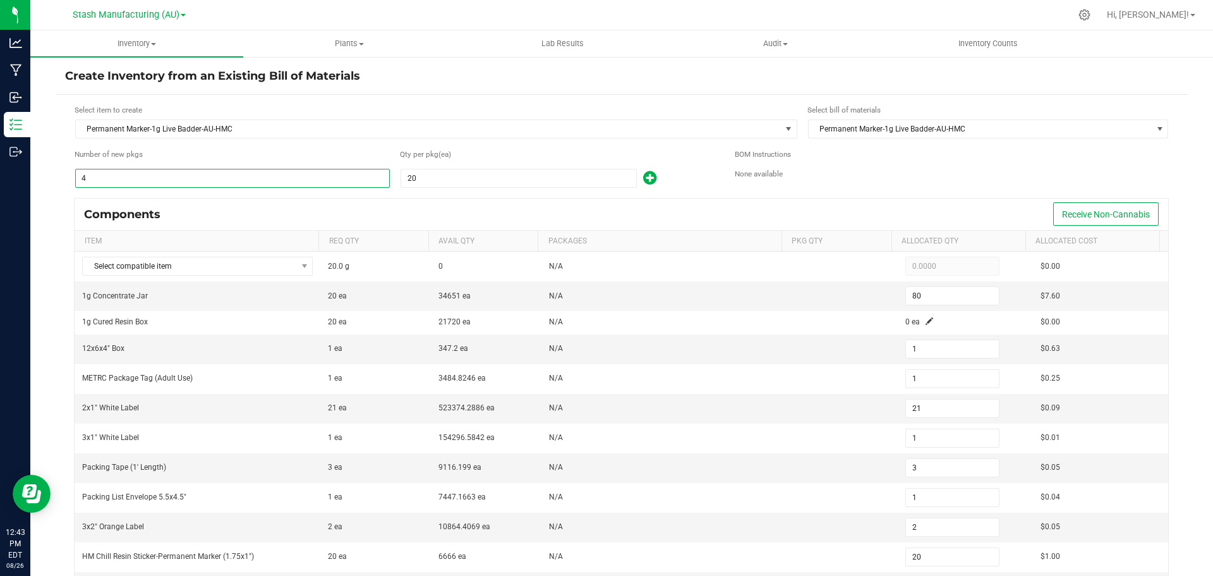
type input "84"
type input "4"
type input "12"
type input "4"
type input "8"
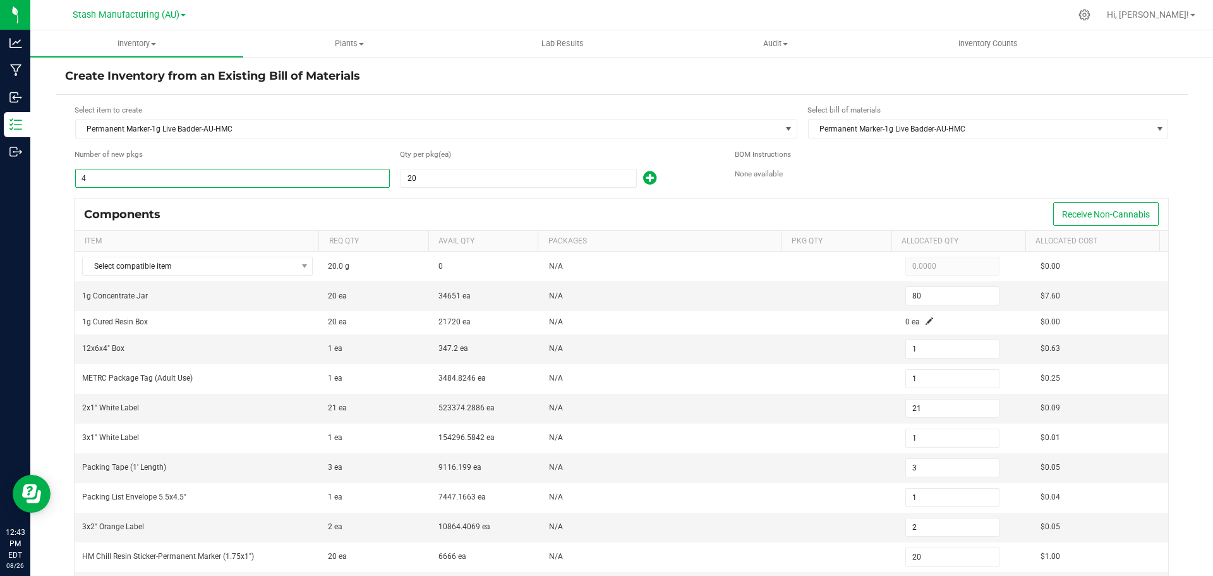
type input "80"
type input "40"
type input "800"
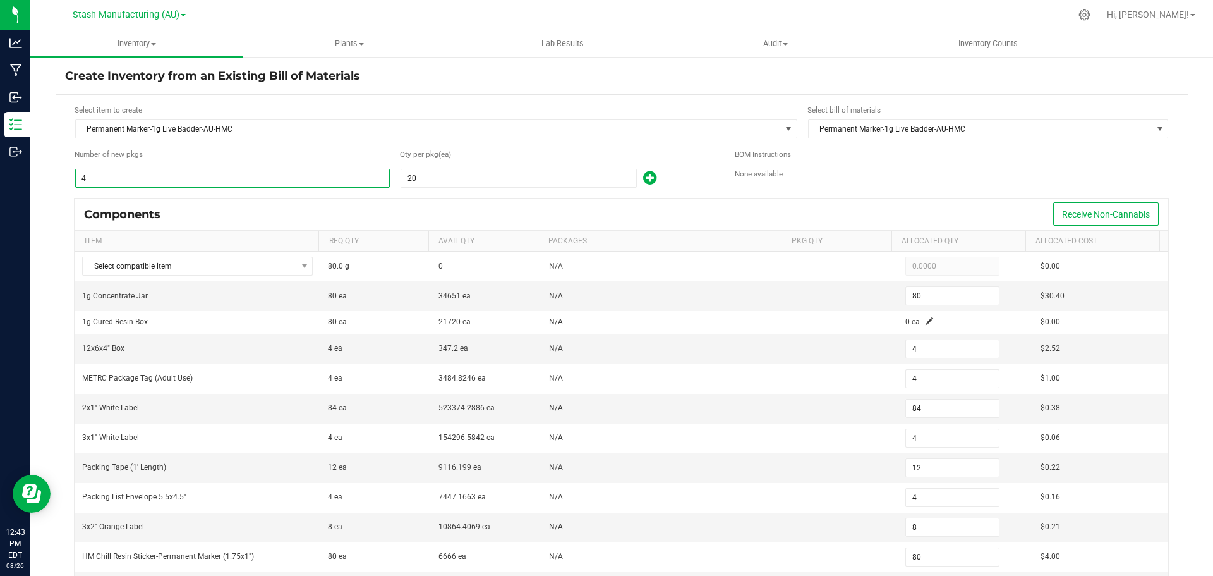
type input "40"
type input "840"
type input "40"
type input "120"
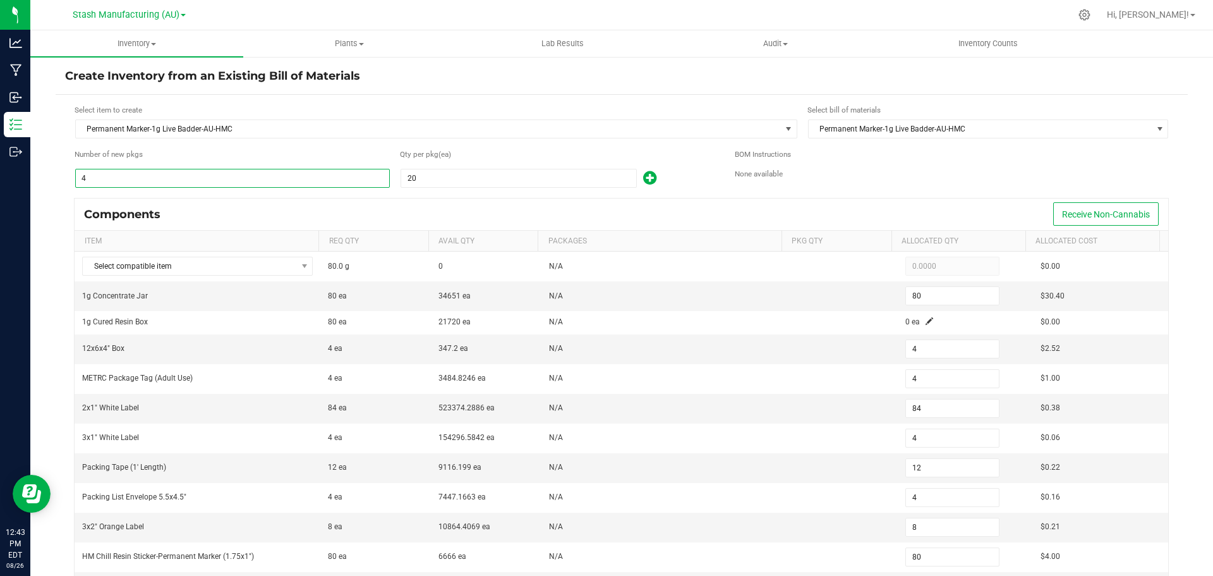
type input "40"
type input "80"
type input "800"
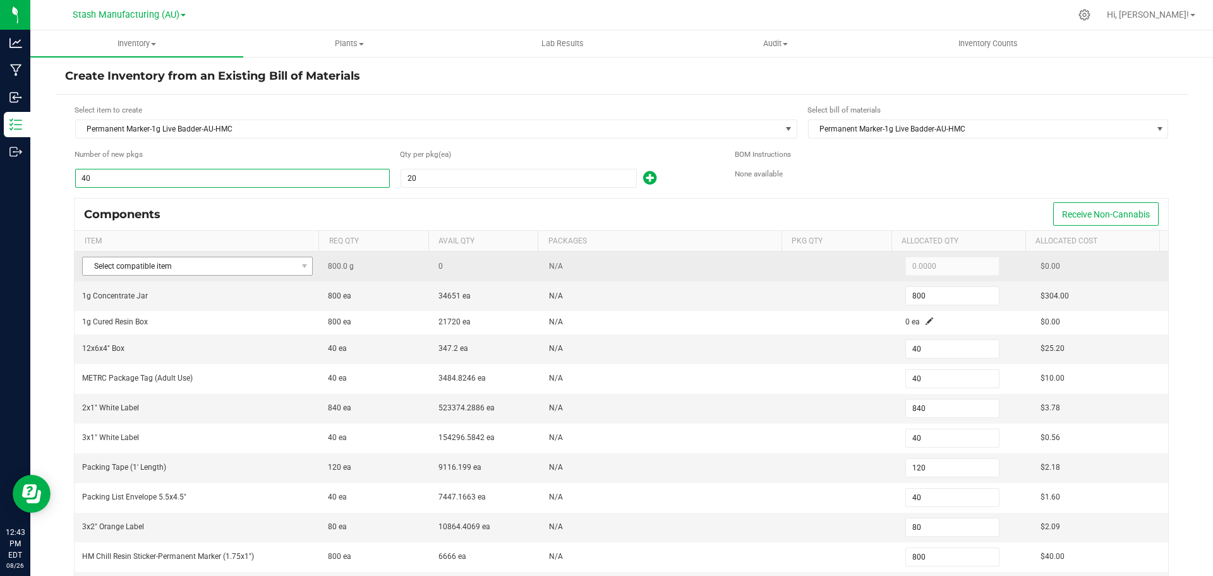
type input "40"
click at [172, 268] on span "Select compatible item" at bounding box center [190, 266] width 214 height 18
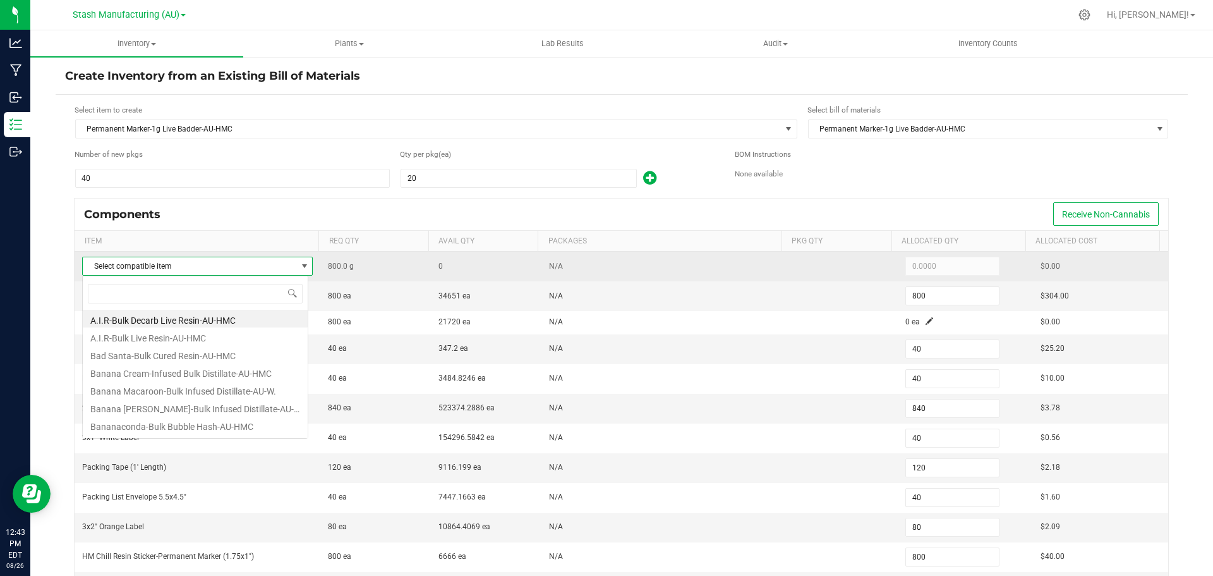
scroll to position [19, 226]
type input "perma"
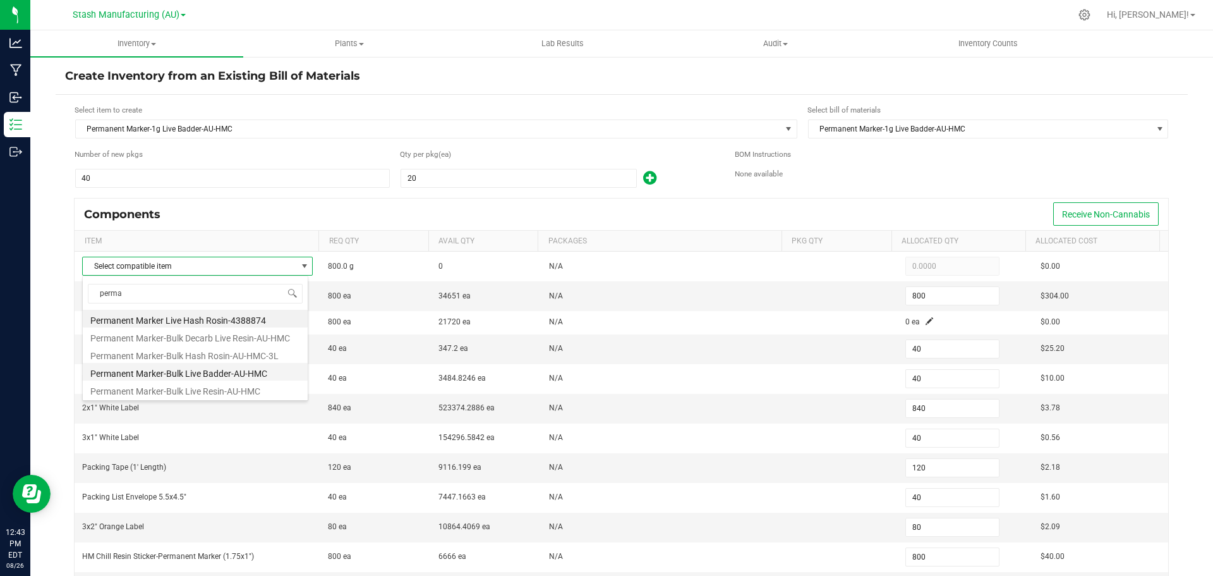
click at [230, 374] on li "Permanent Marker-Bulk Live Badder-AU-HMC" at bounding box center [195, 372] width 225 height 18
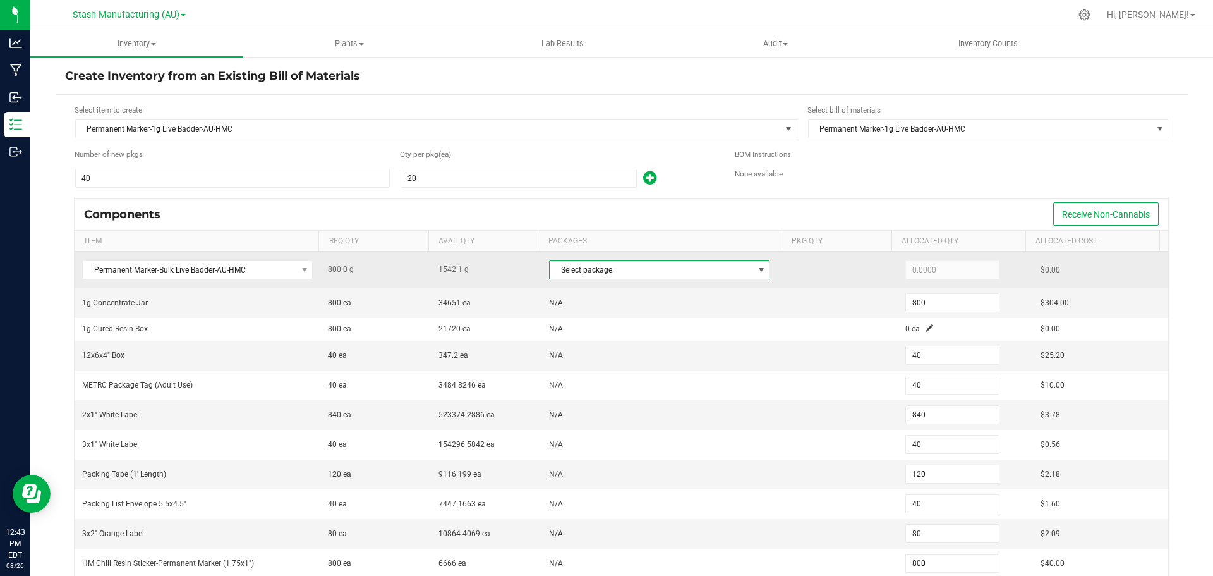
click at [693, 265] on span "Select package" at bounding box center [651, 270] width 203 height 18
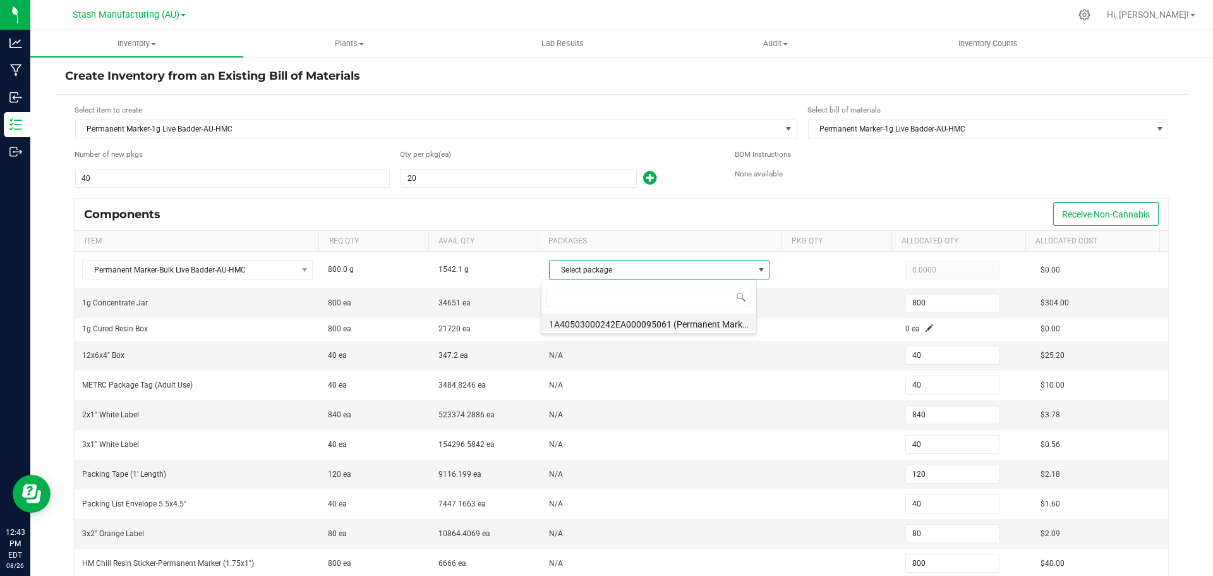
click at [666, 329] on li "1A40503000242EA000095061 (Permanent Marker-Bulk Live Resin-AU-HMC-7.29.)" at bounding box center [648, 322] width 215 height 18
type input "800.0000"
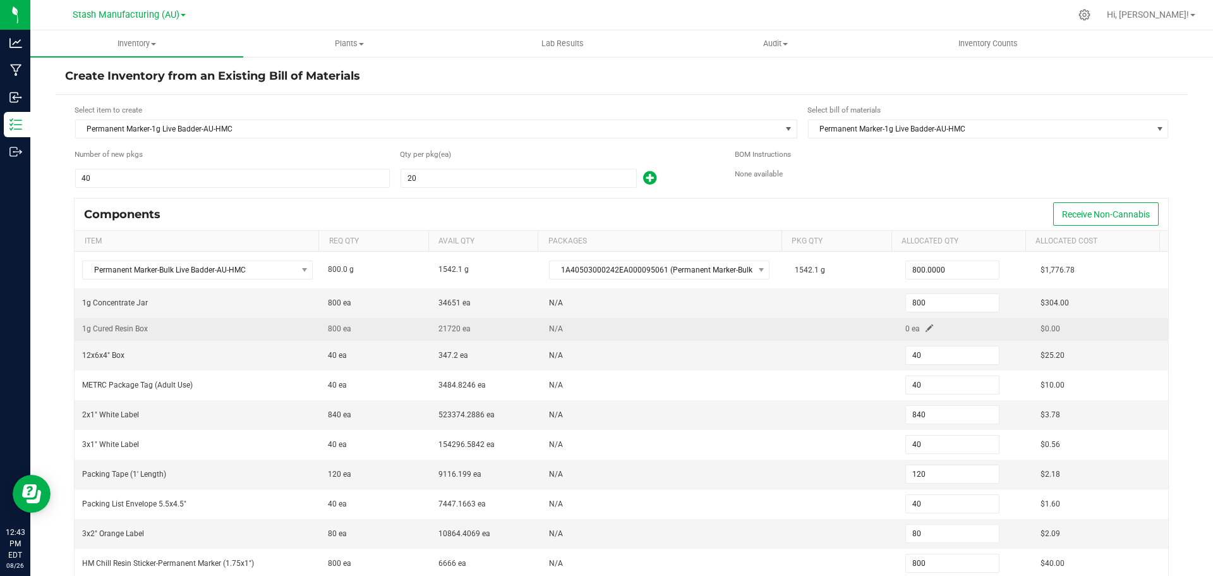
click at [926, 329] on span at bounding box center [930, 328] width 8 height 8
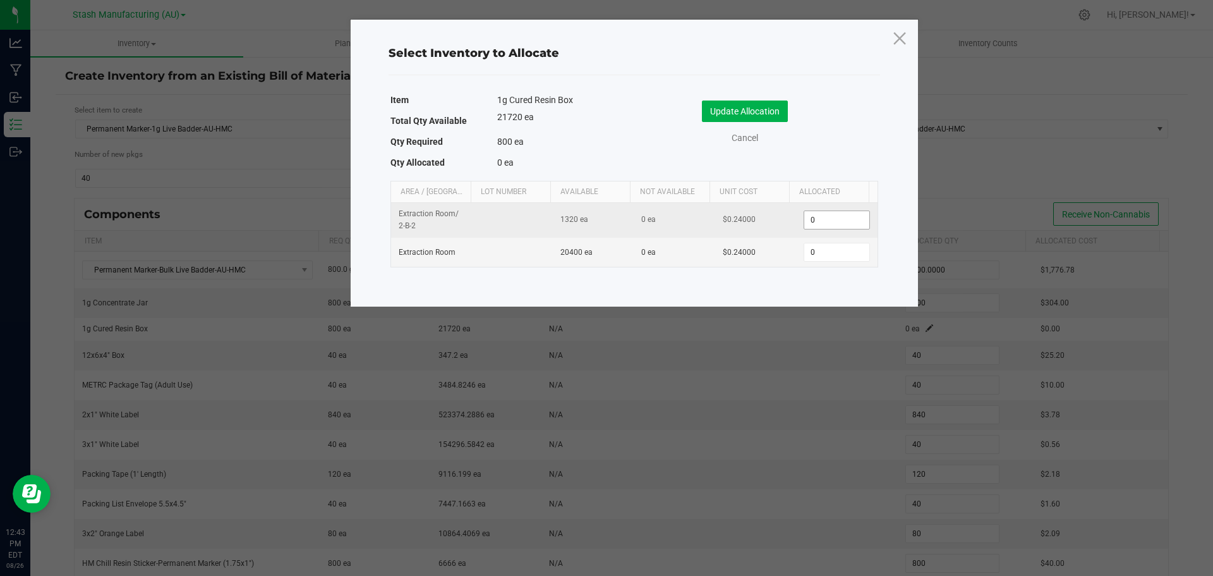
click at [825, 215] on input "0" at bounding box center [836, 220] width 64 height 18
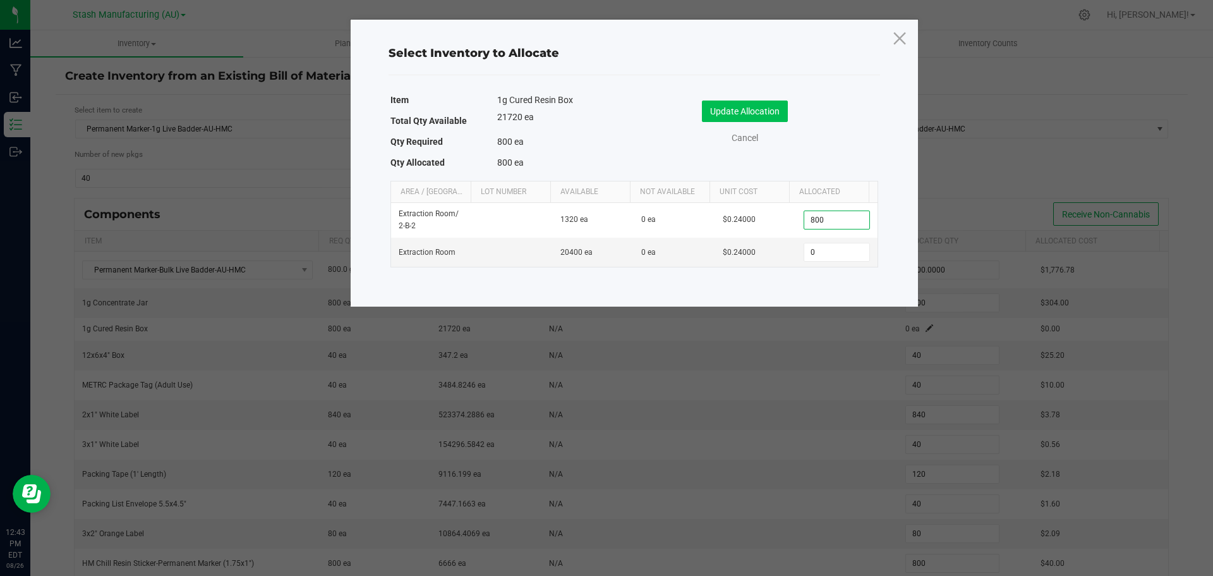
type input "800"
click at [736, 116] on button "Update Allocation" at bounding box center [745, 110] width 86 height 21
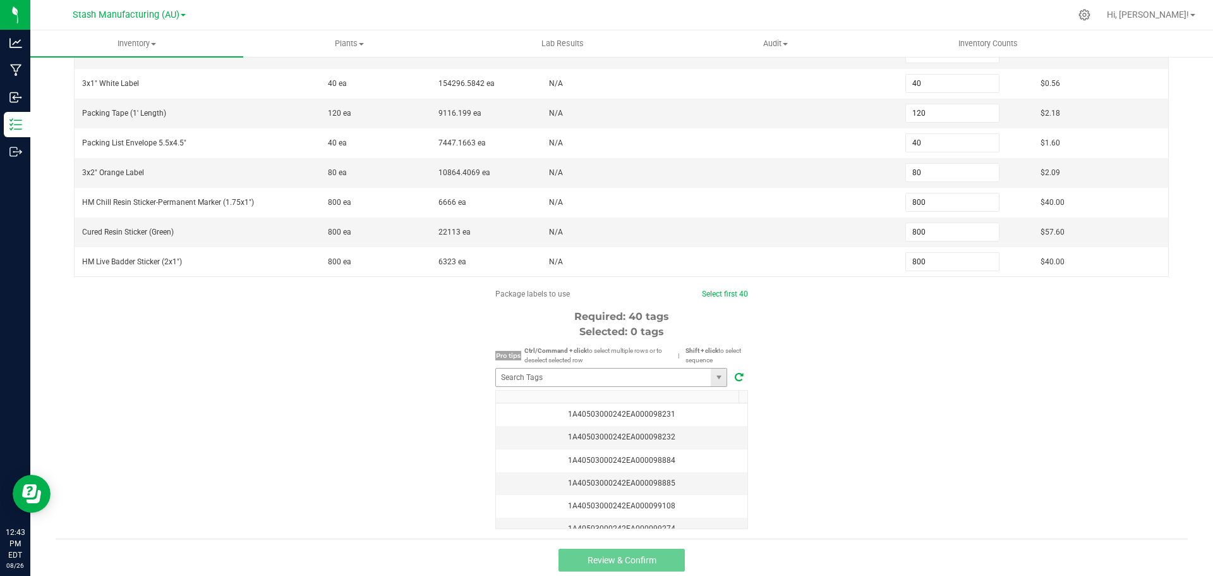
scroll to position [366, 0]
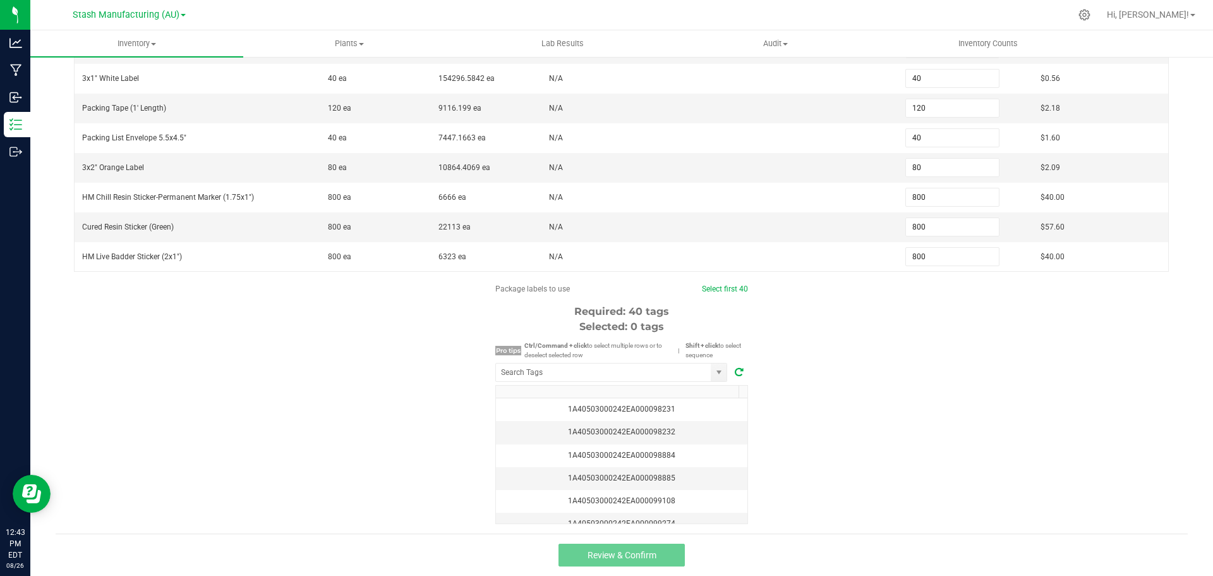
click at [648, 384] on div at bounding box center [621, 372] width 253 height 25
click at [648, 380] on input "NO DATA FOUND" at bounding box center [603, 372] width 215 height 18
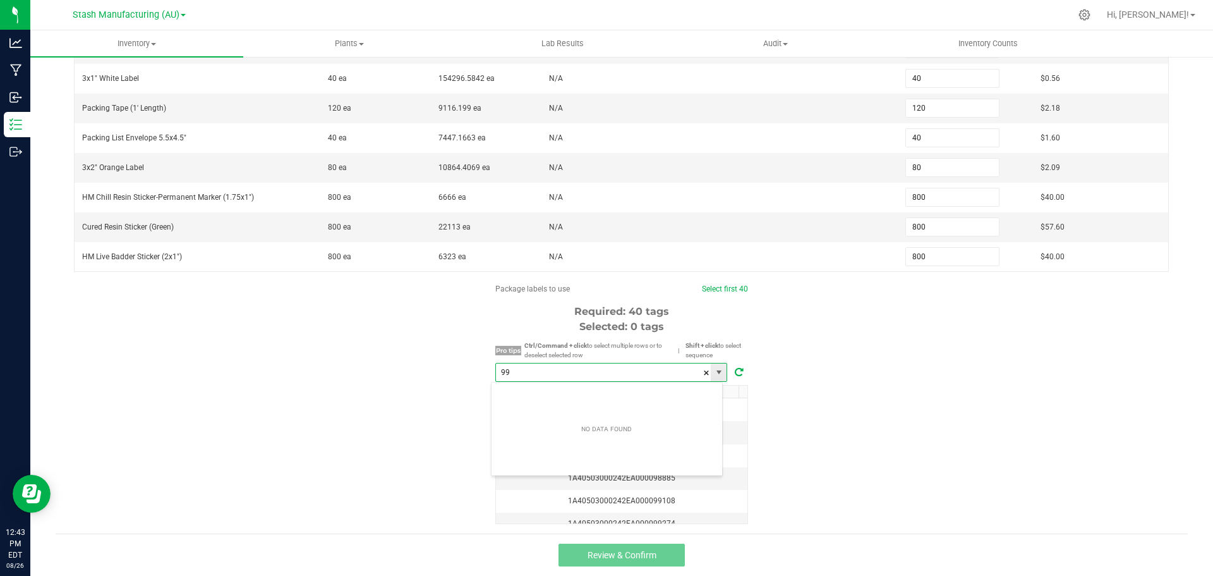
scroll to position [19, 233]
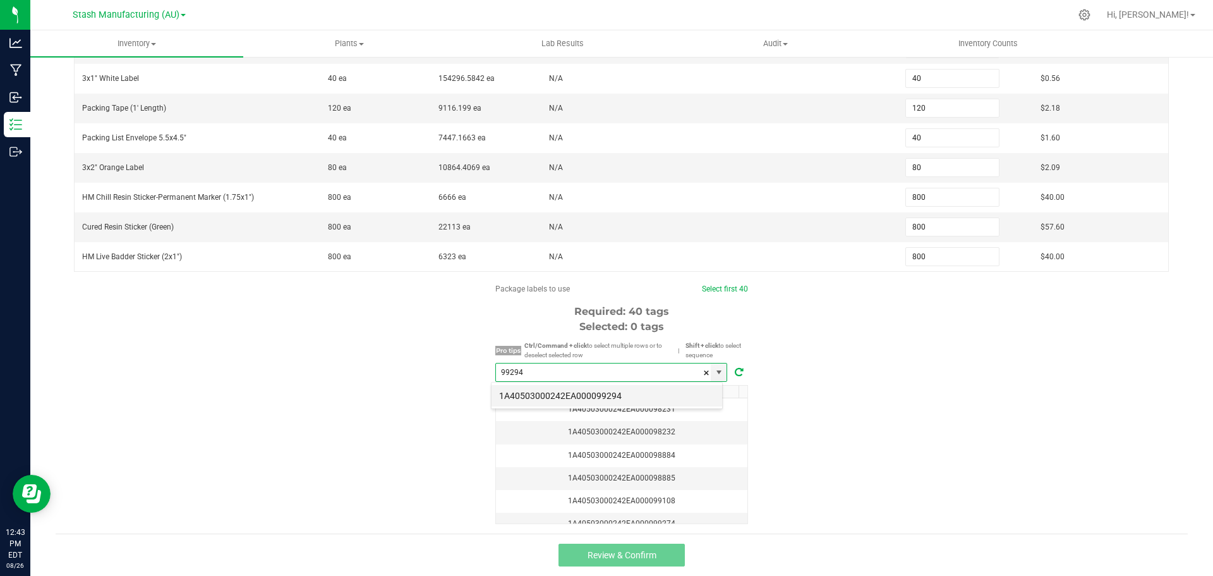
click at [623, 390] on li "1A40503000242EA000099294" at bounding box center [607, 395] width 231 height 21
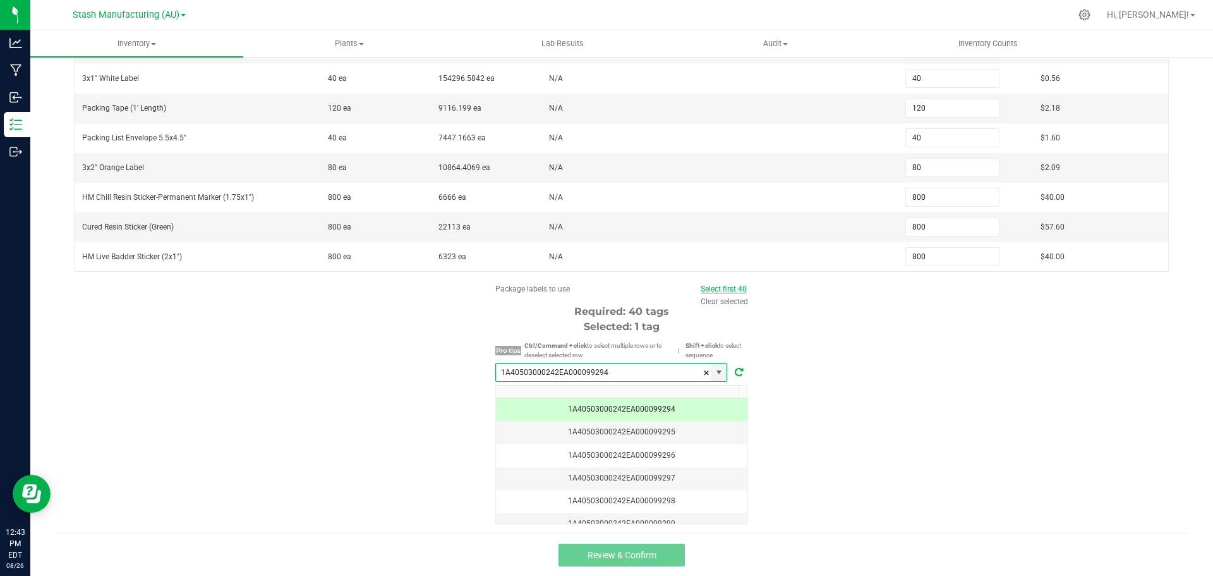
type input "1A40503000242EA000099294"
click at [731, 291] on link "Select first 40" at bounding box center [724, 288] width 46 height 9
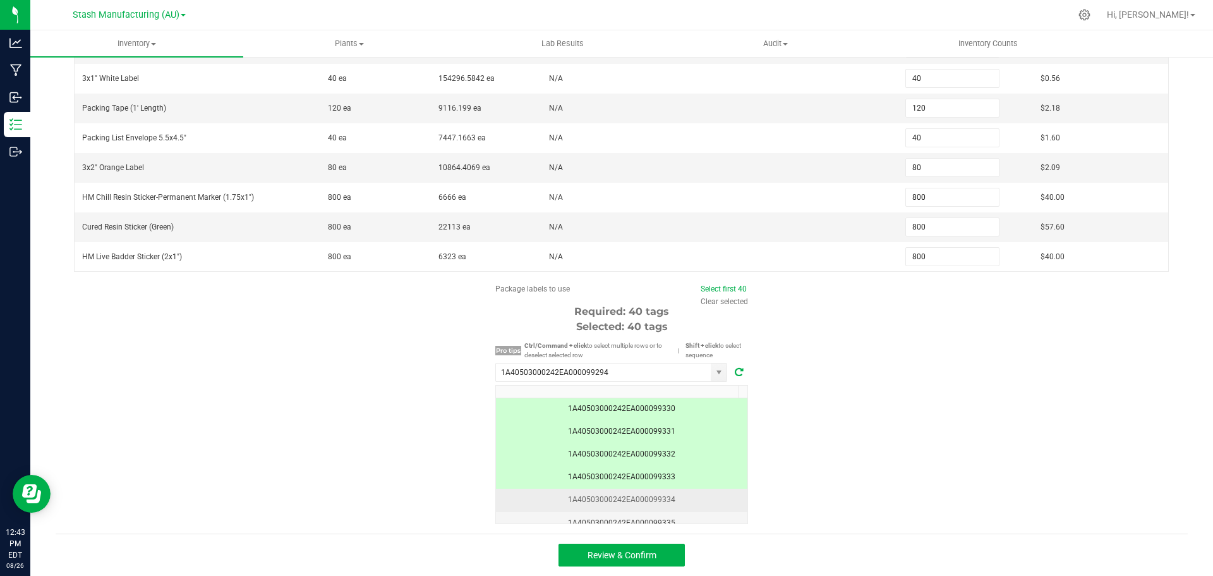
scroll to position [885, 0]
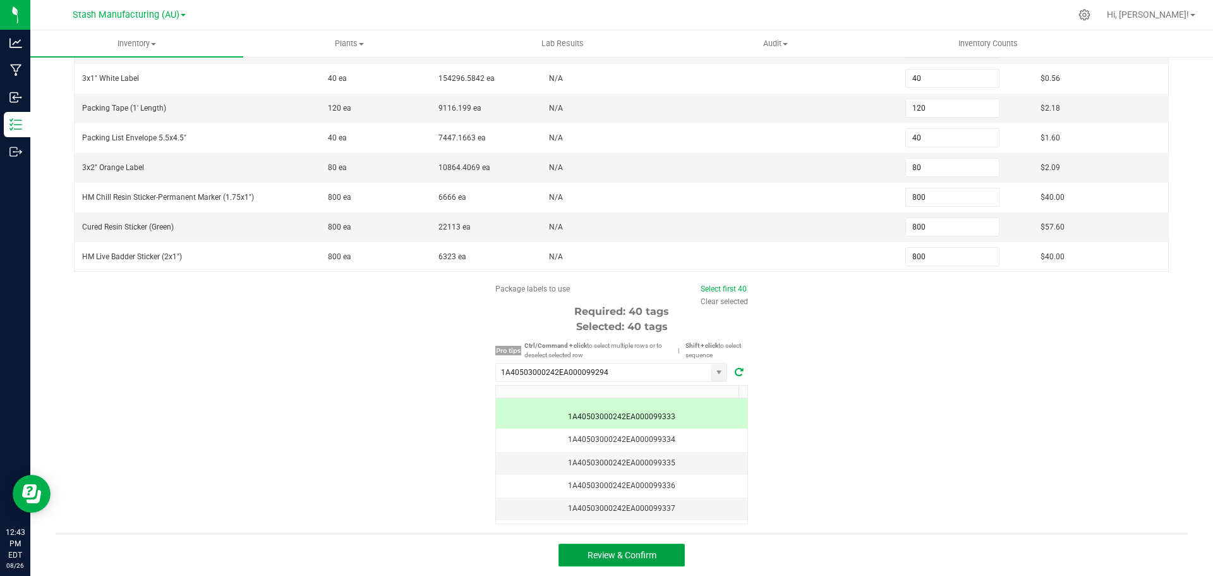
click at [639, 552] on span "Review & Confirm" at bounding box center [622, 555] width 69 height 10
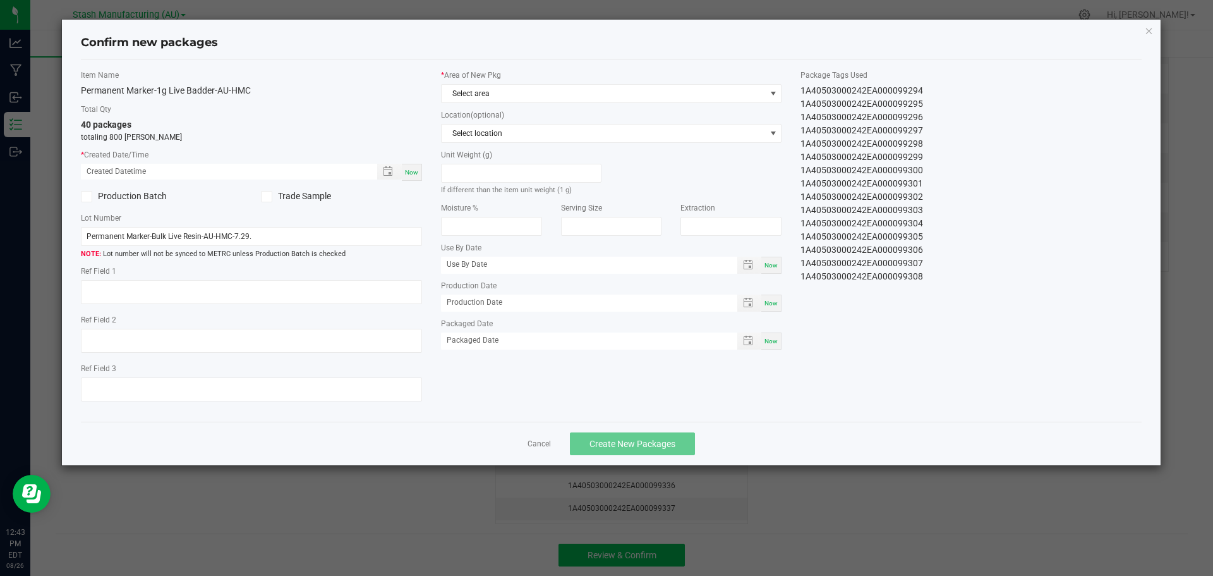
type input "[DATE]"
click at [418, 174] on span "Now" at bounding box center [411, 172] width 13 height 7
type input "[DATE] 12:43 PM"
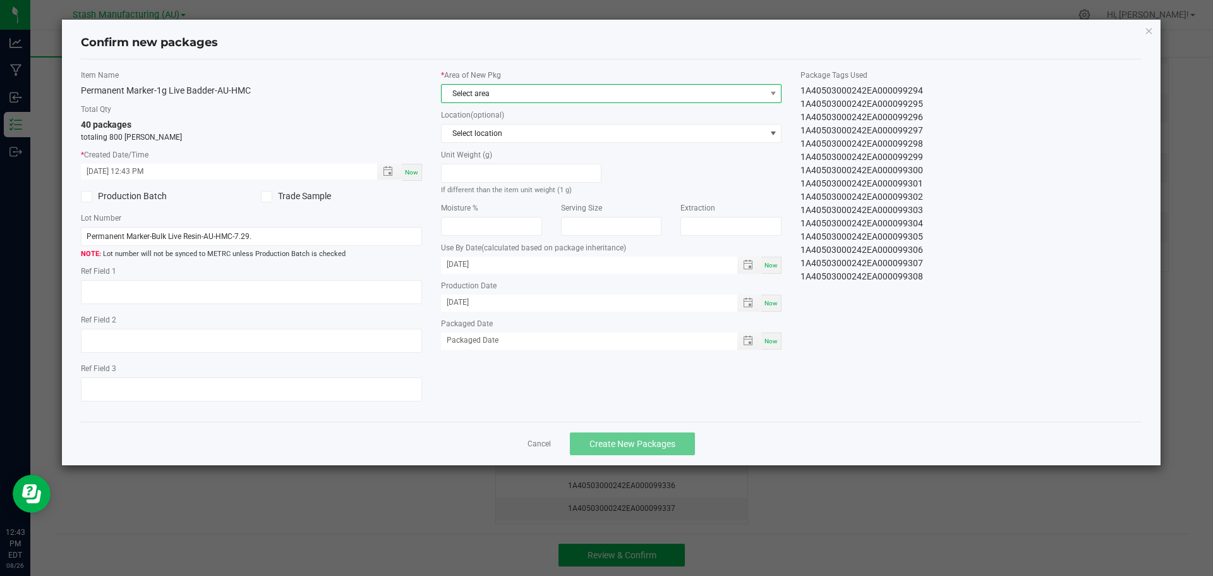
click at [547, 91] on span "Select area" at bounding box center [604, 94] width 324 height 18
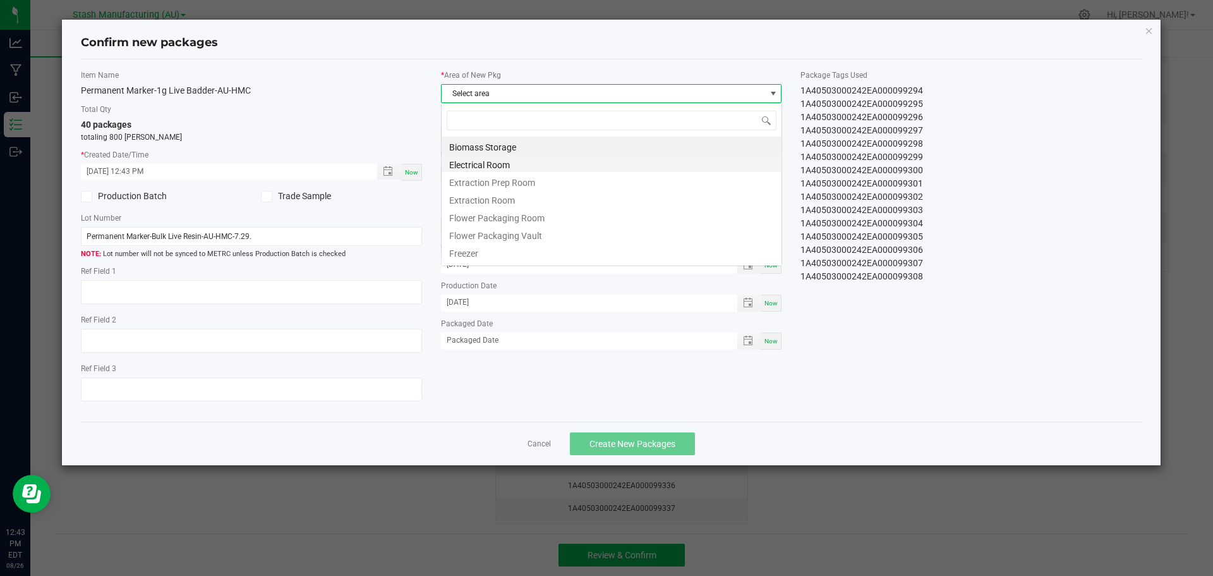
scroll to position [19, 341]
click at [535, 220] on li "Flower Packaging Room" at bounding box center [612, 216] width 340 height 18
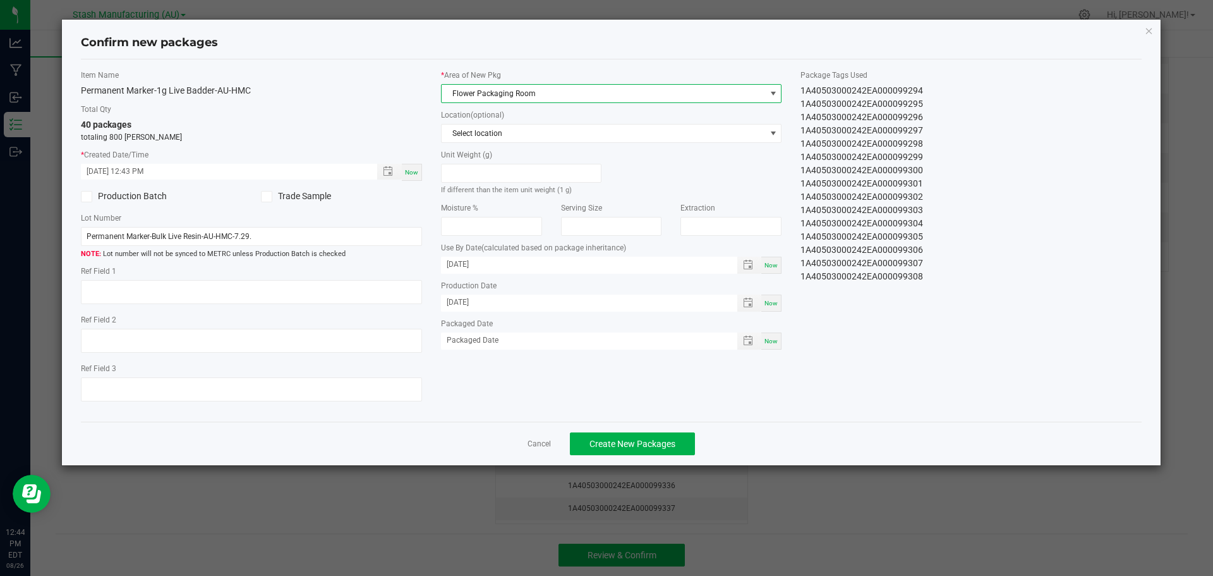
click at [775, 346] on div "Now" at bounding box center [771, 340] width 20 height 17
type input "[DATE]"
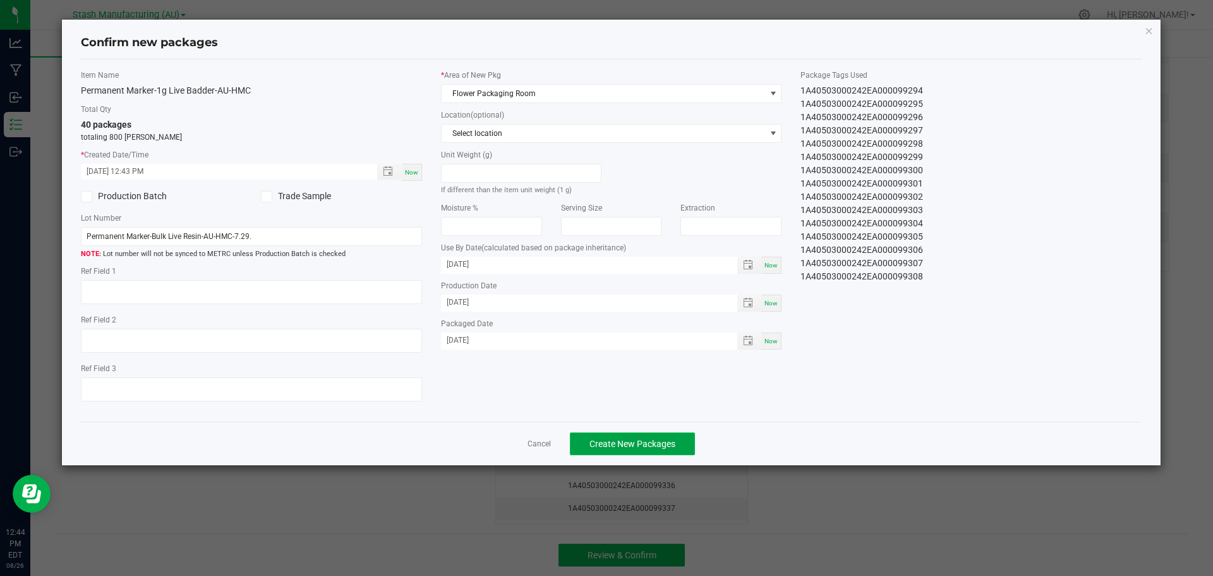
click at [609, 440] on span "Create New Packages" at bounding box center [632, 443] width 86 height 10
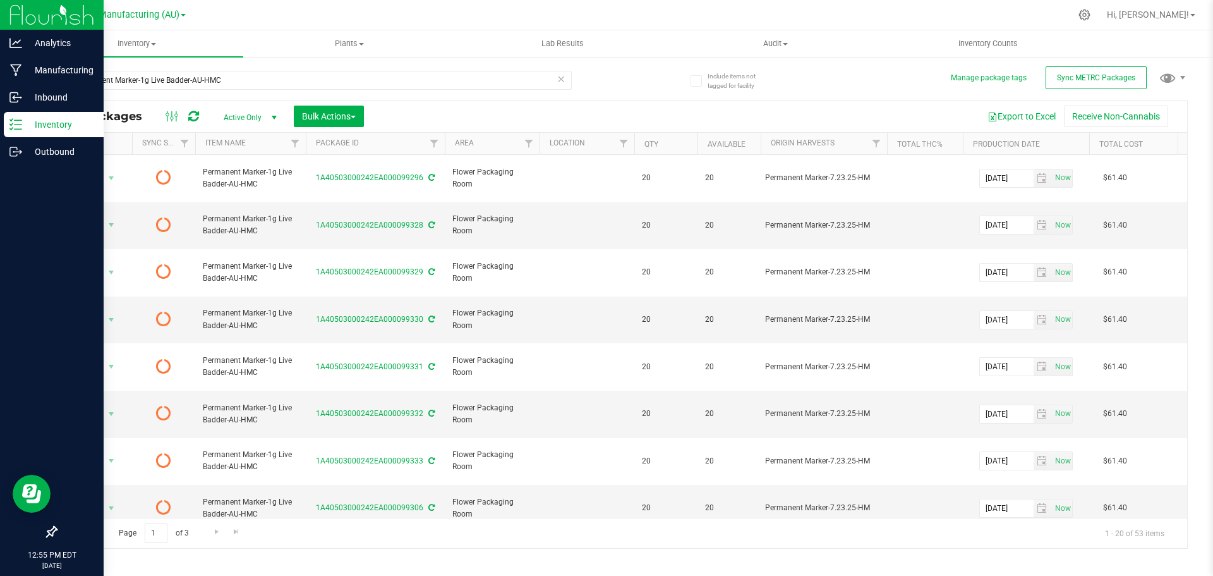
click at [19, 192] on div at bounding box center [52, 342] width 104 height 353
